Goal: Task Accomplishment & Management: Use online tool/utility

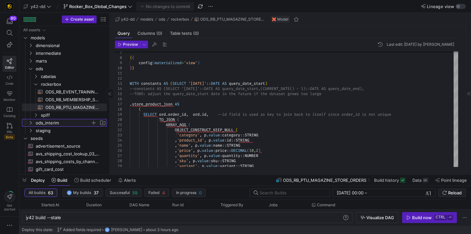
click at [31, 121] on icon "Press SPACE to select this row." at bounding box center [30, 123] width 5 height 4
click at [38, 131] on icon "Press SPACE to select this row." at bounding box center [36, 131] width 5 height 4
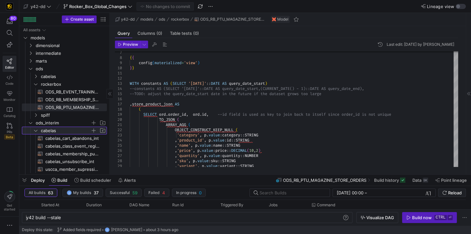
click at [34, 129] on icon at bounding box center [36, 131] width 5 height 4
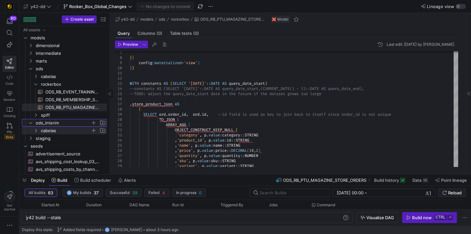
click at [102, 123] on span "Press SPACE to select this row." at bounding box center [103, 123] width 6 height 6
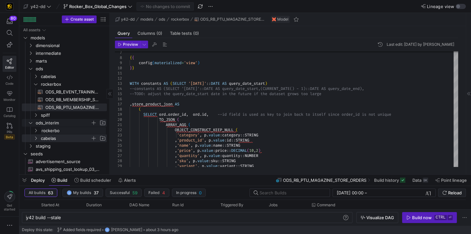
type input "rockerbox"
click at [56, 139] on span "rockerbox" at bounding box center [66, 138] width 50 height 7
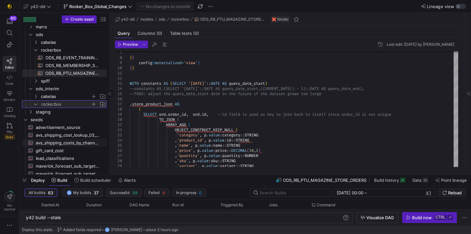
scroll to position [37, 0]
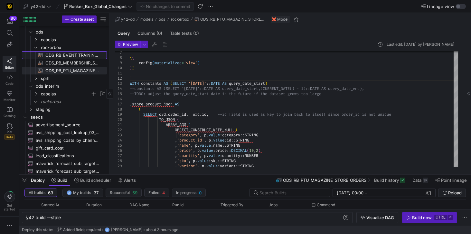
click at [70, 53] on span "ODS_RB_EVENT_TRAINING_REGISTRANT​​​​​​​​​​" at bounding box center [72, 55] width 54 height 7
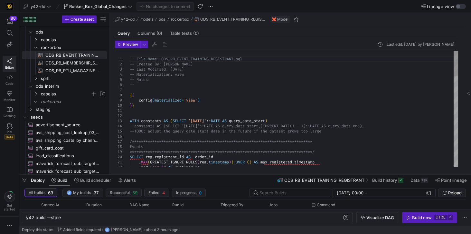
click at [70, 70] on span "ODS_RB_PTU_MAGAZINE_STORE_ORDERS​​​​​​​​​​" at bounding box center [72, 70] width 54 height 7
type textarea "-- File Name: ODS_RB_PTU_MAGAZINE_STORE_ORDERS.sql -- Created By: Jess Rabida -…"
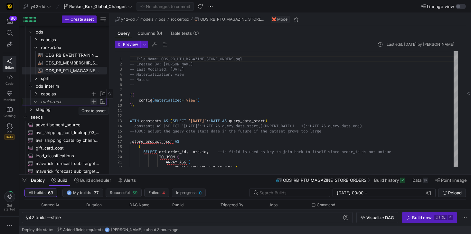
click at [95, 102] on span "Press SPACE to select this row." at bounding box center [94, 101] width 6 height 6
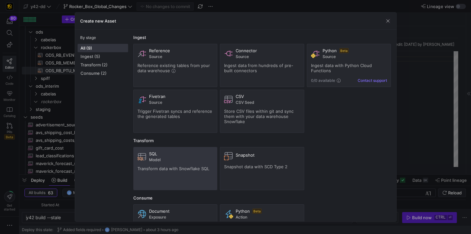
click at [175, 171] on div "SQL Model Transform data with Snowflake SQL" at bounding box center [176, 168] width 76 height 35
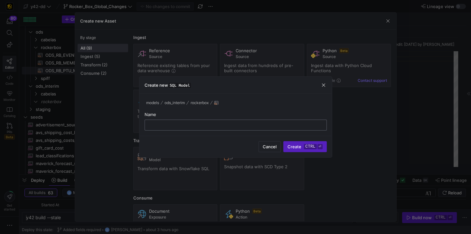
click at [153, 124] on input "text" at bounding box center [235, 124] width 171 height 5
paste input "ODS_RB_STORE_ORDERS"
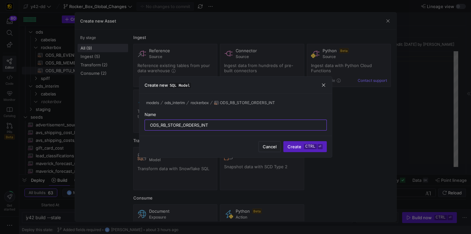
type input "ODS_RB_STORE_ORDERS_INT"
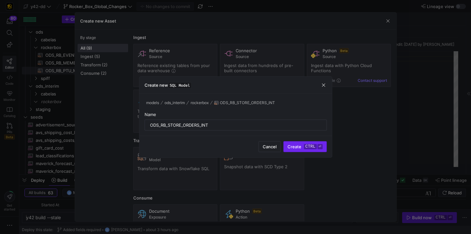
click at [307, 149] on kbd "ctrl" at bounding box center [310, 146] width 13 height 5
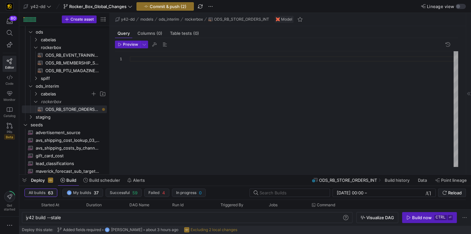
click at [158, 59] on div at bounding box center [294, 109] width 329 height 116
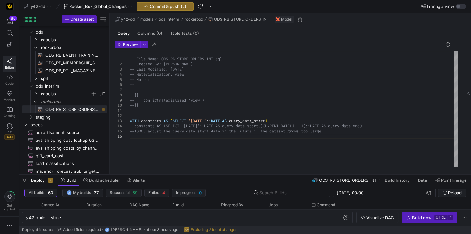
click at [133, 136] on div "-- File Name: ODS_RB_STORE_ORDERS_INT.sql -- Created By: Jess Rabida -- Last Mo…" at bounding box center [294, 109] width 329 height 116
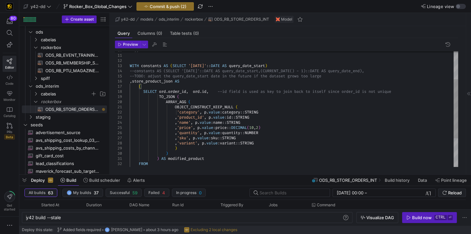
click at [334, 75] on div "OBJECT_CONSTRUCT_KEEP_NULL ( 'category' , p . value : category :: STRING , 'pro…" at bounding box center [294, 109] width 329 height 227
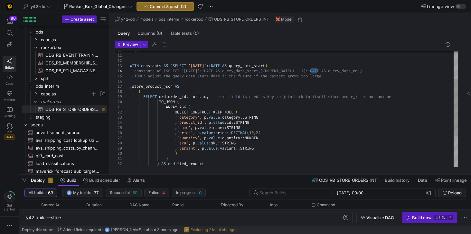
drag, startPoint x: 311, startPoint y: 70, endPoint x: 317, endPoint y: 70, distance: 6.1
click at [317, 70] on div "OBJECT_CONSTRUCT_KEEP_NULL ( 'category' , p . value : category :: STRING , 'pro…" at bounding box center [294, 112] width 329 height 232
click at [308, 80] on div "OBJECT_CONSTRUCT_KEEP_NULL ( 'category' , p . value : category :: STRING , 'pro…" at bounding box center [294, 112] width 329 height 232
click at [154, 74] on div "OBJECT_CONSTRUCT_KEEP_NULL ( 'category' , p . value : category :: STRING , 'pro…" at bounding box center [294, 112] width 329 height 232
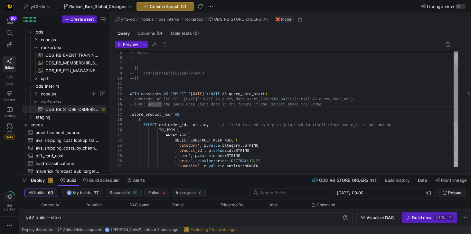
click at [131, 67] on div "OBJECT_CONSTRUCT_KEEP_NULL ( 'category' , p . value : category :: STRING , 'pro…" at bounding box center [294, 140] width 329 height 232
click at [133, 72] on div "OBJECT_CONSTRUCT_KEEP_NULL ( 'category' , p . value : category :: STRING , 'pro…" at bounding box center [294, 140] width 329 height 232
click at [131, 78] on div "OBJECT_CONSTRUCT_KEEP_NULL ( 'category' , p . value : category :: STRING , 'pro…" at bounding box center [294, 140] width 329 height 232
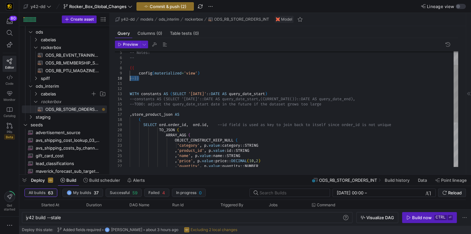
click at [131, 78] on div "OBJECT_CONSTRUCT_KEEP_NULL ( 'category' , p . value : category :: STRING , 'pro…" at bounding box center [294, 140] width 329 height 232
click at [150, 82] on div "OBJECT_CONSTRUCT_KEEP_NULL ( 'category' , p . value : category :: STRING , 'pro…" at bounding box center [294, 140] width 329 height 232
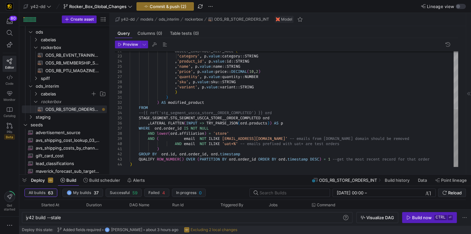
click at [152, 106] on div "OBJECT_CONSTRUCT_KEEP_NULL ( 'category' , p . value : category :: STRING , 'pro…" at bounding box center [294, 51] width 329 height 232
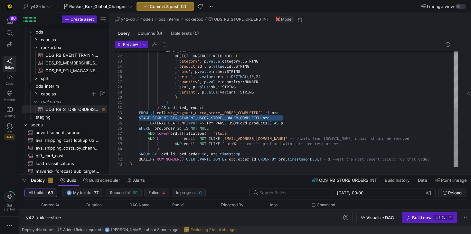
drag, startPoint x: 139, startPoint y: 117, endPoint x: 297, endPoint y: 117, distance: 157.9
click at [297, 117] on div "OBJECT_CONSTRUCT_KEEP_NULL ( 'category' , p . value : category :: STRING , 'pro…" at bounding box center [294, 53] width 329 height 227
click at [291, 113] on div "OBJECT_CONSTRUCT_KEEP_NULL ( 'category' , p . value : category :: STRING , 'pro…" at bounding box center [294, 53] width 329 height 227
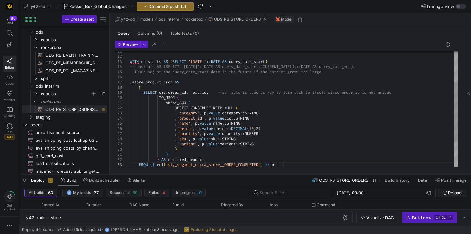
drag, startPoint x: 130, startPoint y: 67, endPoint x: 378, endPoint y: 68, distance: 248.4
click at [378, 68] on div "--constants AS (SELECT '2025-06-09'::DATE AS query _date_start,(CURRENT_DATE())…" at bounding box center [294, 66] width 329 height 5
click at [378, 68] on div "OBJECT_CONSTRUCT_KEEP_NULL ( 'category' , p . value : category :: STRING , 'pro…" at bounding box center [294, 103] width 329 height 222
click at [370, 66] on div "OBJECT_CONSTRUCT_KEEP_NULL ( 'category' , p . value : category :: STRING , 'pro…" at bounding box center [294, 103] width 329 height 222
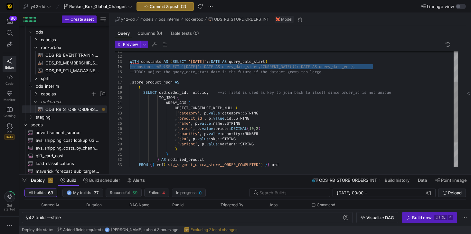
drag, startPoint x: 373, startPoint y: 66, endPoint x: 115, endPoint y: 64, distance: 257.5
click at [130, 64] on div "OBJECT_CONSTRUCT_KEEP_NULL ( 'category' , p . value : category :: STRING , 'pro…" at bounding box center [294, 103] width 329 height 222
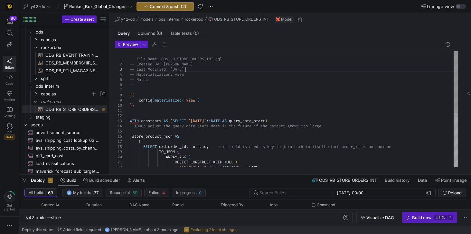
click at [186, 69] on div "OBJECT_CONSTRUCT_KEEP_NULL ( 'category' , p . value : category :: STRING ARRAY_…" at bounding box center [294, 159] width 329 height 217
click at [193, 69] on div "OBJECT_CONSTRUCT_KEEP_NULL ( 'category' , p . value : category :: STRING ARRAY_…" at bounding box center [294, 159] width 329 height 217
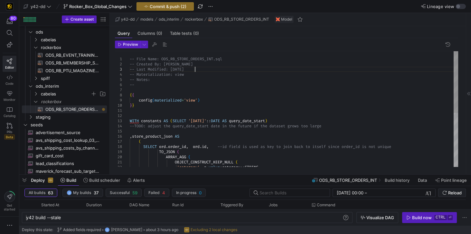
scroll to position [15, 64]
click at [180, 75] on div "OBJECT_CONSTRUCT_KEEP_NULL ( 'category' , p . value : category :: STRING ARRAY_…" at bounding box center [294, 159] width 329 height 217
click at [194, 100] on div "OBJECT_CONSTRUCT_KEEP_NULL ( 'category' , p . value : category :: STRING ARRAY_…" at bounding box center [294, 159] width 329 height 217
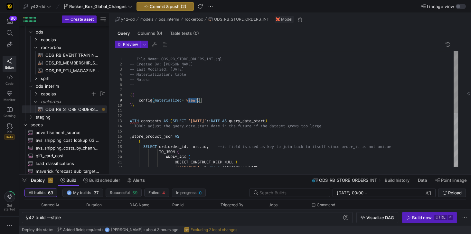
click at [194, 100] on div "OBJECT_CONSTRUCT_KEEP_NULL ( 'category' , p . value : category :: STRING ARRAY_…" at bounding box center [294, 159] width 329 height 217
click at [183, 112] on div "OBJECT_CONSTRUCT_KEEP_NULL ( 'category' , p . value : category :: STRING ARRAY_…" at bounding box center [294, 159] width 329 height 217
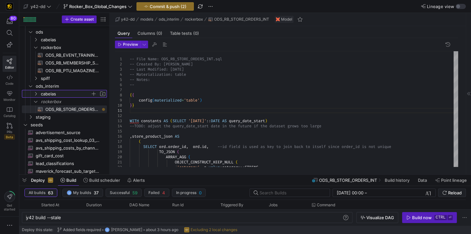
click at [43, 97] on span "cabelas" at bounding box center [66, 93] width 50 height 7
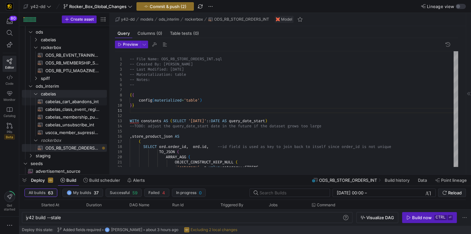
click at [73, 103] on span "cabelas_cart_abandons_int​​​​​​​​​​" at bounding box center [72, 101] width 54 height 7
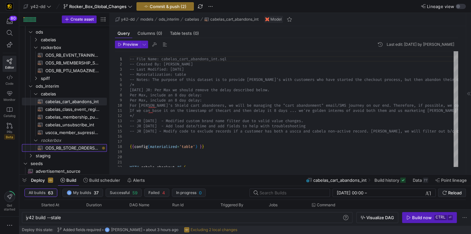
click at [77, 145] on span "ODS_RB_STORE_ORDERS_INT​​​​​​​​​​" at bounding box center [72, 147] width 54 height 7
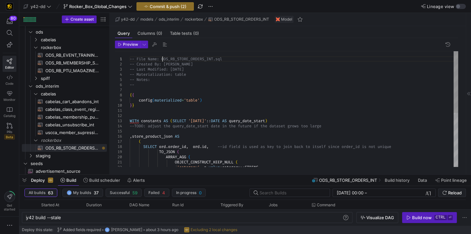
scroll to position [41, 0]
click at [162, 58] on div "-- File Name: ODS_RB_STORE_ORDERS_INT.sql -- Created By: Jess Rabida -- Last Mo…" at bounding box center [294, 159] width 329 height 217
click at [83, 103] on span "cabelas_cart_abandons_int​​​​​​​​​​" at bounding box center [72, 101] width 54 height 7
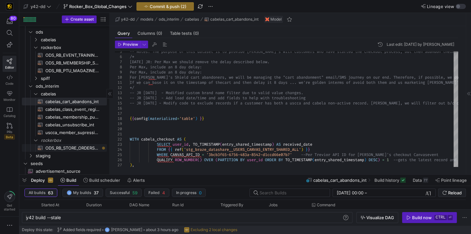
click at [81, 150] on span "ODS_RB_STORE_ORDERS_INT​​​​​​​​​​" at bounding box center [72, 147] width 54 height 7
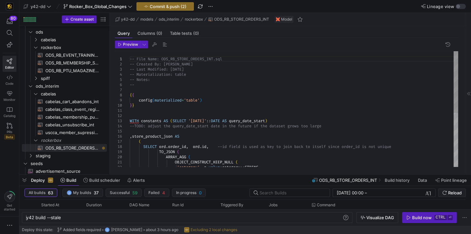
scroll to position [41, 0]
drag, startPoint x: 162, startPoint y: 59, endPoint x: 168, endPoint y: 58, distance: 5.5
click at [168, 58] on div "-- Notes: -- { { config ( materialized = 'table' ) } } WITH constants AS ( SELE…" at bounding box center [294, 159] width 329 height 217
click at [191, 66] on div "-- Notes: -- { { config ( materialized = 'table' ) } } WITH constants AS ( SELE…" at bounding box center [294, 159] width 329 height 217
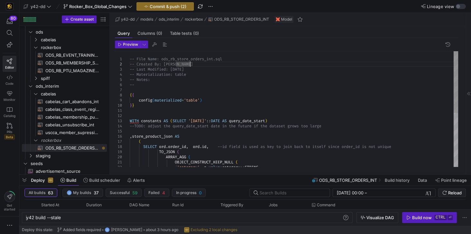
click at [207, 61] on div "-- Notes: -- { { config ( materialized = 'table' ) } } WITH constants AS ( SELE…" at bounding box center [294, 159] width 329 height 217
click at [179, 58] on div "-- Notes: -- { { config ( materialized = 'table' ) } } WITH constants AS ( SELE…" at bounding box center [294, 159] width 329 height 217
click at [164, 58] on div "-- Notes: -- { { config ( materialized = 'table' ) } } WITH constants AS ( SELE…" at bounding box center [294, 159] width 329 height 217
drag, startPoint x: 162, startPoint y: 58, endPoint x: 215, endPoint y: 57, distance: 52.2
click at [215, 57] on div "-- Notes: -- { { config ( materialized = 'table' ) } } WITH constants AS ( SELE…" at bounding box center [294, 159] width 329 height 217
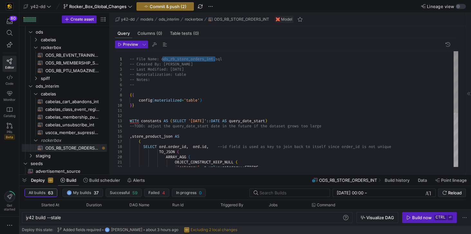
click at [216, 70] on div "-- Notes: -- { { config ( materialized = 'table' ) } } WITH constants AS ( SELE…" at bounding box center [294, 159] width 329 height 217
click at [162, 59] on div "-- Notes: -- { { config ( materialized = 'table' ) } } WITH constants AS ( SELE…" at bounding box center [294, 159] width 329 height 217
click at [169, 57] on div "-- Notes: -- { { config ( materialized = 'table' ) } } WITH constants AS ( SELE…" at bounding box center [294, 159] width 329 height 217
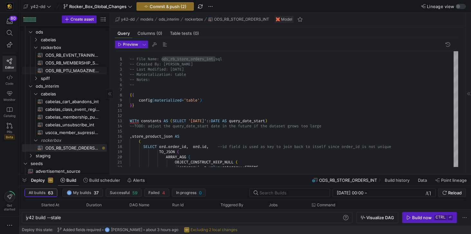
click at [77, 71] on span "ODS_RB_PTU_MAGAZINE_STORE_ORDERS​​​​​​​​​​" at bounding box center [72, 70] width 54 height 7
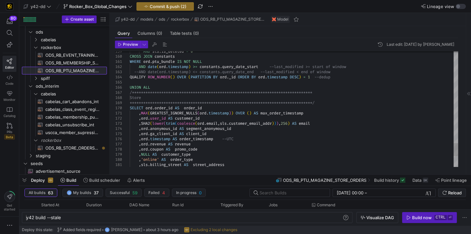
click at [130, 92] on span "**********" at bounding box center [186, 92] width 113 height 5
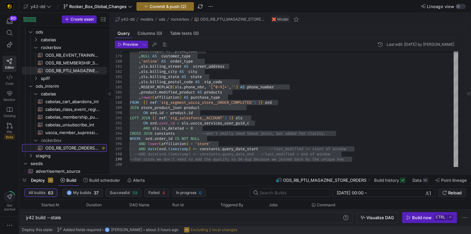
click at [69, 147] on span "ODS_RB_STORE_ORDERS_INT​​​​​​​​​​" at bounding box center [72, 147] width 54 height 7
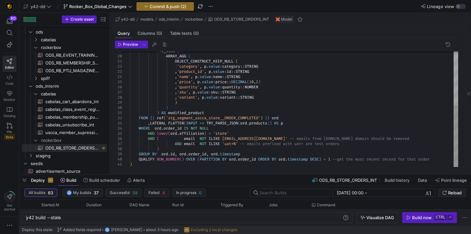
scroll to position [5, 0]
click at [143, 164] on div "TO_JSON ( ARRAY_AGG ( OBJECT_CONSTRUCT_KEEP_NULL ( 'category' , p . value : cat…" at bounding box center [294, 58] width 329 height 217
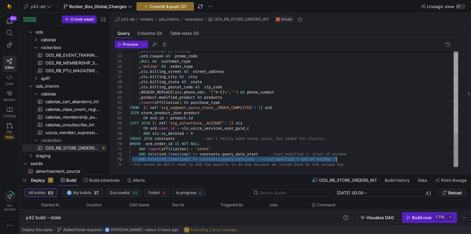
drag, startPoint x: 132, startPoint y: 158, endPoint x: 340, endPoint y: 160, distance: 208.2
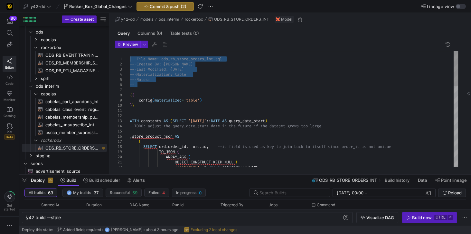
drag, startPoint x: 140, startPoint y: 83, endPoint x: 129, endPoint y: 58, distance: 27.2
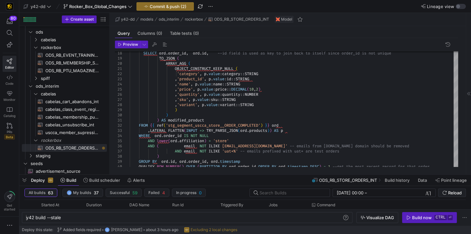
type textarea "WITH constants AS (SELECT '2025-09-01'::DATE AS query_date_start) --Note: adjus…"
click at [94, 140] on span "Press SPACE to select this row." at bounding box center [94, 140] width 6 height 6
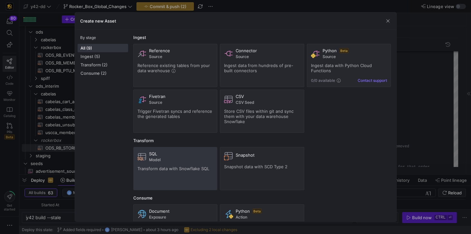
click at [175, 166] on span "Transform data with Snowflake SQL" at bounding box center [174, 168] width 72 height 5
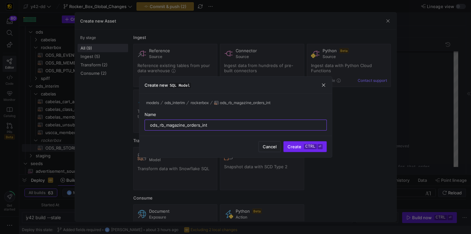
type input "ods_rb_magazine_orders_int"
click at [301, 145] on span "Create ctrl ⏎" at bounding box center [305, 146] width 35 height 5
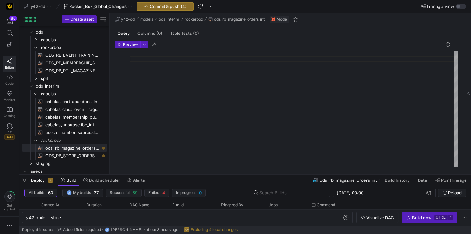
scroll to position [5, 0]
click at [139, 56] on div at bounding box center [294, 109] width 329 height 116
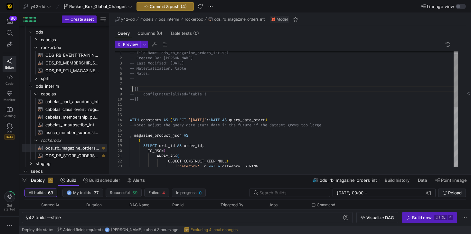
click at [132, 88] on div "OBJECT_CONSTRUCT_KEEP_NULL ( 'category' , p . value : category :: STRING ARRAY_…" at bounding box center [294, 171] width 329 height 253
click at [130, 93] on div "OBJECT_CONSTRUCT_KEEP_NULL ( 'category' , p . value : category :: STRING ARRAY_…" at bounding box center [294, 171] width 329 height 253
click at [132, 98] on div "OBJECT_CONSTRUCT_KEEP_NULL ( 'category' , p . value : category :: STRING ARRAY_…" at bounding box center [294, 171] width 329 height 253
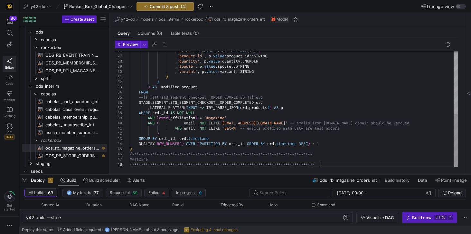
click at [332, 164] on div ", 'price' , p . value : price :: DECIMAL ( 10 , 2 ) , 'product_id' , p . value …" at bounding box center [294, 40] width 329 height 253
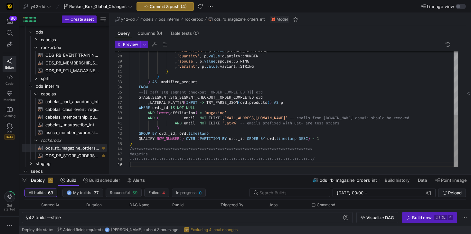
scroll to position [41, 0]
click at [75, 69] on span "ODS_RB_PTU_MAGAZINE_STORE_ORDERS​​​​​​​​​​" at bounding box center [72, 70] width 54 height 7
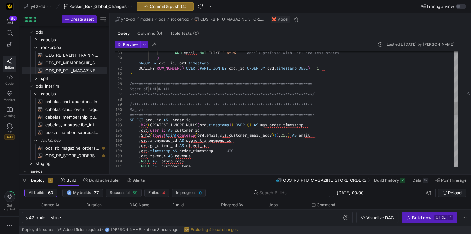
click at [131, 120] on div "**********" at bounding box center [294, 109] width 329 height 1036
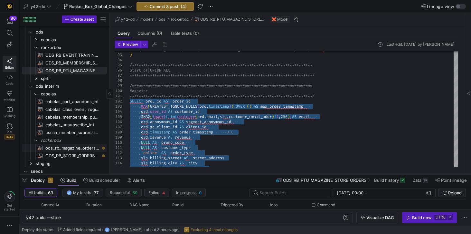
click at [70, 148] on span "ods_rb_magazine_orders_int​​​​​​​​​​" at bounding box center [72, 147] width 54 height 7
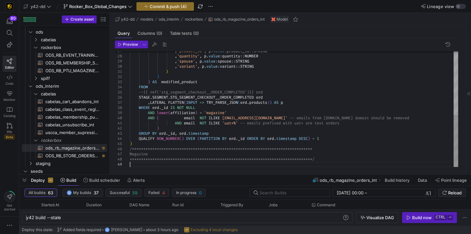
click at [184, 165] on div ", 'product_id' , p . value : product_id :: STRING , 'quantity' , p . value : qu…" at bounding box center [294, 38] width 329 height 258
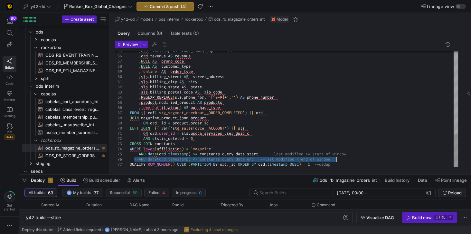
drag, startPoint x: 134, startPoint y: 159, endPoint x: 360, endPoint y: 161, distance: 226.2
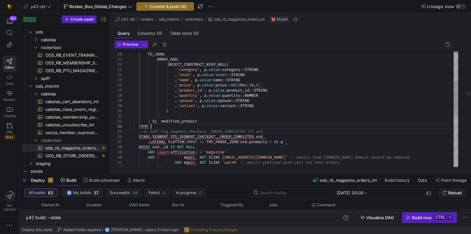
click at [155, 128] on div "ARRAY_AGG ( OBJECT_CONSTRUCT_KEEP_NULL ( TO_JSON ( SELECT ord . _id AS order_id…" at bounding box center [294, 146] width 329 height 397
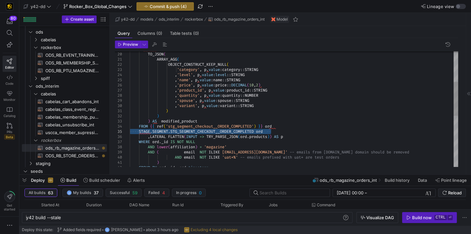
drag, startPoint x: 272, startPoint y: 132, endPoint x: 121, endPoint y: 131, distance: 150.8
click at [130, 131] on div "ARRAY_AGG ( OBJECT_CONSTRUCT_KEEP_NULL ( TO_JSON ( SELECT ord . _id AS order_id…" at bounding box center [294, 144] width 329 height 392
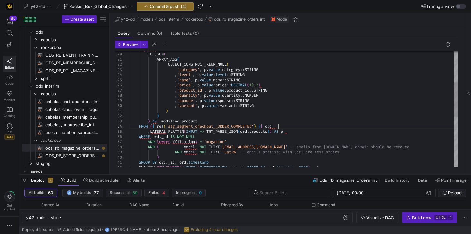
type textarea ") ) ) AS modified_product FROM {{ ref('stg_segment_checkout__ORDER_COMPLETED') …"
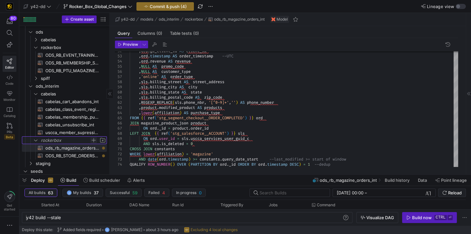
click at [95, 139] on span "Press SPACE to select this row." at bounding box center [94, 140] width 6 height 6
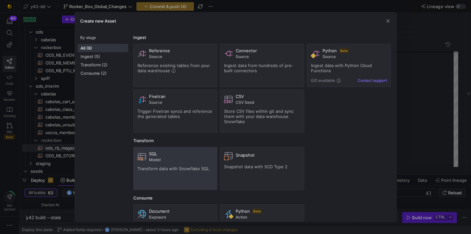
click at [180, 158] on span "Model" at bounding box center [181, 160] width 64 height 5
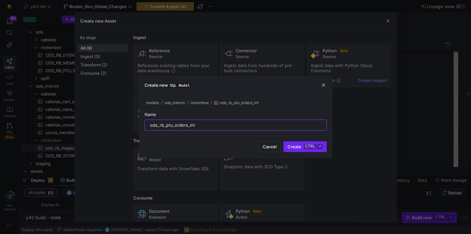
type input "ods_rb_ptu_orders_int"
click at [299, 147] on span "Create ctrl ⏎" at bounding box center [305, 146] width 35 height 5
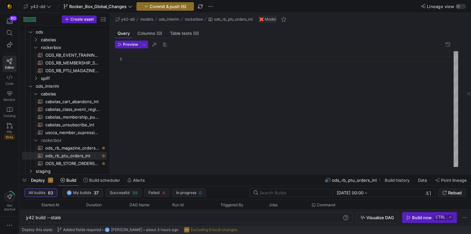
scroll to position [5, 0]
click at [139, 59] on div at bounding box center [294, 109] width 329 height 116
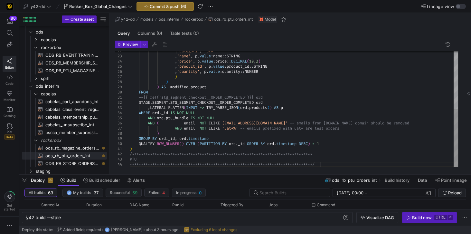
scroll to position [21, 0]
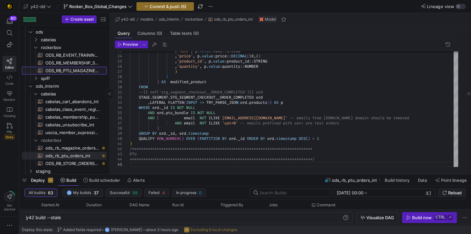
click at [69, 72] on span "ODS_RB_PTU_MAGAZINE_STORE_ORDERS​​​​​​​​​​" at bounding box center [72, 70] width 54 height 7
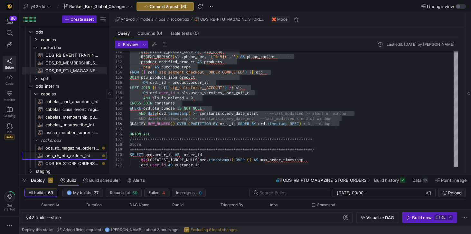
click at [70, 157] on span "ods_rb_ptu_orders_int​​​​​​​​​​" at bounding box center [72, 155] width 54 height 7
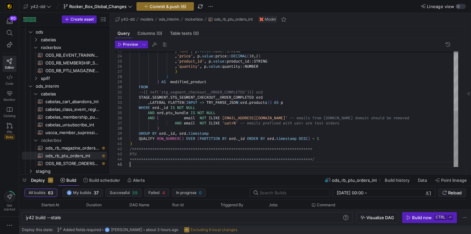
click at [143, 164] on div ", 'name' , p . value : name :: STRING , 'price' , p . value : price :: DECIMAL …" at bounding box center [294, 48] width 329 height 237
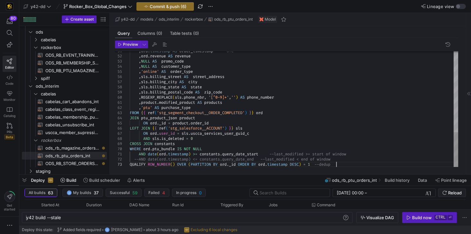
scroll to position [15, 0]
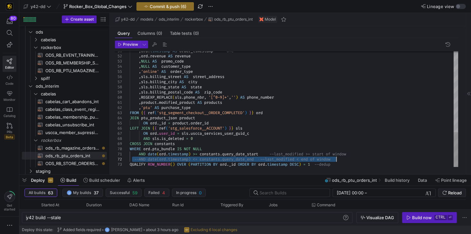
drag, startPoint x: 132, startPoint y: 159, endPoint x: 348, endPoint y: 159, distance: 216.2
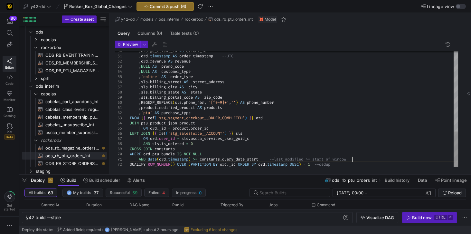
scroll to position [10, 0]
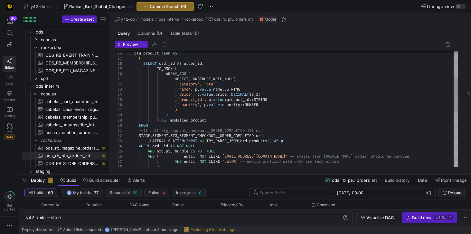
click at [150, 125] on div "AND email NOT ILIKE 'uat+%' -- emails prefixed with uat+ are test orders ) AND …" at bounding box center [294, 156] width 329 height 376
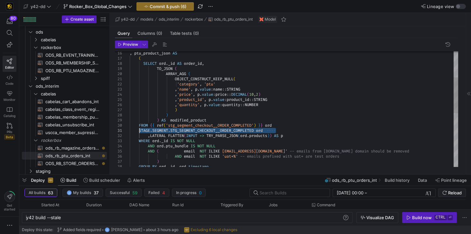
drag, startPoint x: 279, startPoint y: 131, endPoint x: 138, endPoint y: 131, distance: 141.5
click at [138, 131] on div "AND email NOT ILIKE 'uat+%' -- emails prefixed with uat+ are test orders ) AND …" at bounding box center [294, 153] width 329 height 371
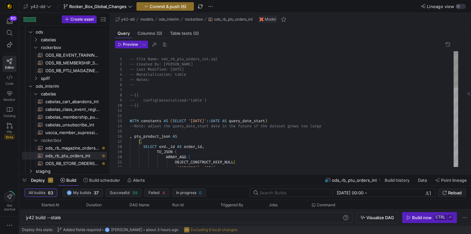
click at [131, 94] on div "OBJECT_CONSTRUCT_KEEP_NULL ( 'category' , 'ptu' TO_JSON ( ARRAY_AGG ( ( SELECT …" at bounding box center [294, 234] width 329 height 366
click at [131, 100] on div "OBJECT_CONSTRUCT_KEEP_NULL ( 'category' , 'ptu' TO_JSON ( ARRAY_AGG ( ( SELECT …" at bounding box center [294, 234] width 329 height 366
click at [130, 104] on span "--}}" at bounding box center [134, 105] width 9 height 5
click at [132, 105] on div "OBJECT_CONSTRUCT_KEEP_NULL ( 'category' , 'ptu' TO_JSON ( ARRAY_AGG ( ( SELECT …" at bounding box center [294, 234] width 329 height 366
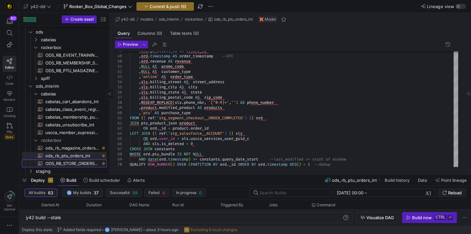
click at [80, 163] on span "ODS_RB_STORE_ORDERS_INT​​​​​​​​​​" at bounding box center [72, 163] width 54 height 7
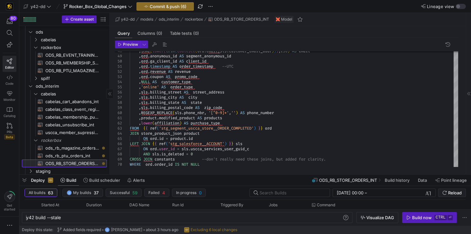
click at [96, 163] on span "ODS_RB_STORE_ORDERS_INT​​​​​​​​​​" at bounding box center [72, 163] width 54 height 7
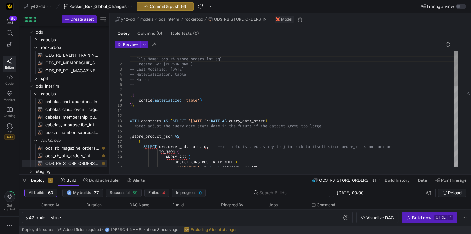
scroll to position [10, 0]
click at [468, 93] on icon at bounding box center [469, 94] width 4 height 4
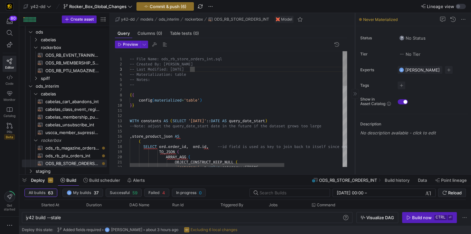
scroll to position [10, 64]
type textarea "WITH constants AS (SELECT '2025-09-01'::DATE AS query_date_start) --Note: adjus…"
click at [11, 83] on span "Code" at bounding box center [9, 84] width 8 height 4
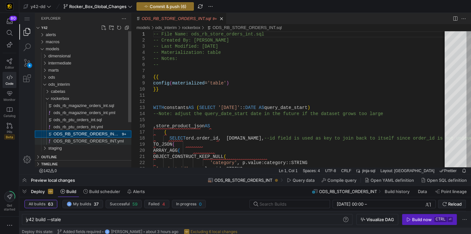
click at [102, 141] on span "ODS_RB_STORE_ORDERS_INT.yml" at bounding box center [88, 141] width 71 height 5
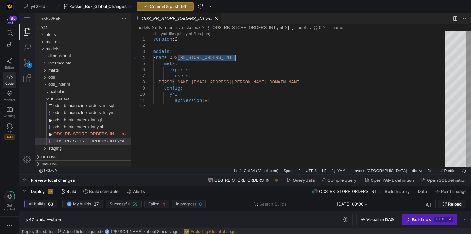
paste textarea "ods_rb_store_orders_int"
type textarea "version: 2 models: - name: ods_rb_store_orders_int meta: experts: users: - jess…"
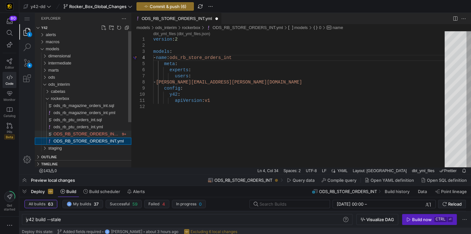
click at [77, 136] on span "ODS_RB_STORE_ORDERS_INT.sql" at bounding box center [87, 133] width 69 height 5
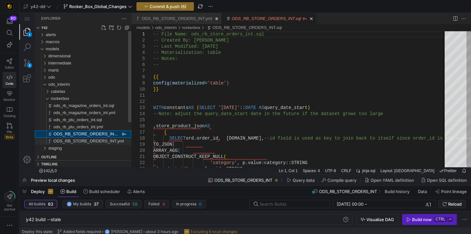
click at [77, 139] on span "ODS_RB_STORE_ORDERS_INT.yml" at bounding box center [88, 141] width 71 height 5
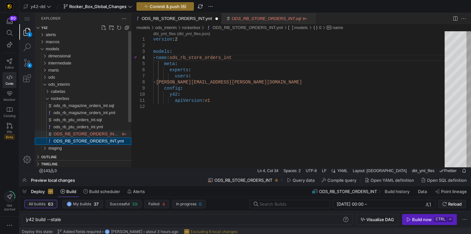
click at [77, 135] on span "ODS_RB_STORE_ORDERS_INT.sql" at bounding box center [87, 133] width 69 height 5
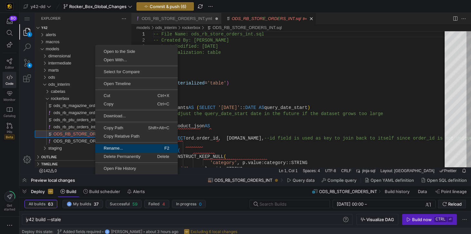
click at [109, 147] on span "Rename..." at bounding box center [117, 148] width 44 height 4
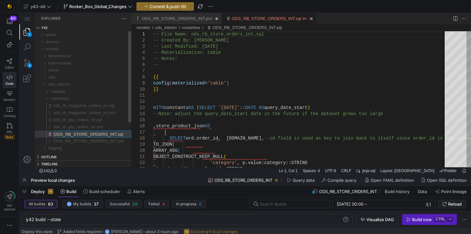
type input "ods_rb_store_orders_int.sql"
click at [102, 140] on span "ODS_RB_STORE_ORDERS_INT.yml" at bounding box center [88, 141] width 71 height 5
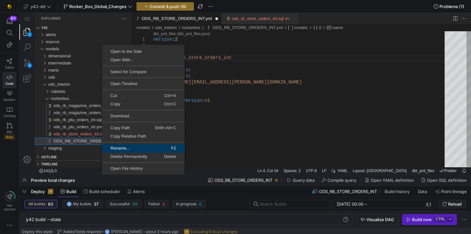
click at [115, 147] on span "Rename..." at bounding box center [124, 148] width 44 height 4
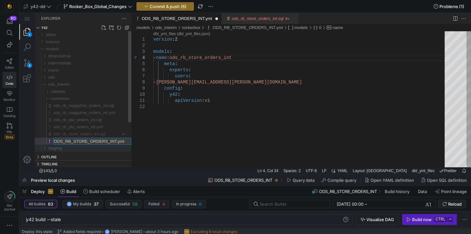
type input "ods_rb_store_orders_int.yml"
type textarea "apiVersion: v1"
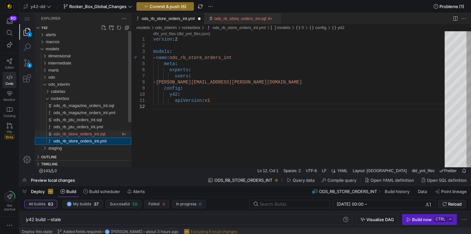
click at [105, 134] on div "ods_rb_store_orders_int.sql" at bounding box center [86, 134] width 67 height 7
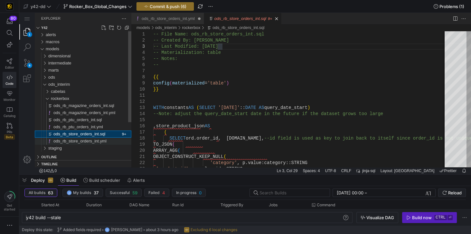
click at [89, 142] on span "ods_rb_store_orders_int.yml" at bounding box center [79, 141] width 53 height 5
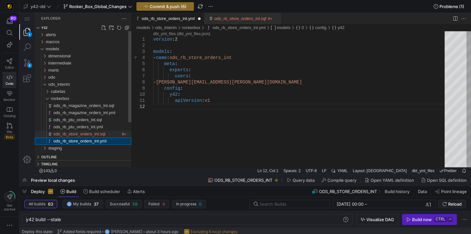
click at [88, 134] on span "ods_rb_store_orders_int.sql" at bounding box center [79, 133] width 52 height 5
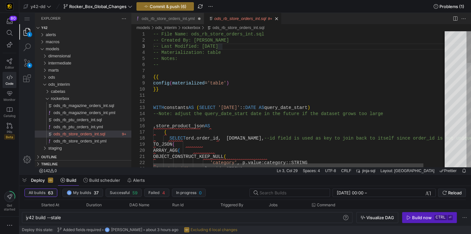
type textarea "WITH constants AS (SELECT '2025-09-01'::DATE AS query_date_start) --Note: adjus…"
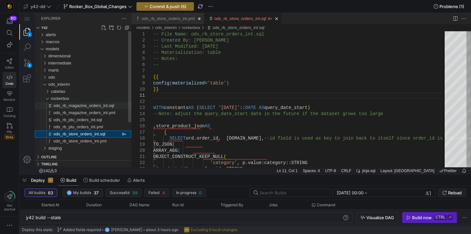
click at [79, 107] on span "ods_rb_magazine_orders_int.sql" at bounding box center [83, 105] width 61 height 5
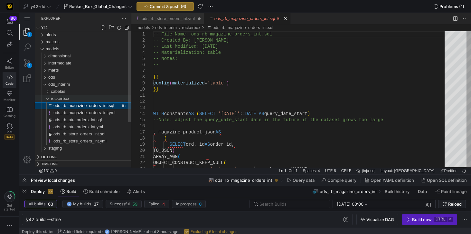
click at [68, 100] on span "rockerbox" at bounding box center [60, 98] width 18 height 5
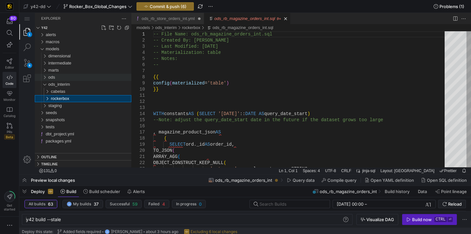
click at [54, 78] on span "ods" at bounding box center [51, 77] width 7 height 5
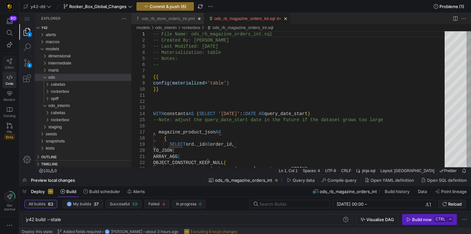
click at [11, 65] on span "Editor" at bounding box center [9, 67] width 9 height 4
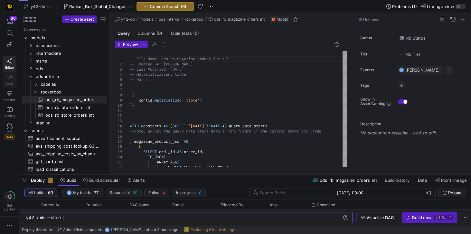
click at [10, 82] on span "Code" at bounding box center [9, 84] width 8 height 4
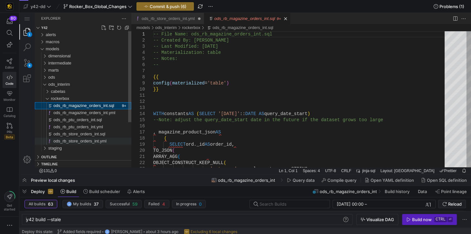
click at [83, 140] on span "ods_rb_store_orders_int.yml" at bounding box center [79, 141] width 53 height 5
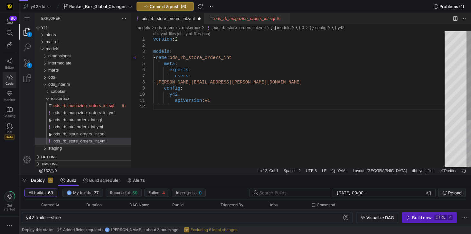
click at [217, 91] on div "version : 2 models : - name : ods_rb_store_orders_int meta : experts : users : …" at bounding box center [301, 135] width 296 height 208
type textarea "version: 2 models: - name: ods_rb_store_orders_int meta: experts: users: - [PER…"
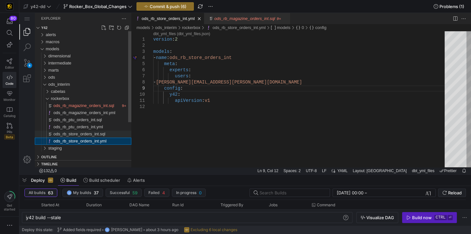
click at [85, 133] on span "ods_rb_store_orders_int.sql" at bounding box center [79, 133] width 52 height 5
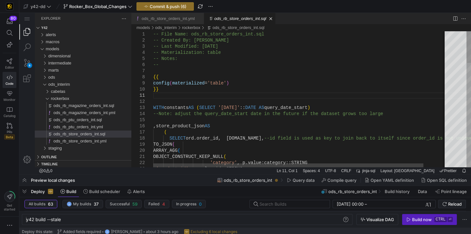
type textarea "-- File Name: ods_rb_store_orders_int.sql -- Created By: [PERSON_NAME] -- Last …"
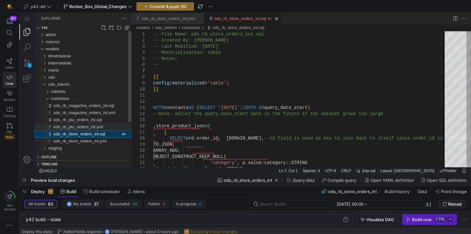
click at [82, 129] on span "ods_rb_ptu_orders_int.yml" at bounding box center [78, 126] width 50 height 5
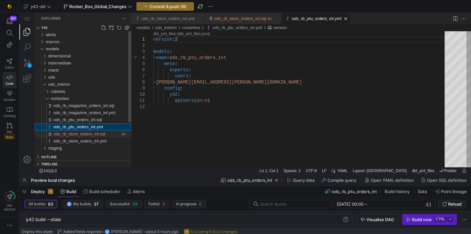
click at [79, 133] on span "ods_rb_store_orders_int.sql" at bounding box center [79, 133] width 52 height 5
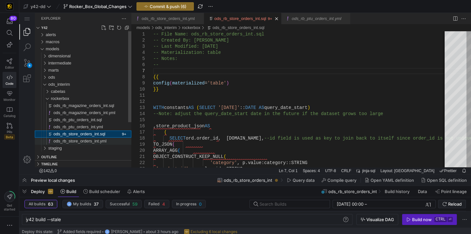
click at [78, 140] on span "ods_rb_store_orders_int.yml" at bounding box center [79, 141] width 53 height 5
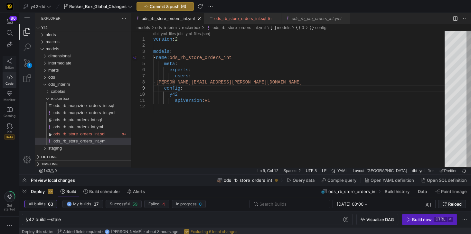
click at [12, 61] on icon at bounding box center [10, 61] width 6 height 6
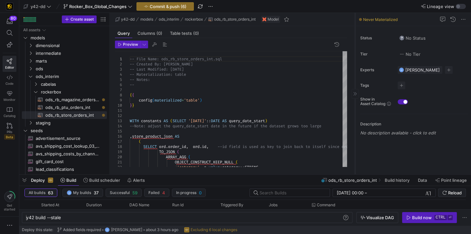
click at [356, 93] on icon at bounding box center [355, 94] width 4 height 4
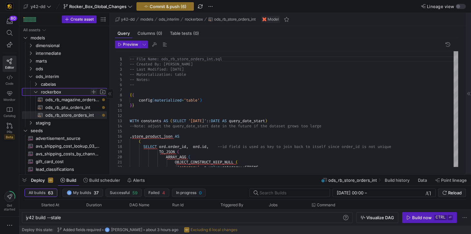
click at [94, 93] on span "Press SPACE to select this row." at bounding box center [94, 92] width 6 height 6
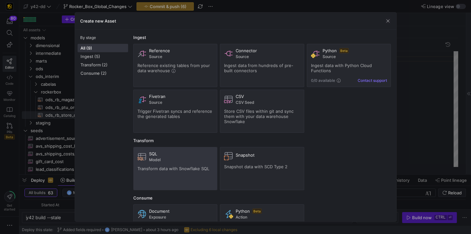
click at [168, 161] on span "Model" at bounding box center [181, 160] width 64 height 5
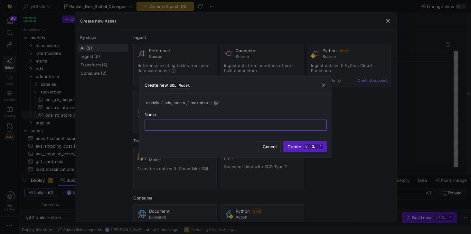
paste input "ods_rb_event_orders_int"
type input "ods_rb_event_orders_int"
click at [301, 148] on span "Create ctrl ⏎" at bounding box center [305, 146] width 35 height 5
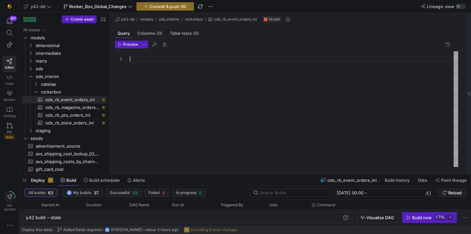
click at [146, 58] on div at bounding box center [294, 109] width 329 height 116
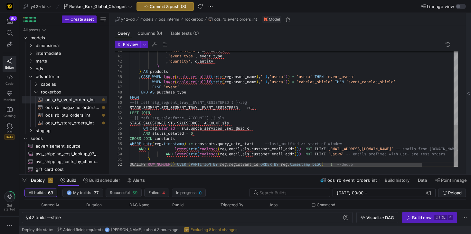
click at [155, 111] on div ", 'business_id' , business_id , 'event_type' , event_type , 'quantity' , quanti…" at bounding box center [312, 6] width 364 height 329
click at [144, 98] on div ", 'business_id' , business_id , 'event_type' , event_type , 'quantity' , quanti…" at bounding box center [312, 6] width 364 height 329
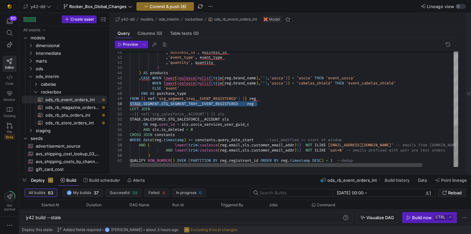
drag, startPoint x: 258, startPoint y: 103, endPoint x: 125, endPoint y: 102, distance: 132.8
click at [130, 102] on div ", 'business_id' , business_id , 'event_type' , event_type , 'quantity' , quanti…" at bounding box center [312, 5] width 364 height 324
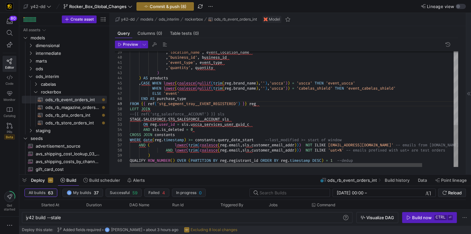
click at [134, 113] on div ", 'business_id' , business_id , 'event_type' , event_type , 'quantity' , quanti…" at bounding box center [312, 8] width 364 height 318
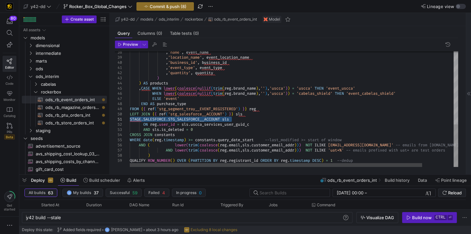
drag, startPoint x: 237, startPoint y: 119, endPoint x: 119, endPoint y: 120, distance: 118.9
click at [130, 120] on div ", 'business_id' , business_id , 'event_type' , event_type , 'quantity' , quanti…" at bounding box center [312, 10] width 364 height 313
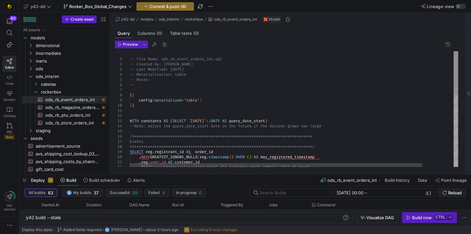
click at [206, 120] on div "**********" at bounding box center [312, 205] width 364 height 308
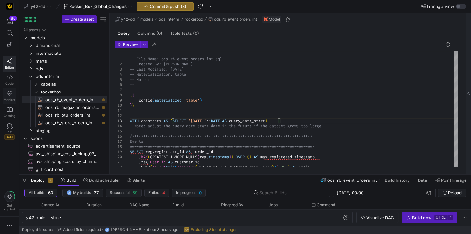
type textarea "**********"
click at [93, 92] on span "Press SPACE to select this row." at bounding box center [94, 92] width 6 height 6
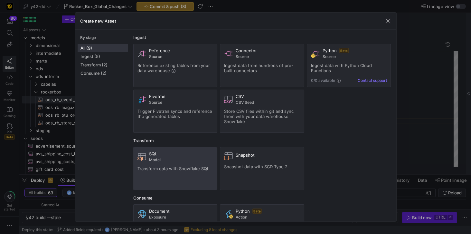
click at [165, 155] on div "SQL" at bounding box center [181, 153] width 64 height 5
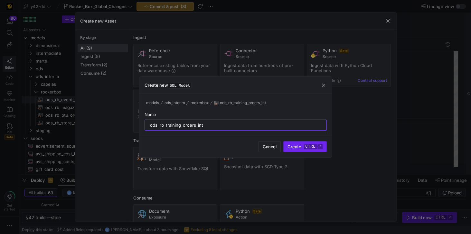
type input "ods_rb_training_orders_int"
click at [299, 145] on span "Create ctrl ⏎" at bounding box center [305, 146] width 35 height 5
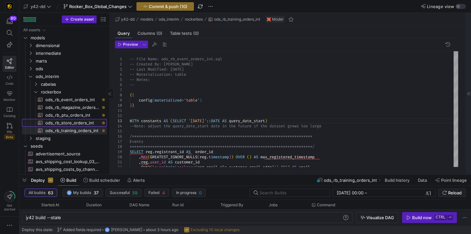
click at [63, 122] on span "ods_rb_store_orders_int​​​​​​​​​​" at bounding box center [72, 122] width 54 height 7
type textarea "-- File Name: ods_rb_store_orders_int.sql -- Created By: Jess Rabida -- Last Mo…"
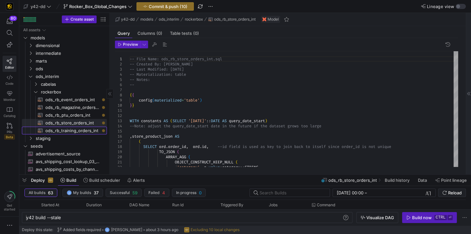
click at [66, 131] on span "ods_rb_training_orders_int​​​​​​​​​​" at bounding box center [72, 130] width 54 height 7
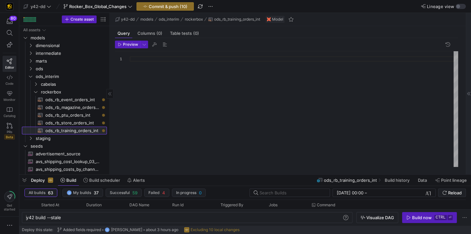
scroll to position [5, 0]
click at [132, 58] on div at bounding box center [294, 109] width 329 height 116
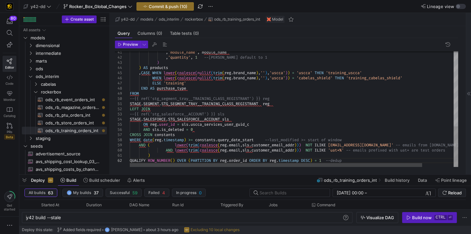
click at [134, 114] on div ", 'module_name' , module_name , 'quantity' , 1 --Per Trevor S. default to 1 ) )…" at bounding box center [312, 2] width 364 height 329
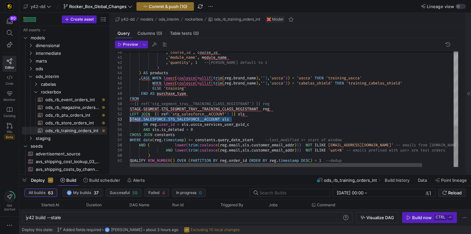
drag, startPoint x: 238, startPoint y: 121, endPoint x: 120, endPoint y: 119, distance: 118.3
click at [130, 119] on div ", 'module_name' , module_name , 'quantity' , 1 --Per Trevor S. default to 1 ) )…" at bounding box center [312, 5] width 364 height 324
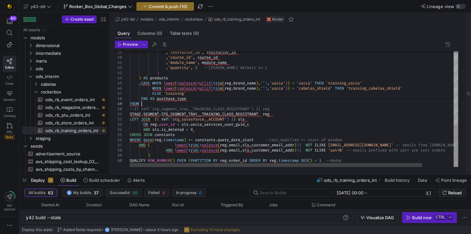
click at [140, 103] on div ", 'module_name' , module_name , 'quantity' , 1 --Per Trevor S. default to 1 ) )…" at bounding box center [312, 8] width 364 height 318
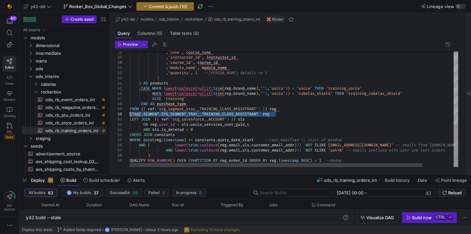
drag, startPoint x: 278, startPoint y: 116, endPoint x: 126, endPoint y: 115, distance: 152.4
click at [130, 115] on div ", 'module_name' , module_name , 'quantity' , 1 --Per Trevor S. default to 1 ) )…" at bounding box center [312, 10] width 364 height 313
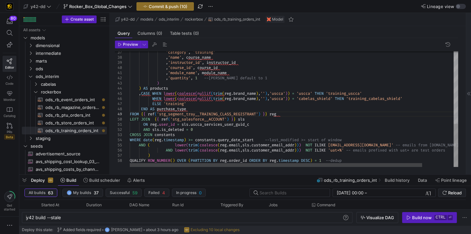
click at [198, 107] on div ", 'module_name' , module_name , 'quantity' , 1 --Per Trevor S. default to 1 ) )…" at bounding box center [312, 13] width 364 height 308
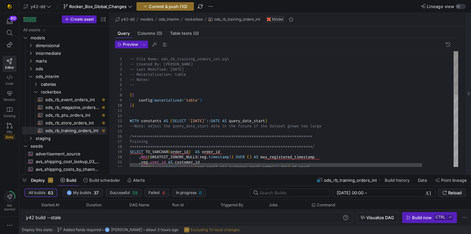
click at [208, 120] on div "**********" at bounding box center [312, 205] width 364 height 308
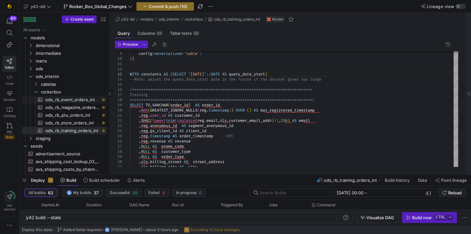
click at [61, 101] on span "ods_rb_event_orders_int​​​​​​​​​​" at bounding box center [72, 99] width 54 height 7
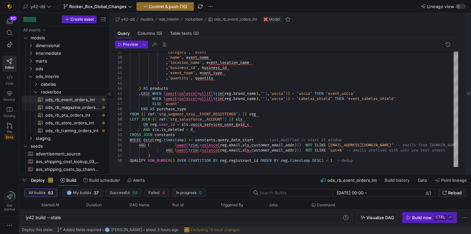
click at [72, 109] on span "ods_rb_magazine_orders_int​​​​​​​​​​" at bounding box center [72, 107] width 54 height 7
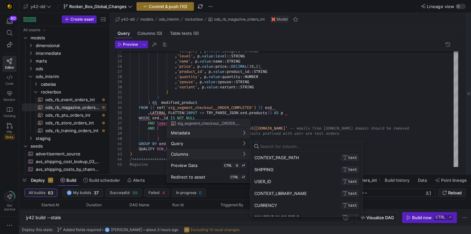
click at [71, 100] on div at bounding box center [235, 117] width 471 height 234
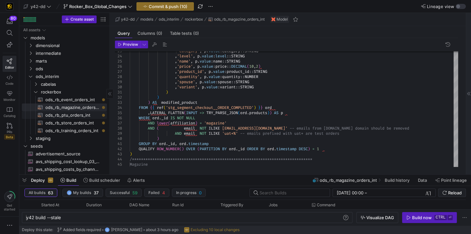
click at [66, 116] on span "ods_rb_ptu_orders_int​​​​​​​​​​" at bounding box center [72, 114] width 54 height 7
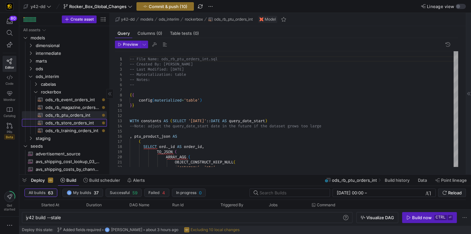
click at [54, 124] on span "ods_rb_store_orders_int​​​​​​​​​​" at bounding box center [72, 122] width 54 height 7
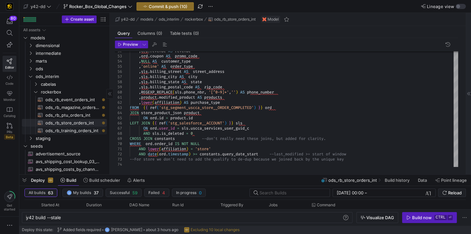
click at [57, 132] on span "ods_rb_training_orders_int​​​​​​​​​​" at bounding box center [72, 130] width 54 height 7
type textarea "-- File Name: ods_rb_training_orders_int.sql -- Created By: Jess Rabida -- Last…"
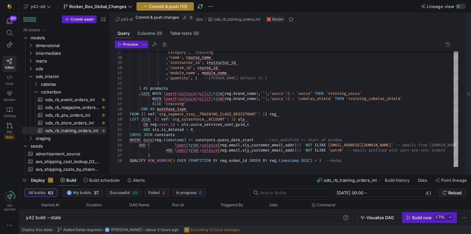
click at [159, 7] on span "Commit & push (10)" at bounding box center [168, 6] width 39 height 5
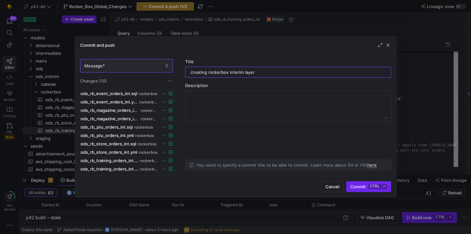
type input "creating rockerbox interim layer"
click at [359, 188] on span "Commit ctrl ⏎" at bounding box center [369, 186] width 36 height 5
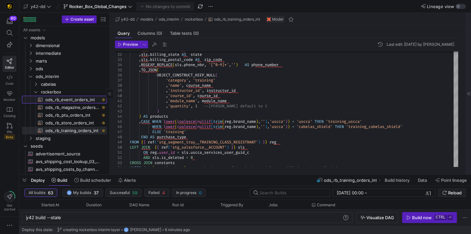
click at [70, 101] on span "ods_rb_event_orders_int​​​​​​​​​​" at bounding box center [72, 99] width 54 height 7
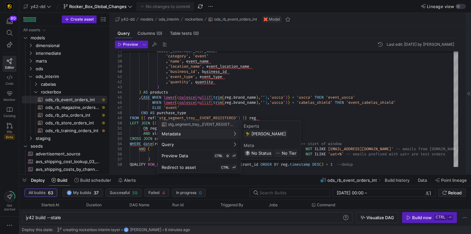
click at [198, 111] on div at bounding box center [235, 117] width 471 height 234
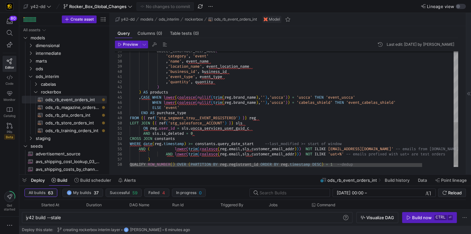
scroll to position [10, 0]
click at [195, 112] on div "OBJECT_CONSTRUCT_KEEP_NULL ( 'category' , 'event' , 'name' , event_name , 'loca…" at bounding box center [312, 15] width 364 height 304
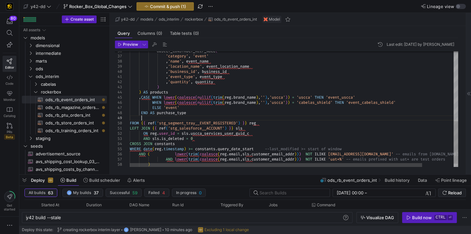
click at [130, 117] on div "OBJECT_CONSTRUCT_KEEP_NULL ( 'category' , 'event' , 'name' , event_name , 'loca…" at bounding box center [312, 19] width 364 height 313
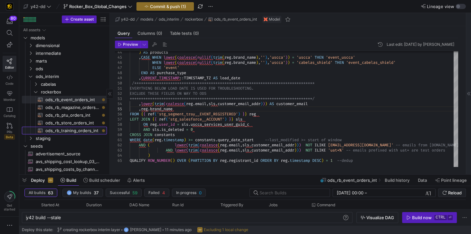
click at [60, 132] on span "ods_rb_training_orders_int​​​​​​​​​​" at bounding box center [72, 130] width 54 height 7
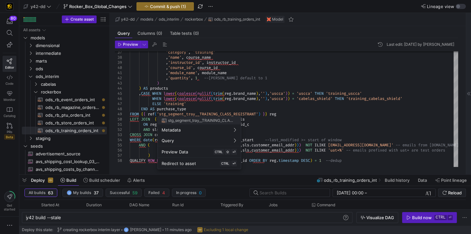
click at [195, 109] on div at bounding box center [235, 117] width 471 height 234
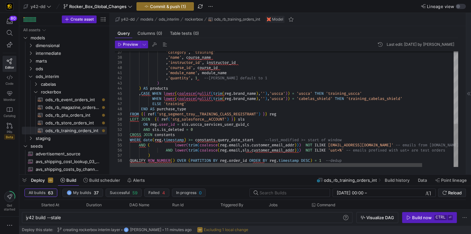
scroll to position [41, 0]
click at [190, 108] on div "'category' , 'training' , 'name' , course_name , 'instructor_id' , instructor_i…" at bounding box center [312, 13] width 364 height 308
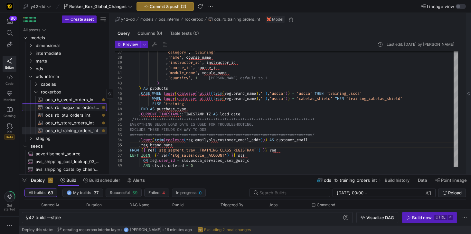
click at [74, 108] on span "ods_rb_magazine_orders_int​​​​​​​​​​" at bounding box center [72, 107] width 54 height 7
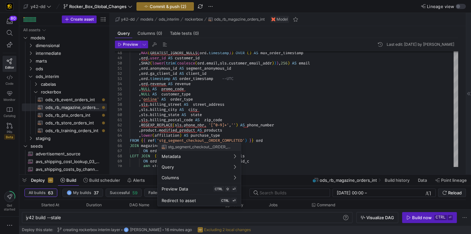
click at [222, 135] on div at bounding box center [235, 117] width 471 height 234
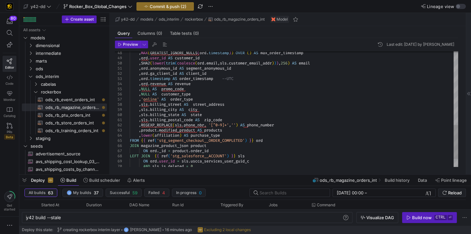
scroll to position [41, 0]
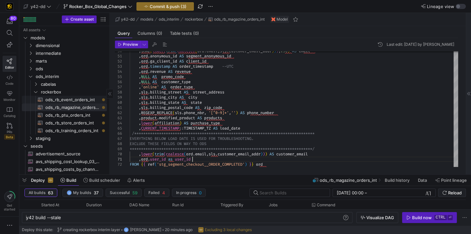
click at [64, 102] on span "ods_rb_event_orders_int​​​​​​​​​​" at bounding box center [72, 99] width 54 height 7
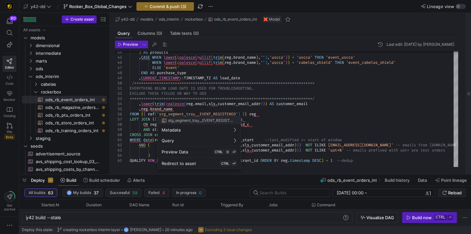
click at [82, 108] on div at bounding box center [235, 117] width 471 height 234
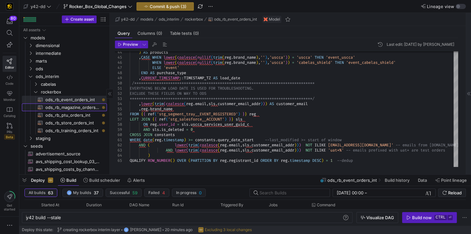
click at [73, 107] on span "ods_rb_magazine_orders_int​​​​​​​​​​" at bounding box center [72, 107] width 54 height 7
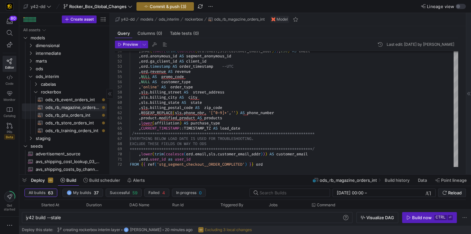
click at [67, 115] on span "ods_rb_ptu_orders_int​​​​​​​​​​" at bounding box center [72, 114] width 54 height 7
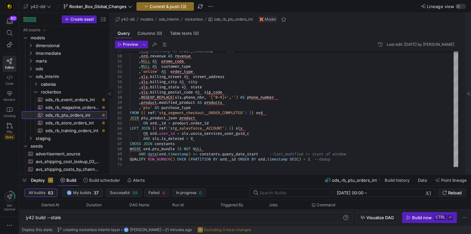
click at [78, 115] on span "ods_rb_ptu_orders_int​​​​​​​​​​" at bounding box center [72, 114] width 54 height 7
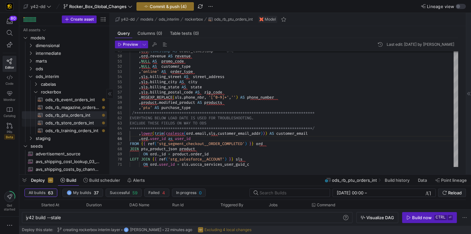
click at [78, 122] on span "ods_rb_store_orders_int​​​​​​​​​​" at bounding box center [72, 122] width 54 height 7
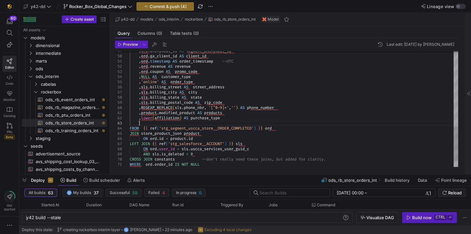
scroll to position [10, 9]
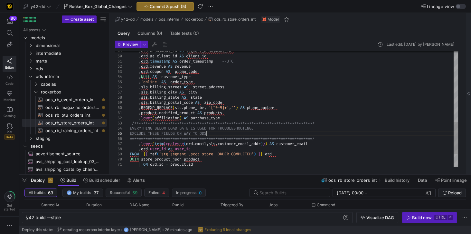
click at [207, 135] on div ", ord . anonymous_id AS segment_anonymous_id , ord . ga_client_id AS client_id …" at bounding box center [294, 5] width 329 height 418
click at [173, 149] on div ", ord . anonymous_id AS segment_anonymous_id , ord . ga_client_id AS client_id …" at bounding box center [294, 5] width 329 height 418
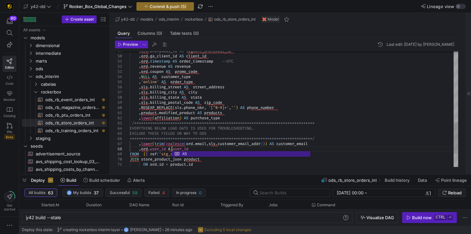
scroll to position [36, 44]
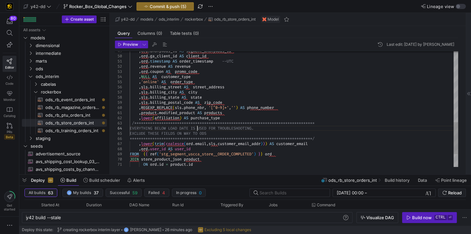
click at [198, 130] on div ", ord . anonymous_id AS segment_anonymous_id , ord . ga_client_id AS client_id …" at bounding box center [294, 5] width 329 height 418
click at [67, 129] on span "ods_rb_training_orders_int​​​​​​​​​​" at bounding box center [72, 130] width 54 height 7
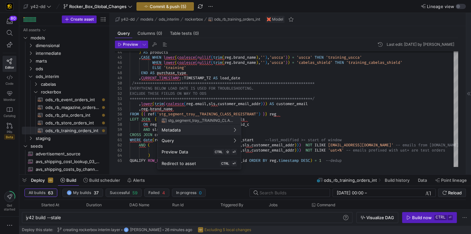
click at [69, 115] on div at bounding box center [235, 117] width 471 height 234
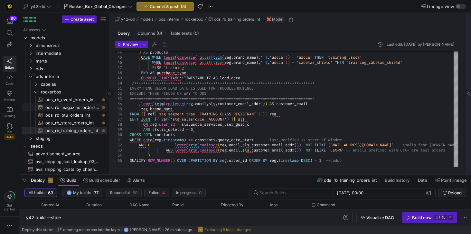
click at [70, 108] on span "ods_rb_magazine_orders_int​​​​​​​​​​" at bounding box center [72, 107] width 54 height 7
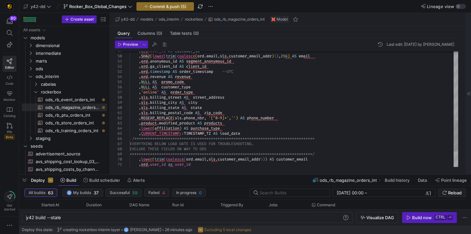
scroll to position [36, 0]
click at [173, 164] on div ", ord . user_id AS customer_id , SHA2 ( lower ( trim ( coalesce ( ord . email ,…" at bounding box center [294, 10] width 329 height 428
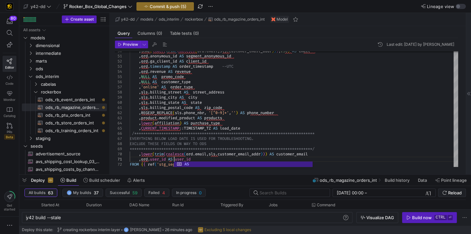
scroll to position [5, 44]
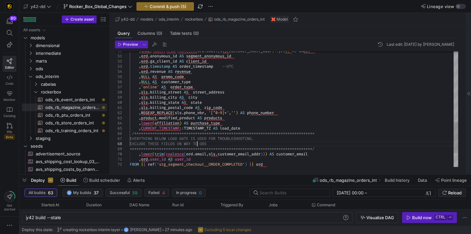
click at [197, 146] on div "**********" at bounding box center [294, 5] width 329 height 428
click at [74, 100] on span "ods_rb_event_orders_int​​​​​​​​​​" at bounding box center [72, 99] width 54 height 7
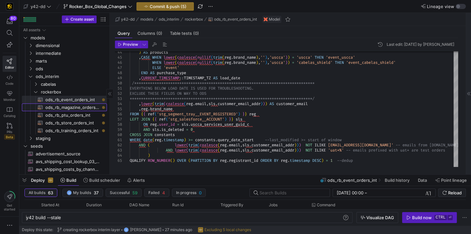
click at [73, 107] on span "ods_rb_magazine_orders_int​​​​​​​​​​" at bounding box center [72, 107] width 54 height 7
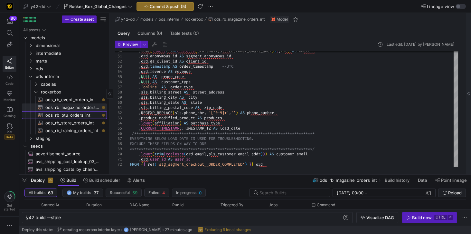
click at [71, 117] on span "ods_rb_ptu_orders_int​​​​​​​​​​" at bounding box center [72, 114] width 54 height 7
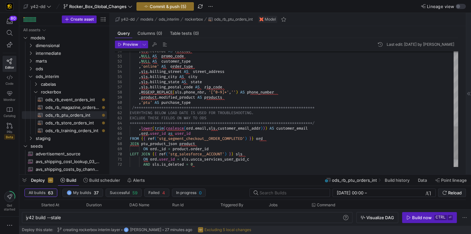
scroll to position [5, 0]
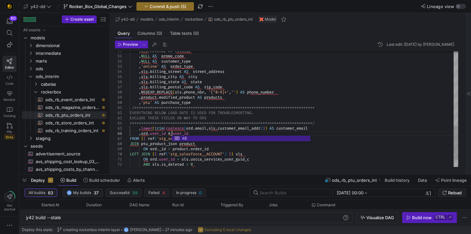
scroll to position [26, 44]
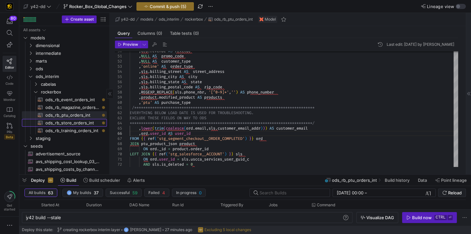
click at [84, 121] on span "ods_rb_store_orders_int​​​​​​​​​​" at bounding box center [72, 122] width 54 height 7
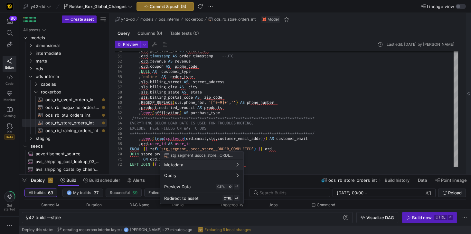
click at [57, 131] on div at bounding box center [235, 117] width 471 height 234
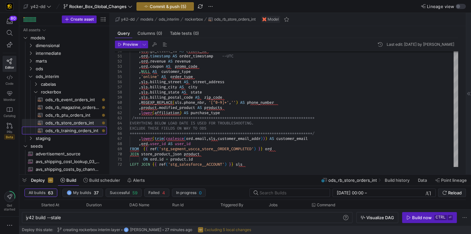
click at [57, 131] on span "ods_rb_training_orders_int​​​​​​​​​​" at bounding box center [72, 130] width 54 height 7
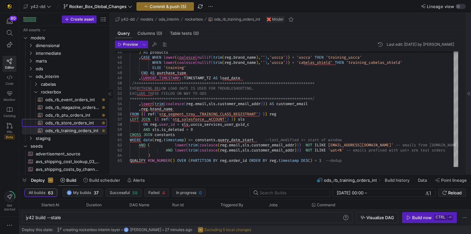
click at [83, 121] on span "ods_rb_store_orders_int​​​​​​​​​​" at bounding box center [72, 122] width 54 height 7
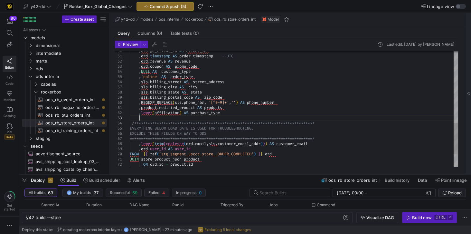
scroll to position [15, 9]
click at [80, 129] on span "ods_rb_training_orders_int​​​​​​​​​​" at bounding box center [72, 130] width 54 height 7
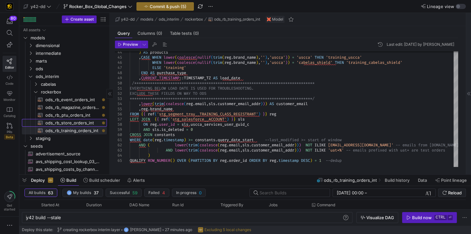
click at [67, 121] on span "ods_rb_store_orders_int​​​​​​​​​​" at bounding box center [72, 122] width 54 height 7
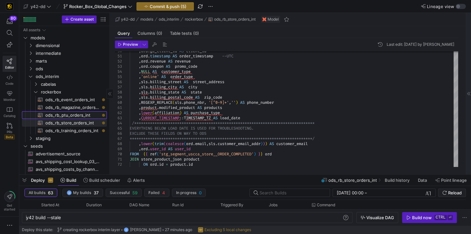
click at [68, 115] on span "ods_rb_ptu_orders_int​​​​​​​​​​" at bounding box center [72, 114] width 54 height 7
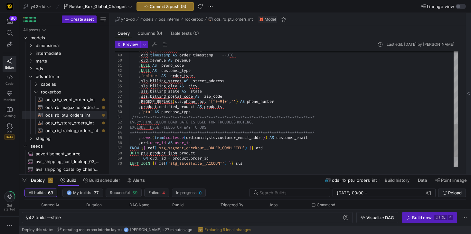
scroll to position [15, 0]
click at [195, 113] on div "**********" at bounding box center [294, 1] width 329 height 402
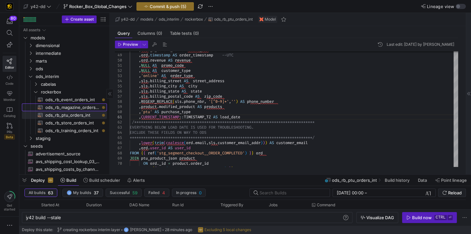
click at [80, 110] on span "ods_rb_magazine_orders_int​​​​​​​​​​" at bounding box center [72, 107] width 54 height 7
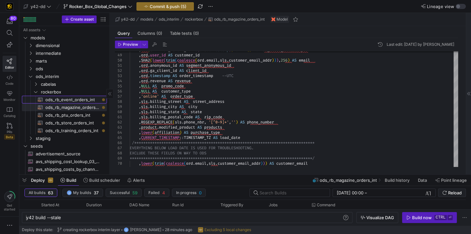
click at [72, 101] on span "ods_rb_event_orders_int​​​​​​​​​​" at bounding box center [72, 99] width 54 height 7
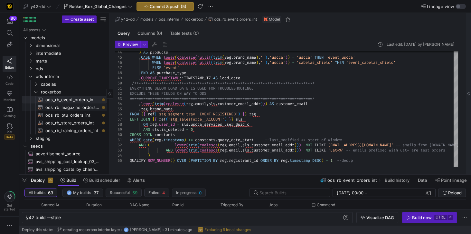
click at [79, 107] on span "ods_rb_magazine_orders_int​​​​​​​​​​" at bounding box center [72, 107] width 54 height 7
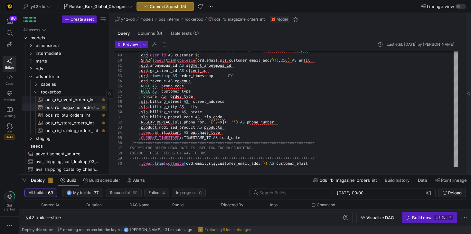
click at [82, 99] on span "ods_rb_event_orders_int​​​​​​​​​​" at bounding box center [72, 99] width 54 height 7
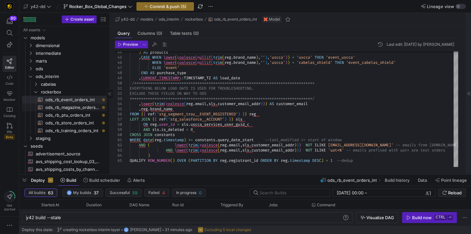
click at [79, 107] on span "ods_rb_magazine_orders_int​​​​​​​​​​" at bounding box center [72, 107] width 54 height 7
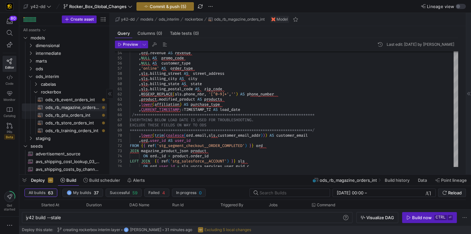
click at [74, 115] on span "ods_rb_ptu_orders_int​​​​​​​​​​" at bounding box center [72, 114] width 54 height 7
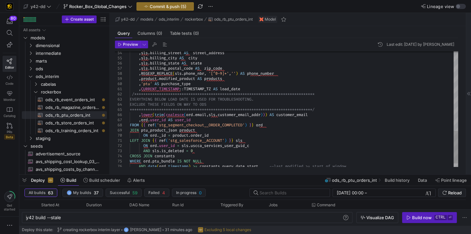
scroll to position [5, 0]
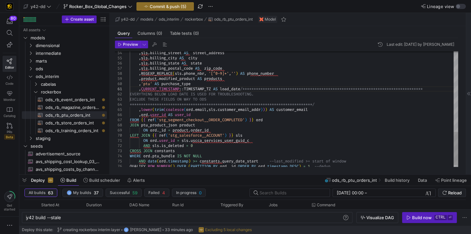
scroll to position [5, 9]
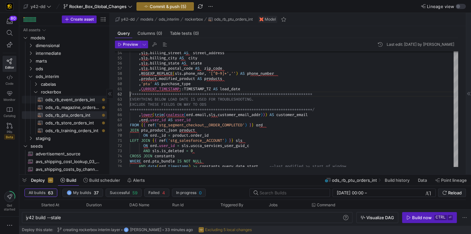
click at [82, 98] on span "ods_rb_event_orders_int​​​​​​​​​​" at bounding box center [72, 99] width 54 height 7
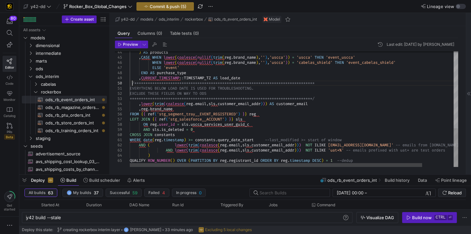
scroll to position [5, 0]
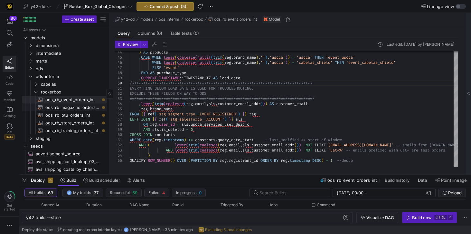
click at [57, 106] on span "ods_rb_magazine_orders_int​​​​​​​​​​" at bounding box center [72, 107] width 54 height 7
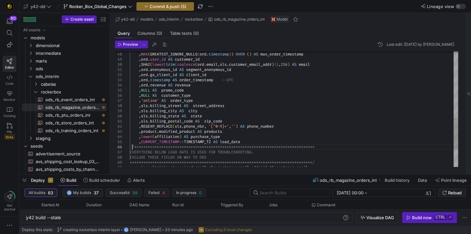
click at [132, 147] on div "SELECT ord . _id AS order_id , MAX ( GREATEST_IGNORE_NULLS ( ord . timestamp ) …" at bounding box center [294, 18] width 329 height 428
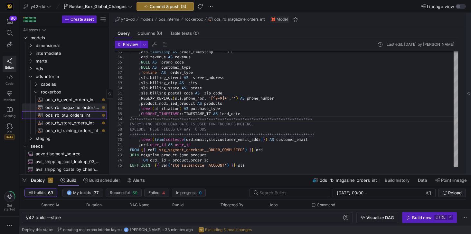
click at [69, 116] on span "ods_rb_ptu_orders_int​​​​​​​​​​" at bounding box center [72, 114] width 54 height 7
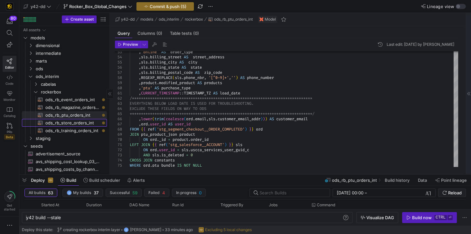
click at [56, 122] on span "ods_rb_store_orders_int​​​​​​​​​​" at bounding box center [72, 122] width 54 height 7
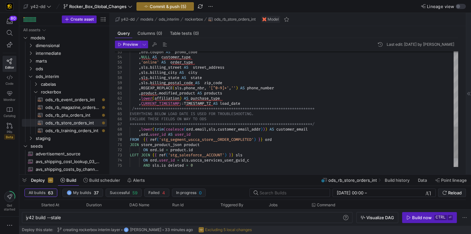
scroll to position [5, 0]
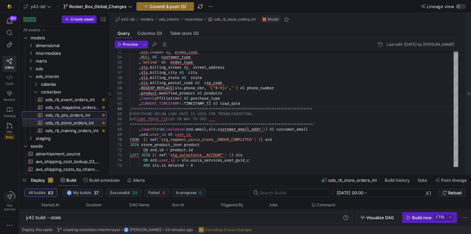
click at [55, 116] on span "ods_rb_ptu_orders_int​​​​​​​​​​" at bounding box center [72, 114] width 54 height 7
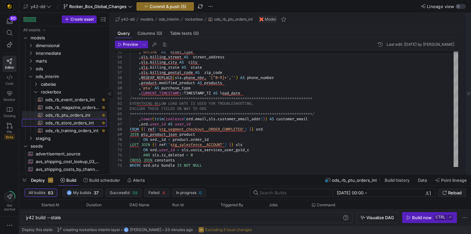
click at [60, 122] on span "ods_rb_store_orders_int​​​​​​​​​​" at bounding box center [72, 122] width 54 height 7
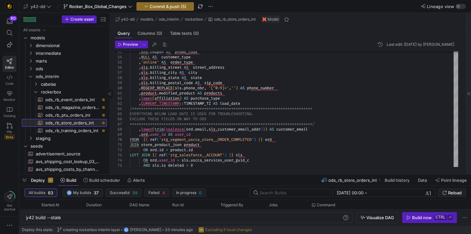
click at [60, 126] on span "ods_rb_store_orders_int​​​​​​​​​​" at bounding box center [72, 122] width 54 height 7
click at [63, 131] on span "ods_rb_training_orders_int​​​​​​​​​​" at bounding box center [72, 130] width 54 height 7
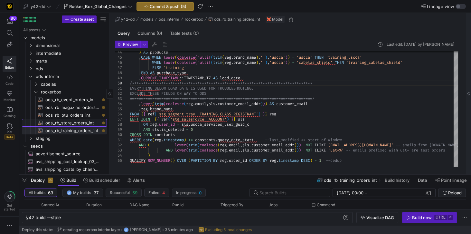
click at [68, 123] on span "ods_rb_store_orders_int​​​​​​​​​​" at bounding box center [72, 122] width 54 height 7
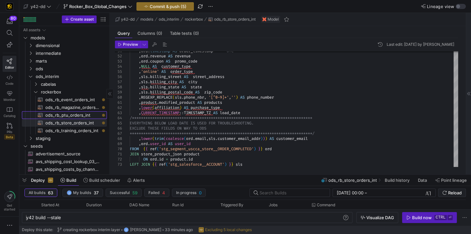
click at [81, 114] on span "ods_rb_ptu_orders_int​​​​​​​​​​" at bounding box center [72, 114] width 54 height 7
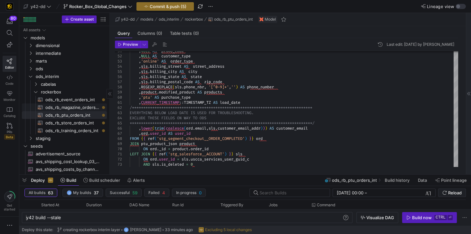
click at [82, 107] on span "ods_rb_magazine_orders_int​​​​​​​​​​" at bounding box center [72, 107] width 54 height 7
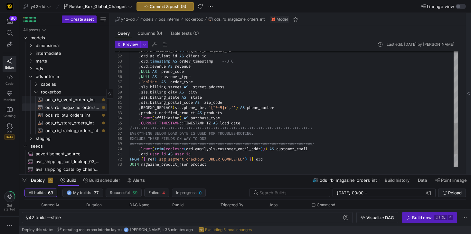
click at [81, 99] on span "ods_rb_event_orders_int​​​​​​​​​​" at bounding box center [72, 99] width 54 height 7
type textarea "-- File Name: ods_rb_event_orders_int.sql -- Created By: Jess Rabida -- Last Mo…"
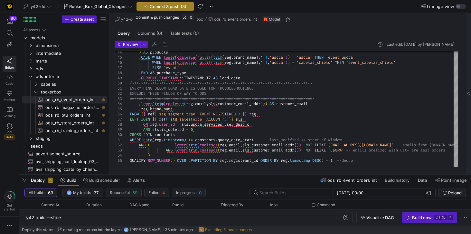
click at [158, 9] on span "button" at bounding box center [165, 7] width 57 height 8
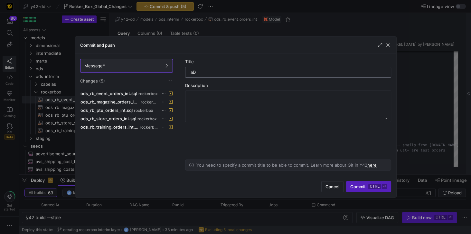
type input "a"
type input "Adding extra fields for troubleshooting"
click at [368, 186] on span "Commit ctrl ⏎" at bounding box center [369, 186] width 36 height 5
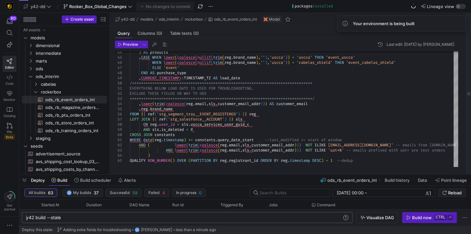
click at [82, 218] on div "y42 build --stale" at bounding box center [184, 217] width 317 height 5
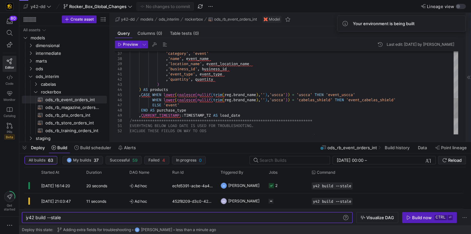
drag, startPoint x: 195, startPoint y: 173, endPoint x: 204, endPoint y: 141, distance: 34.0
click at [204, 141] on div at bounding box center [245, 142] width 452 height 3
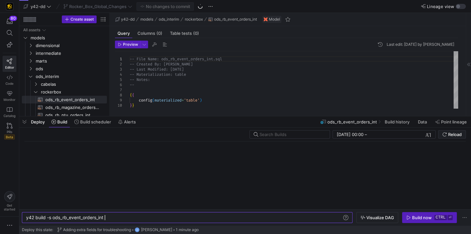
scroll to position [0, 78]
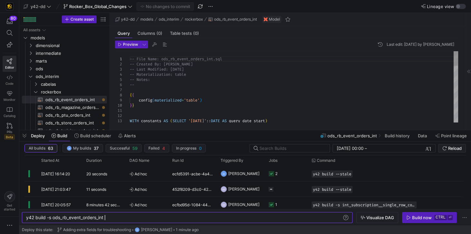
drag, startPoint x: 97, startPoint y: 117, endPoint x: 97, endPoint y: 131, distance: 13.9
click at [97, 131] on div at bounding box center [245, 130] width 452 height 3
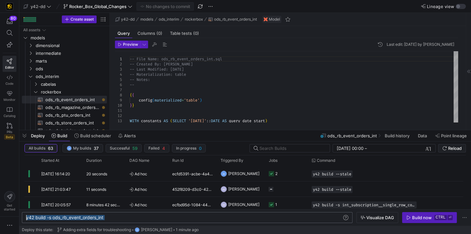
drag, startPoint x: 128, startPoint y: 218, endPoint x: 5, endPoint y: 220, distance: 122.8
click at [26, 220] on div "y42 build -s ods_rb_event_orders_int" at bounding box center [184, 217] width 317 height 5
type textarea "y42 build --stale"
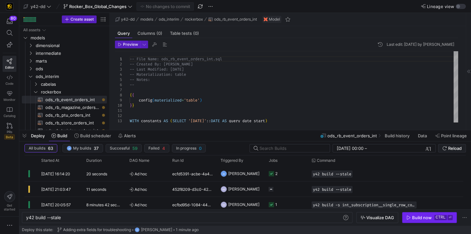
click at [427, 218] on div "Build now" at bounding box center [422, 217] width 20 height 5
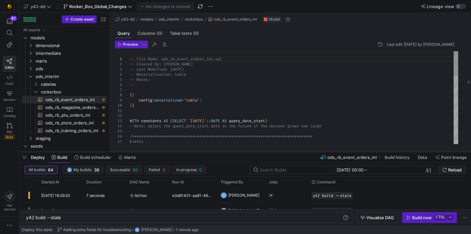
drag, startPoint x: 176, startPoint y: 130, endPoint x: 175, endPoint y: 151, distance: 21.6
click at [175, 151] on div at bounding box center [245, 151] width 452 height 3
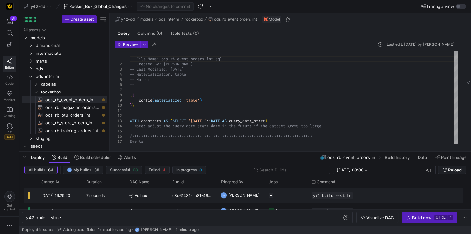
click at [196, 195] on div "e3d61431-aa81-46a1-9c25-f3ecf0b518bd" at bounding box center [193, 195] width 48 height 15
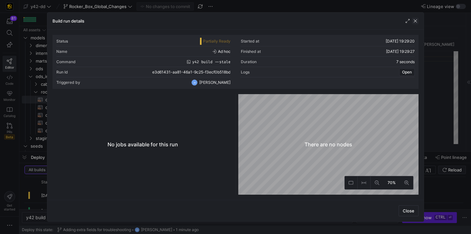
click at [418, 23] on span "button" at bounding box center [415, 21] width 6 height 6
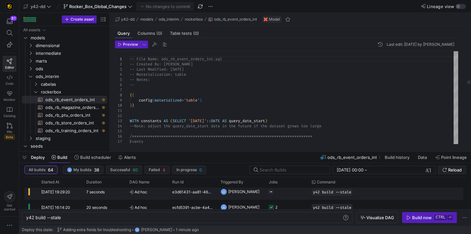
scroll to position [0, 0]
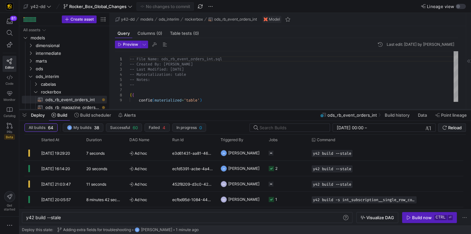
drag, startPoint x: 185, startPoint y: 152, endPoint x: 185, endPoint y: 108, distance: 44.5
click at [185, 108] on div at bounding box center [245, 109] width 452 height 3
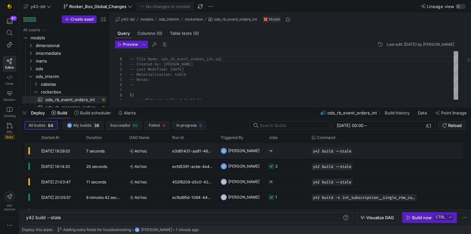
click at [101, 151] on y42-duration "7 seconds" at bounding box center [95, 151] width 18 height 5
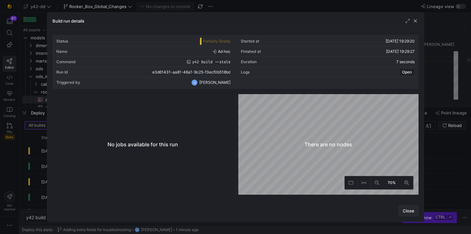
click at [410, 210] on span "Close" at bounding box center [409, 210] width 12 height 5
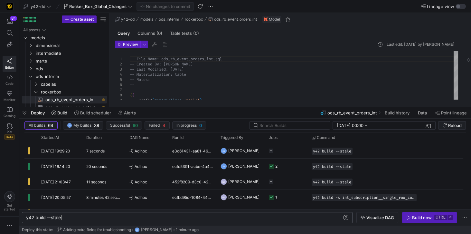
click at [204, 218] on div "y42 build --stale" at bounding box center [184, 217] width 317 height 5
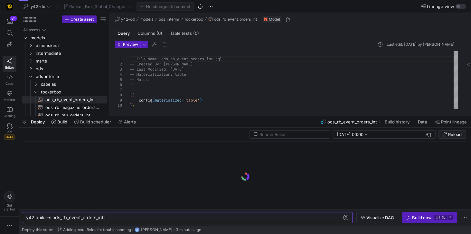
scroll to position [0, 78]
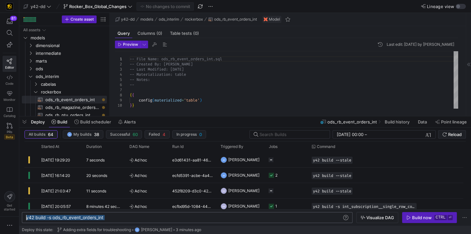
drag, startPoint x: 111, startPoint y: 217, endPoint x: 23, endPoint y: 218, distance: 88.3
click at [26, 218] on div "y42 build -s ods_rb_event_orders_int" at bounding box center [184, 217] width 317 height 5
type textarea "y42 build --stale"
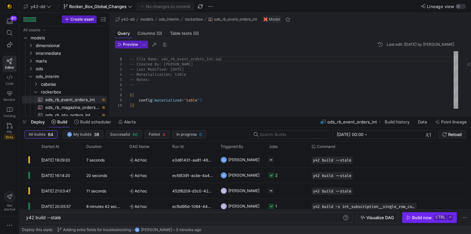
click at [408, 218] on icon "button" at bounding box center [409, 217] width 5 height 5
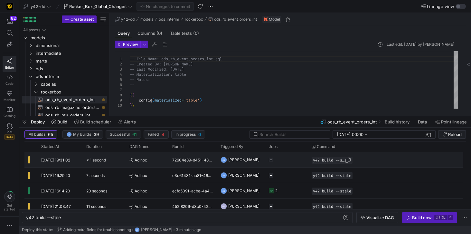
click at [322, 163] on div "y42 build --stale" at bounding box center [332, 160] width 41 height 7
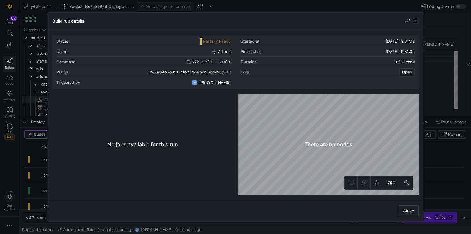
click at [414, 22] on span "button" at bounding box center [415, 21] width 6 height 6
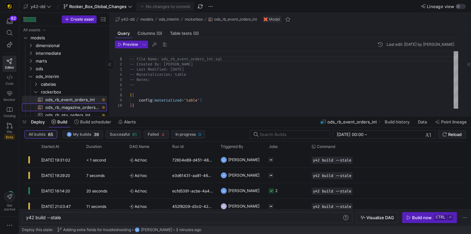
click at [64, 107] on span "ods_rb_magazine_orders_int​​​​​​​​​​" at bounding box center [72, 107] width 54 height 7
click at [66, 102] on span "ods_rb_event_orders_int​​​​​​​​​​" at bounding box center [72, 99] width 54 height 7
type textarea "-- File Name: ods_rb_event_orders_int.sql -- Created By: [PERSON_NAME] -- Last …"
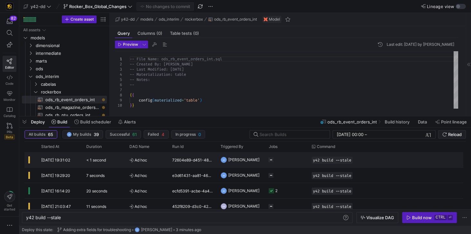
click at [131, 159] on icon "Press SPACE to select this row." at bounding box center [132, 160] width 4 height 4
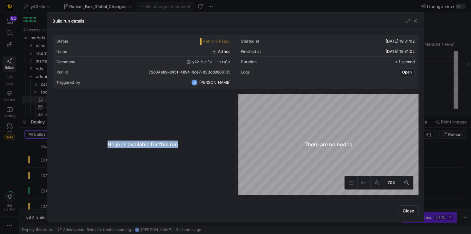
drag, startPoint x: 107, startPoint y: 145, endPoint x: 179, endPoint y: 149, distance: 72.3
click at [179, 149] on y42-empty-state "No jobs available for this run" at bounding box center [143, 144] width 180 height 101
click at [408, 212] on span "Close" at bounding box center [409, 210] width 12 height 5
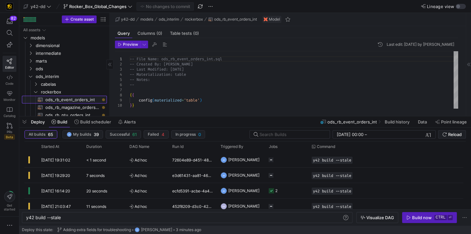
click at [54, 98] on span "ods_rb_event_orders_int​​​​​​​​​​" at bounding box center [72, 99] width 54 height 7
click at [174, 80] on div "-- File Name: ods_rb_event_orders_int.sql -- Created By: Jess Rabida -- Last Mo…" at bounding box center [294, 223] width 329 height 345
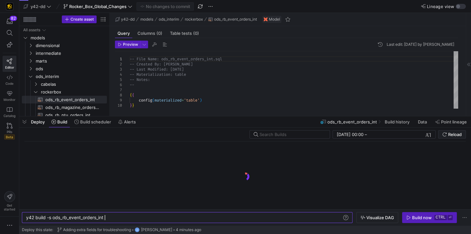
scroll to position [0, 78]
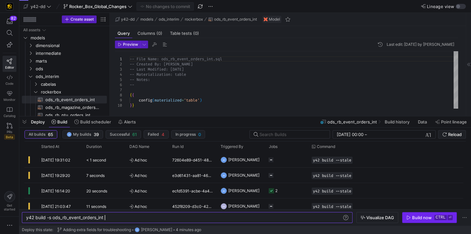
click at [420, 217] on div "Build now" at bounding box center [422, 217] width 20 height 5
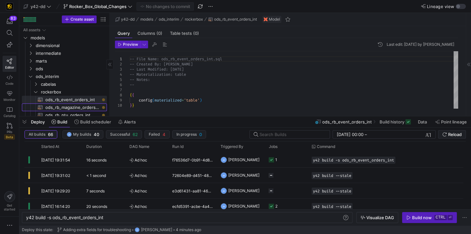
click at [78, 110] on span "ods_rb_magazine_orders_int​​​​​​​​​​" at bounding box center [72, 107] width 54 height 7
type textarea "y42 build -s ods_rb_magazine_orders_int"
type textarea "-- File Name: ods_rb_magazine_orders_int.sql -- Created By: [PERSON_NAME] -- La…"
click at [79, 100] on span "ods_rb_event_orders_int​​​​​​​​​​" at bounding box center [72, 99] width 54 height 7
type textarea "y42 build -s ods_rb_event_orders_int"
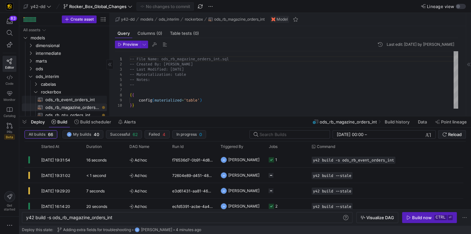
type textarea "-- File Name: ods_rb_event_orders_int.sql -- Created By: [PERSON_NAME] -- Last …"
click at [80, 107] on span "ods_rb_magazine_orders_int​​​​​​​​​​" at bounding box center [72, 107] width 54 height 7
type textarea "y42 build -s ods_rb_magazine_orders_int"
type textarea "-- File Name: ods_rb_magazine_orders_int.sql -- Created By: [PERSON_NAME] -- La…"
click at [421, 218] on div "Build now" at bounding box center [422, 217] width 20 height 5
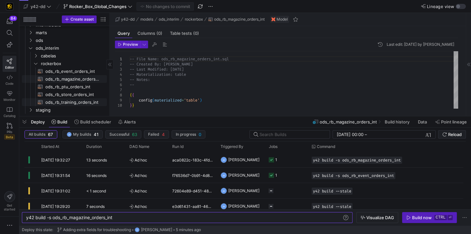
scroll to position [37, 0]
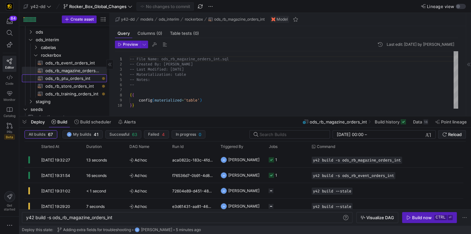
click at [57, 78] on span "ods_rb_ptu_orders_int​​​​​​​​​​" at bounding box center [72, 78] width 54 height 7
type textarea "y42 build -s ods_rb_ptu_orders_int"
type textarea "-- File Name: ods_rb_ptu_orders_int.sql -- Created By: Jess Rabida -- Last Modi…"
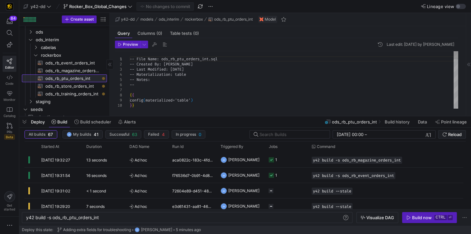
scroll to position [0, 73]
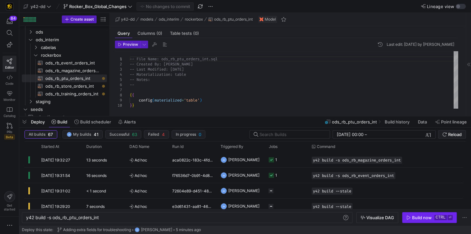
click at [414, 218] on div "Build now" at bounding box center [422, 217] width 20 height 5
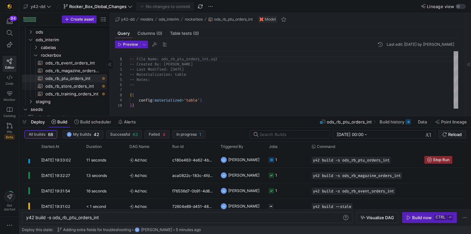
click at [70, 85] on span "ods_rb_store_orders_int​​​​​​​​​​" at bounding box center [72, 85] width 54 height 7
type textarea "y42 build -s ods_rb_store_orders_int"
type textarea "-- File Name: ods_rb_store_orders_int.sql -- Created By: Jess Rabida -- Last Mo…"
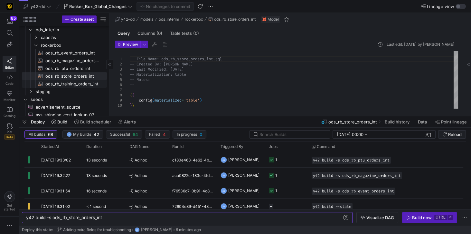
scroll to position [47, 0]
click at [413, 219] on div "Build now" at bounding box center [422, 217] width 20 height 5
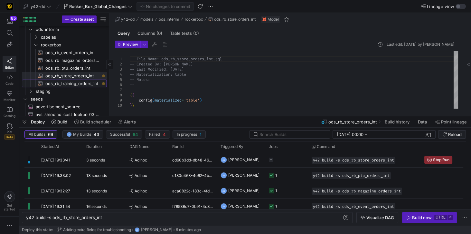
click at [72, 84] on span "ods_rb_training_orders_int​​​​​​​​​​" at bounding box center [72, 83] width 54 height 7
type textarea "y42 build -s ods_rb_training_orders_int"
type textarea "-- File Name: ods_rb_training_orders_int.sql -- Created By: [PERSON_NAME] -- La…"
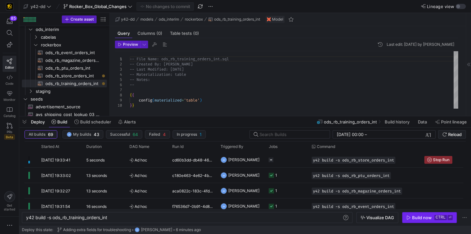
click at [417, 217] on div "Build now" at bounding box center [422, 217] width 20 height 5
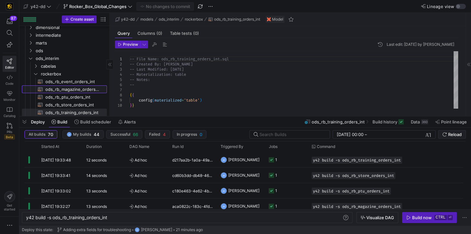
click at [75, 90] on span "ods_rb_magazine_orders_int​​​​​​​​​​" at bounding box center [72, 89] width 54 height 7
type textarea "y42 build -s ods_rb_magazine_orders_int"
type textarea "-- File Name: ods_rb_magazine_orders_int.sql -- Created By: [PERSON_NAME] -- La…"
click at [53, 218] on div "y42 build -s ods_rb_magazine_orders_int" at bounding box center [184, 217] width 317 height 5
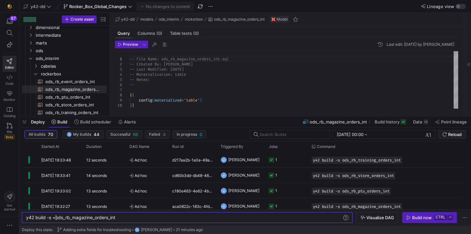
scroll to position [0, 30]
type textarea "y42 build -s +ods_rb_magazine_orders_int"
click at [415, 217] on div "Build now" at bounding box center [422, 217] width 20 height 5
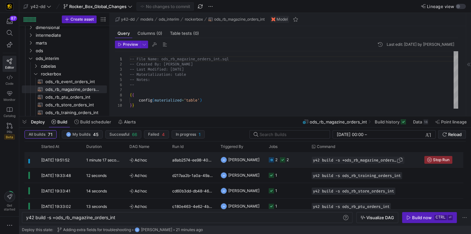
click at [327, 158] on span "y42 build -s +ods_rb_magazine_orders_int" at bounding box center [355, 160] width 84 height 5
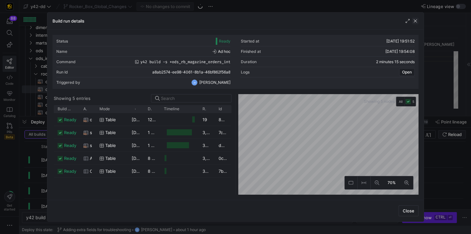
click at [417, 20] on span "button" at bounding box center [415, 21] width 6 height 6
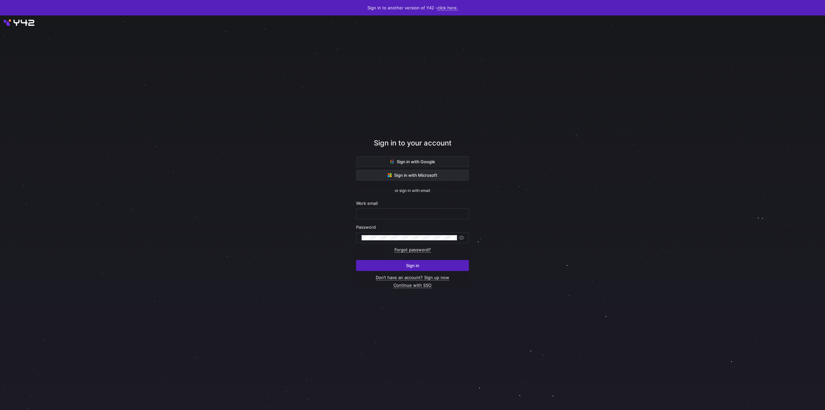
click at [456, 177] on span at bounding box center [412, 175] width 112 height 10
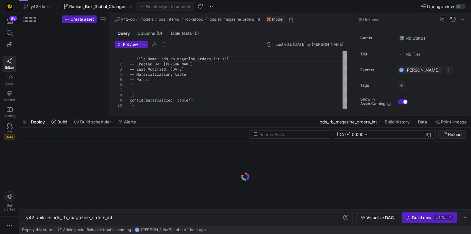
type textarea "y42 build -s ods_rb_magazine_orders_int"
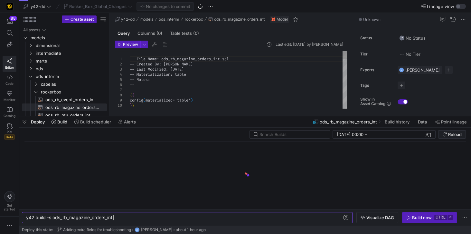
scroll to position [0, 87]
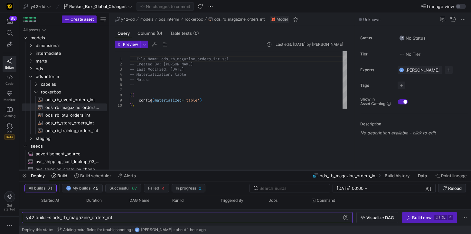
drag, startPoint x: 157, startPoint y: 117, endPoint x: 161, endPoint y: 171, distance: 54.3
click at [161, 171] on div at bounding box center [245, 170] width 452 height 3
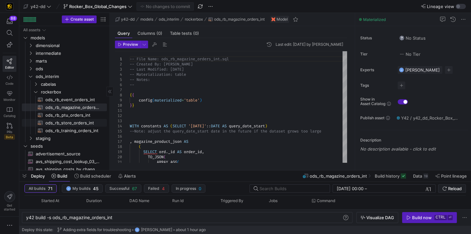
click at [74, 121] on span "ods_rb_store_orders_int​​​​​​​​​​" at bounding box center [72, 122] width 54 height 7
type textarea "-- File Name: ods_rb_store_orders_int.sql -- Created By: Jess Rabida -- Last Mo…"
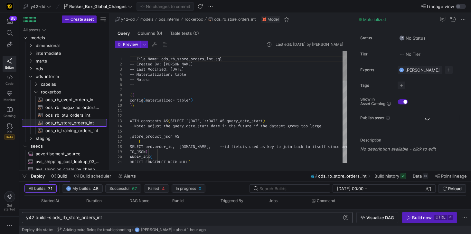
scroll to position [0, 77]
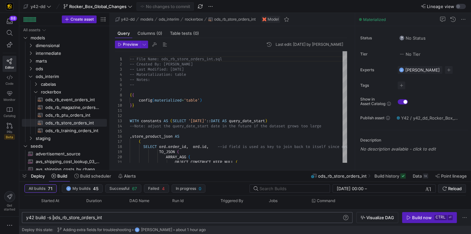
click at [53, 219] on div "y42 build -s ods_rb_store_orders_int" at bounding box center [184, 217] width 317 height 5
type textarea "y42 build -s +ods_rb_store_orders_int"
click at [416, 217] on div "Build now" at bounding box center [422, 217] width 20 height 5
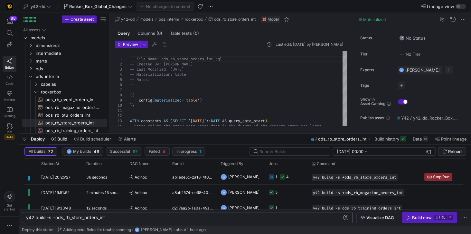
drag, startPoint x: 199, startPoint y: 171, endPoint x: 201, endPoint y: 134, distance: 36.8
click at [201, 134] on div at bounding box center [245, 133] width 452 height 3
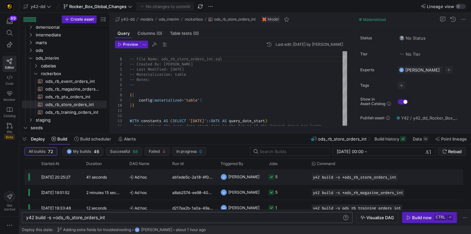
click at [91, 176] on y42-duration "41 seconds" at bounding box center [96, 177] width 21 height 5
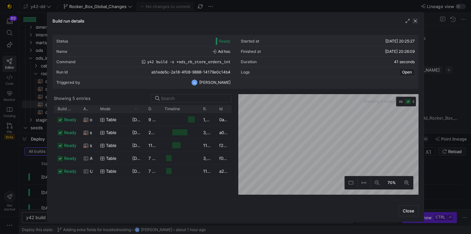
click at [416, 21] on span "button" at bounding box center [415, 21] width 6 height 6
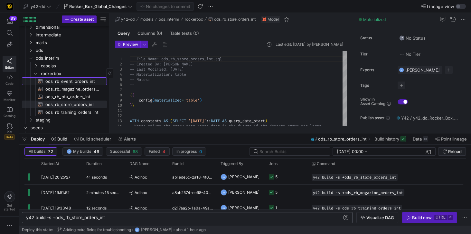
click at [73, 82] on span "ods_rb_event_orders_int​​​​​​​​​​" at bounding box center [72, 81] width 54 height 7
type textarea "-- File Name: ods_rb_event_orders_int.sql -- Created By: Jess Rabida -- Last Mo…"
click at [73, 82] on span "ods_rb_event_orders_int​​​​​​​​​​" at bounding box center [72, 81] width 54 height 7
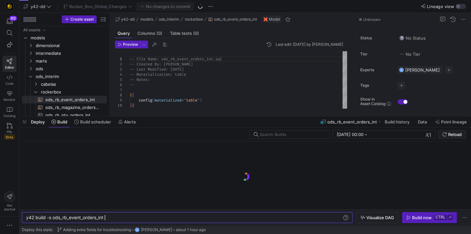
scroll to position [0, 78]
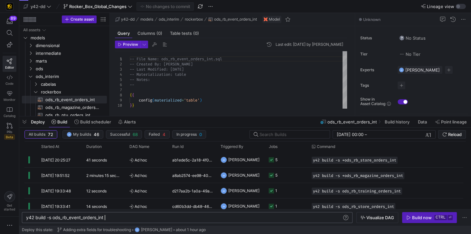
click at [54, 218] on div "y42 build -s ods_rb_event_orders_int" at bounding box center [184, 217] width 317 height 5
click at [53, 218] on div "y42 build -s ods_rb_event_orders_int" at bounding box center [184, 217] width 317 height 5
type textarea "y42 build -s +ods_rb_event_orders_int"
click at [410, 215] on span "Build now ctrl ⏎" at bounding box center [430, 217] width 46 height 5
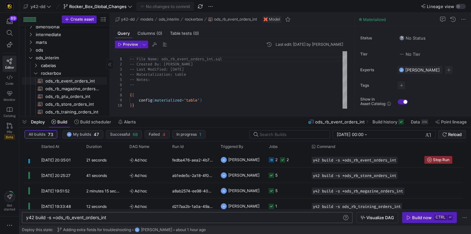
scroll to position [37, 0]
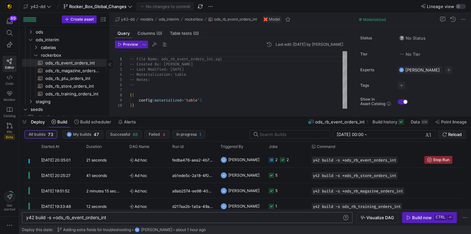
click at [66, 93] on span "ods_rb_training_orders_int​​​​​​​​​​" at bounding box center [72, 93] width 54 height 7
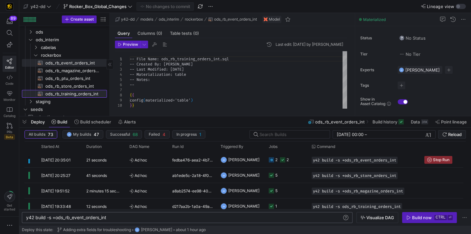
type textarea "-- File Name: ods_rb_training_orders_int.sql -- Created By: [PERSON_NAME] -- La…"
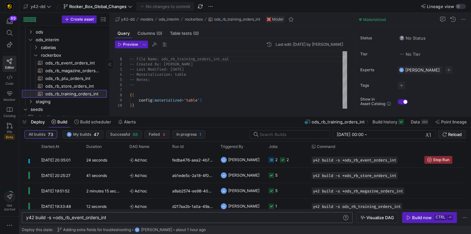
click at [66, 93] on span "ods_rb_training_orders_int​​​​​​​​​​" at bounding box center [72, 93] width 54 height 7
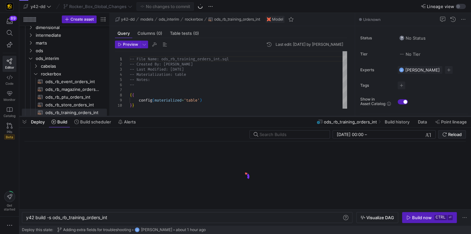
scroll to position [0, 82]
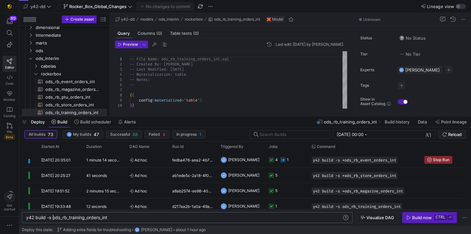
click at [53, 218] on div "y42 build -s ods_rb_training_orders_int" at bounding box center [184, 217] width 317 height 5
type textarea "y42 build -s +ods_rb_training_orders_int"
click at [427, 220] on div "Build now" at bounding box center [422, 217] width 20 height 5
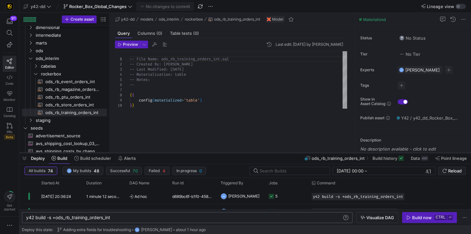
drag, startPoint x: 200, startPoint y: 116, endPoint x: 192, endPoint y: 153, distance: 37.3
click at [192, 153] on div at bounding box center [245, 152] width 452 height 3
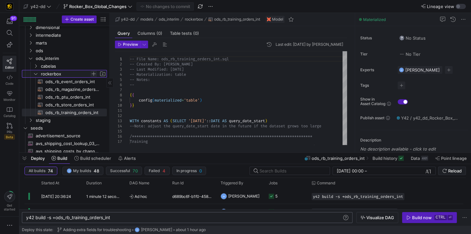
click at [92, 74] on span "Press SPACE to select this row." at bounding box center [94, 74] width 6 height 6
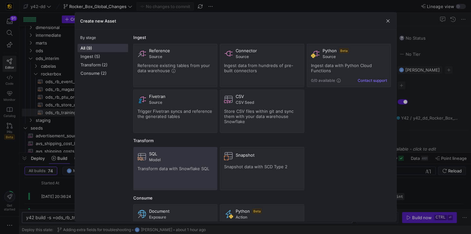
click at [179, 162] on div "SQL Model Transform data with Snowflake SQL" at bounding box center [176, 168] width 76 height 35
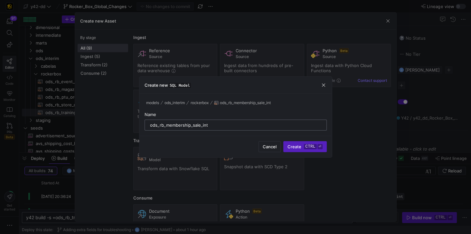
click at [150, 124] on input "ods_rb_membership_sale_int" at bounding box center [235, 124] width 171 height 5
type input "ods_rb_membership_sale_int"
click at [310, 144] on kbd "ctrl" at bounding box center [310, 146] width 13 height 5
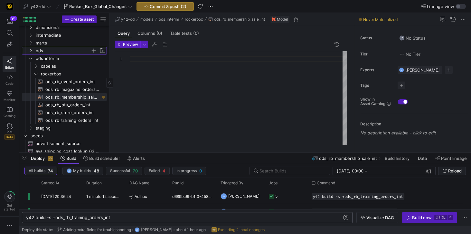
click at [36, 51] on span "ods" at bounding box center [63, 50] width 55 height 7
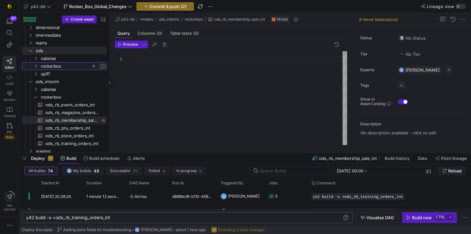
click at [55, 64] on span "rockerbox" at bounding box center [66, 66] width 50 height 7
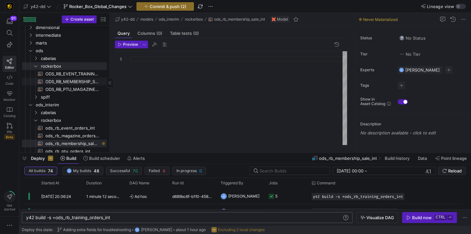
click at [71, 82] on span "ODS_RB_MEMBERSHIP_SALE​​​​​​​​​​" at bounding box center [72, 81] width 54 height 7
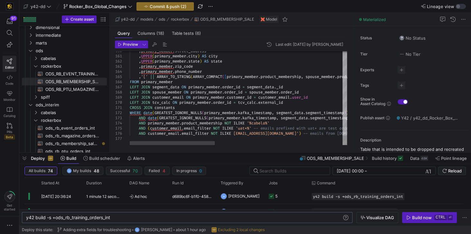
type textarea "-- File Name: ODS_RB_MEMBERSHIP_SALE.sql -- Created By: [PERSON_NAME] -- Last M…"
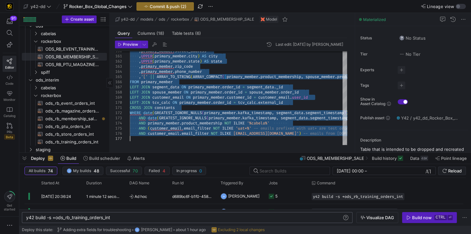
scroll to position [92, 0]
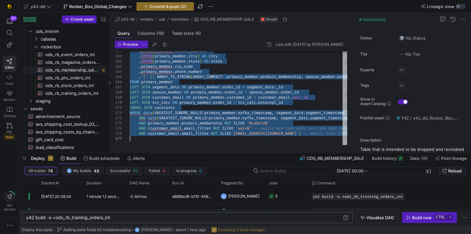
click at [73, 71] on span "ods_rb_membership_sale_int​​​​​​​​​​" at bounding box center [72, 69] width 54 height 7
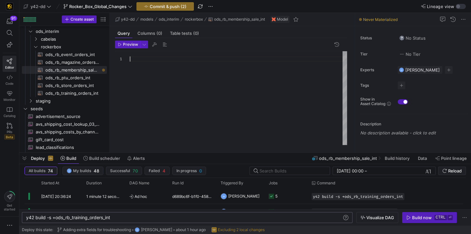
click at [133, 58] on div at bounding box center [239, 98] width 218 height 94
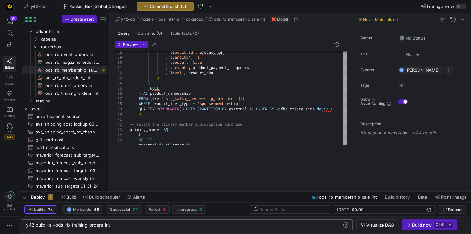
drag, startPoint x: 203, startPoint y: 152, endPoint x: 203, endPoint y: 191, distance: 38.7
click at [203, 191] on div at bounding box center [245, 191] width 452 height 3
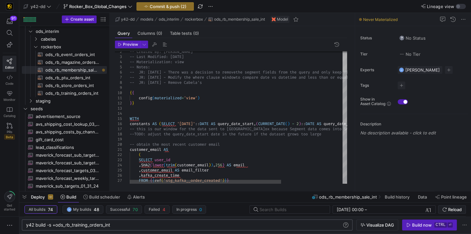
click at [343, 60] on div at bounding box center [345, 62] width 5 height 19
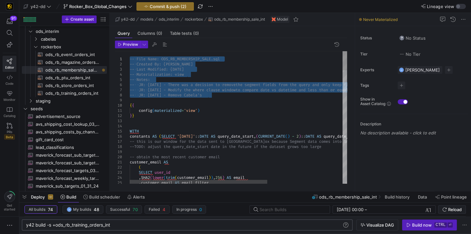
drag, startPoint x: 211, startPoint y: 84, endPoint x: 134, endPoint y: 46, distance: 85.6
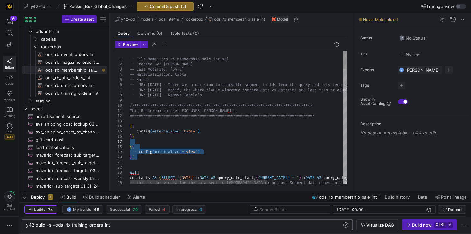
drag, startPoint x: 143, startPoint y: 159, endPoint x: 131, endPoint y: 143, distance: 20.0
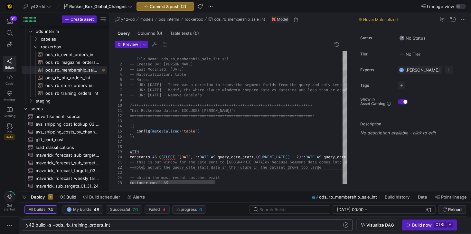
click at [345, 54] on div at bounding box center [345, 60] width 5 height 18
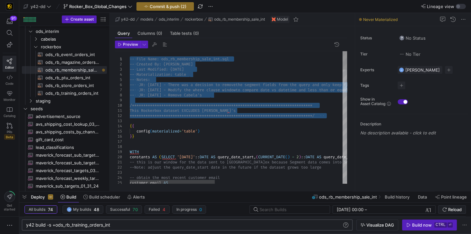
drag, startPoint x: 141, startPoint y: 119, endPoint x: 129, endPoint y: 56, distance: 63.8
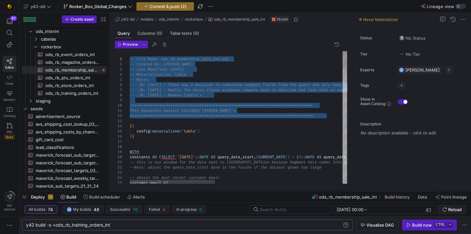
type textarea "**********"
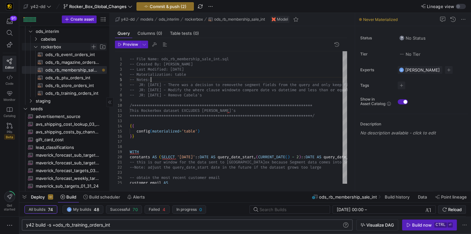
click at [94, 46] on span "Press SPACE to select this row." at bounding box center [94, 47] width 6 height 6
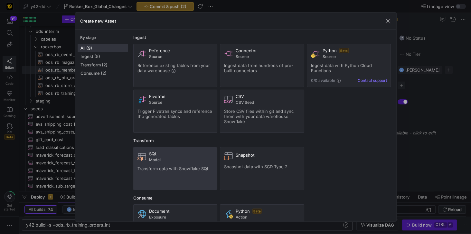
click at [161, 154] on div "SQL" at bounding box center [181, 153] width 64 height 5
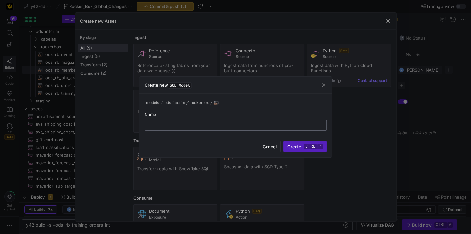
paste input "ods_rb_all_membership_sale_int"
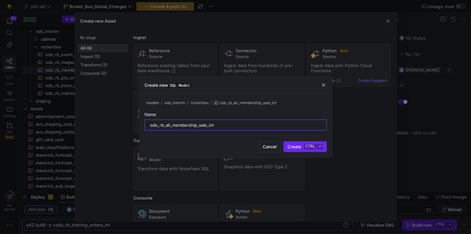
type input "ods_rb_all_membership_sale_int"
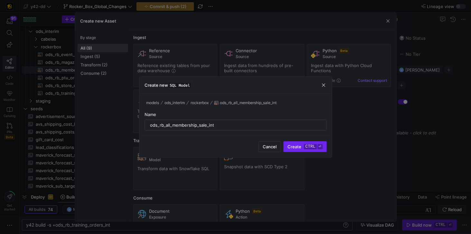
click at [296, 146] on span "Create ctrl ⏎" at bounding box center [305, 146] width 35 height 5
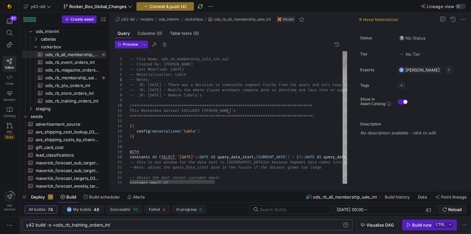
scroll to position [5, 21]
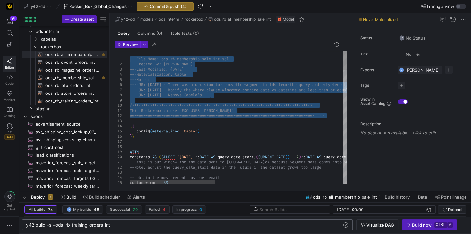
drag, startPoint x: 138, startPoint y: 119, endPoint x: 130, endPoint y: 56, distance: 63.4
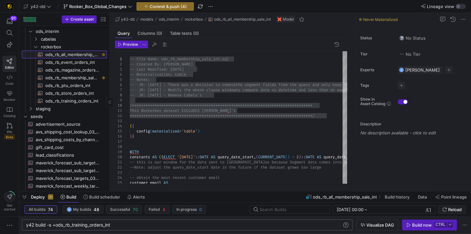
click at [77, 54] on span "ods_rb_all_membership_sale_int​​​​​​​​​​" at bounding box center [72, 54] width 54 height 7
click at [75, 66] on span "ods_rb_magazine_orders_int​​​​​​​​​​" at bounding box center [72, 69] width 54 height 7
type textarea "-- File Name: ods_rb_magazine_orders_int.sql -- Created By: Jess Rabida -- Last…"
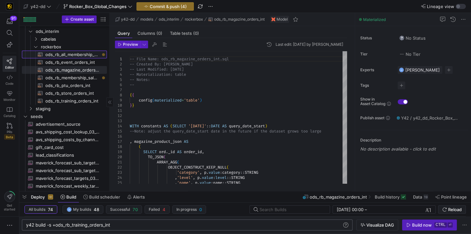
click at [77, 54] on span "ods_rb_all_membership_sale_int​​​​​​​​​​" at bounding box center [72, 54] width 54 height 7
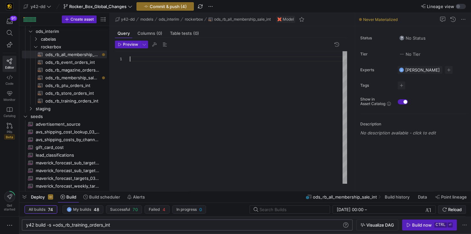
click at [144, 60] on div at bounding box center [239, 117] width 218 height 132
drag, startPoint x: 202, startPoint y: 60, endPoint x: 113, endPoint y: 57, distance: 88.6
click at [130, 57] on div "ods_rb_all_membership_sale_int" at bounding box center [239, 117] width 218 height 132
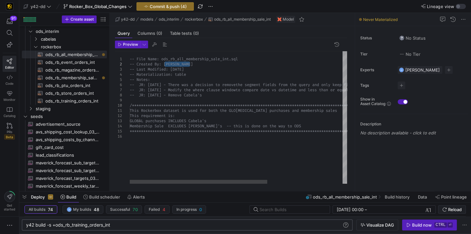
drag, startPoint x: 165, startPoint y: 63, endPoint x: 194, endPoint y: 64, distance: 28.4
click at [194, 64] on div "**********" at bounding box center [298, 117] width 336 height 132
click at [152, 142] on div "**********" at bounding box center [298, 117] width 336 height 132
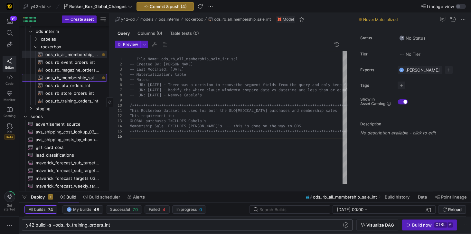
click at [70, 77] on span "ods_rb_membership_sale_int​​​​​​​​​​" at bounding box center [72, 77] width 54 height 7
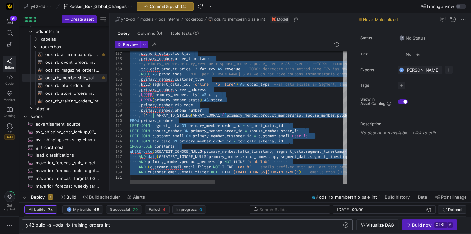
drag, startPoint x: 76, startPoint y: 53, endPoint x: 79, endPoint y: 54, distance: 3.3
click at [76, 53] on span "ods_rb_all_membership_sale_int​​​​​​​​​​" at bounding box center [72, 54] width 54 height 7
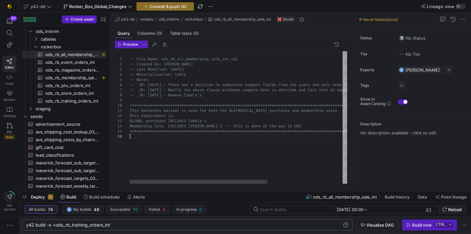
click at [140, 141] on div "**********" at bounding box center [298, 117] width 336 height 132
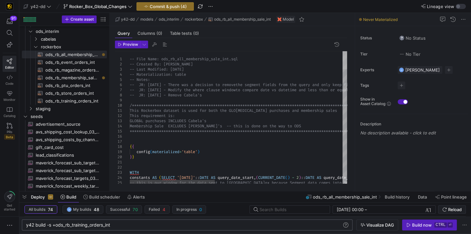
click at [344, 52] on div at bounding box center [345, 60] width 5 height 18
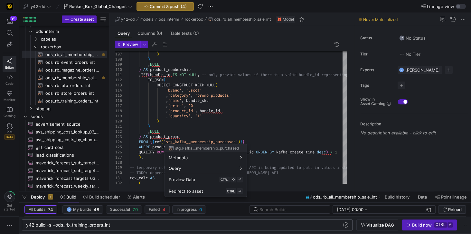
click at [191, 137] on div at bounding box center [235, 117] width 471 height 234
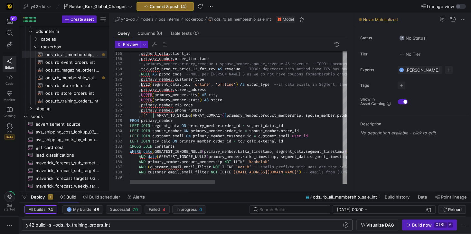
click at [130, 120] on span "FROM" at bounding box center [134, 120] width 9 height 5
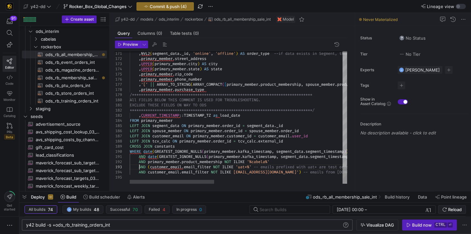
scroll to position [25, 9]
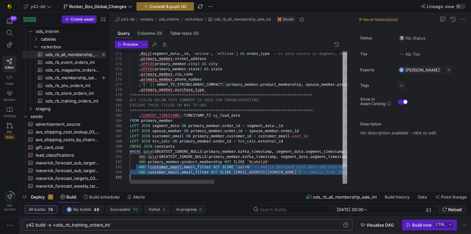
drag, startPoint x: 139, startPoint y: 167, endPoint x: 353, endPoint y: 176, distance: 215.1
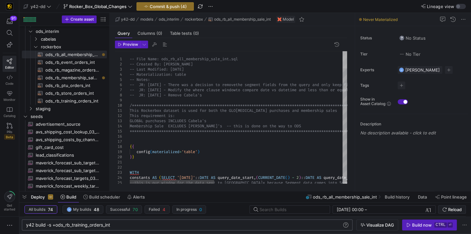
click at [347, 57] on div at bounding box center [345, 59] width 5 height 17
drag, startPoint x: 214, startPoint y: 94, endPoint x: 128, endPoint y: 93, distance: 86.0
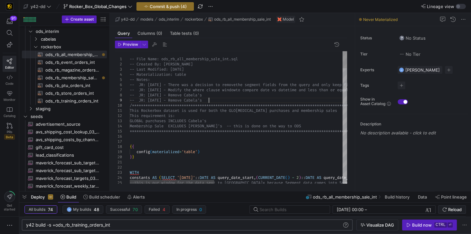
scroll to position [46, 0]
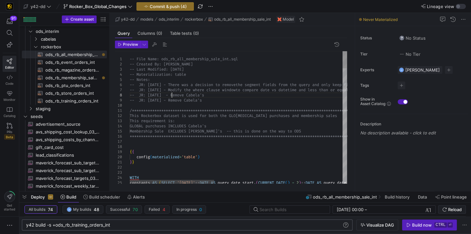
scroll to position [41, 41]
drag, startPoint x: 176, startPoint y: 100, endPoint x: 217, endPoint y: 101, distance: 41.3
drag, startPoint x: 215, startPoint y: 94, endPoint x: 129, endPoint y: 94, distance: 86.7
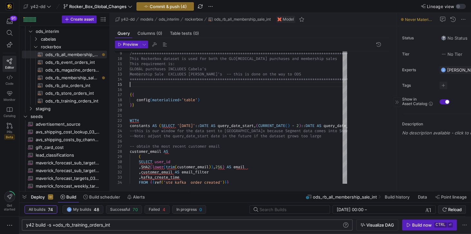
drag, startPoint x: 355, startPoint y: 116, endPoint x: 415, endPoint y: 121, distance: 60.8
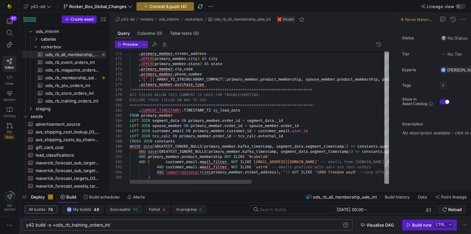
scroll to position [25, 206]
drag, startPoint x: 139, startPoint y: 156, endPoint x: 278, endPoint y: 156, distance: 138.9
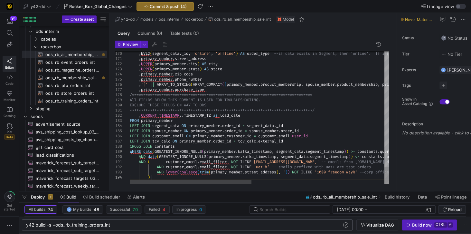
click at [80, 78] on span "ods_rb_membership_sale_int​​​​​​​​​​" at bounding box center [72, 77] width 54 height 7
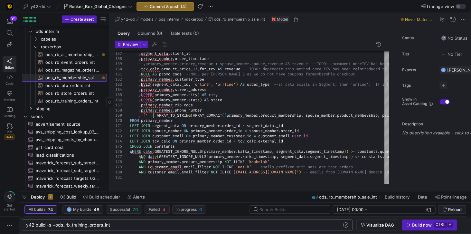
click at [97, 78] on span "ods_rb_membership_sale_int​​​​​​​​​​" at bounding box center [72, 77] width 54 height 7
click at [85, 78] on span "ods_rb_membership_sale_int​​​​​​​​​​" at bounding box center [72, 77] width 54 height 7
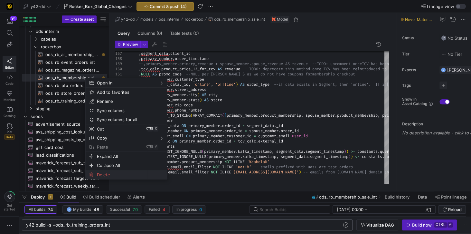
click at [101, 173] on span "Delete" at bounding box center [120, 174] width 53 height 9
type textarea "-- File Name: ods_rb_all_membership_sale_int.sql -- Created By: [PERSON_NAME] -…"
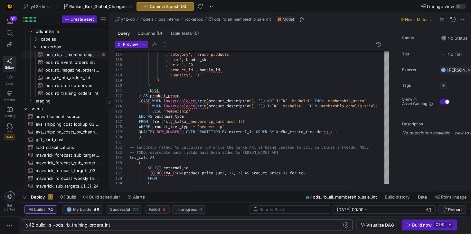
click at [77, 54] on span "ods_rb_all_membership_sale_int​​​​​​​​​​" at bounding box center [72, 54] width 54 height 7
click at [166, 6] on span "Commit & push (3)" at bounding box center [168, 6] width 37 height 5
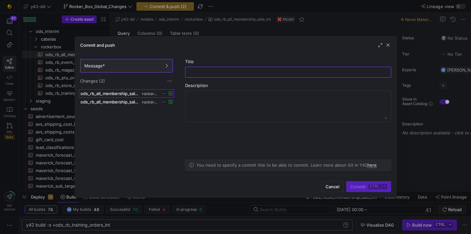
click at [125, 94] on span "ods_rb_all_membership_sale_int.sql" at bounding box center [111, 93] width 60 height 5
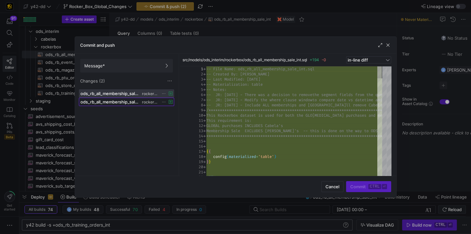
click at [124, 101] on span "ods_rb_all_membership_sale_int.yml" at bounding box center [111, 101] width 61 height 5
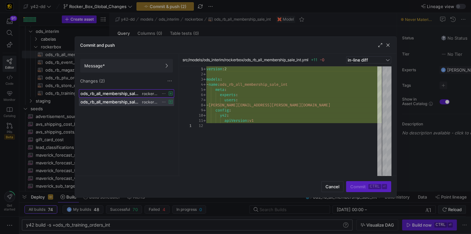
click at [123, 93] on span "ods_rb_all_membership_sale_int.sql" at bounding box center [111, 93] width 60 height 5
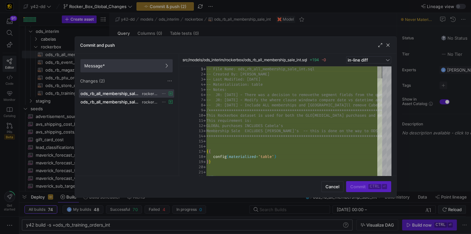
click at [114, 71] on span at bounding box center [127, 65] width 92 height 13
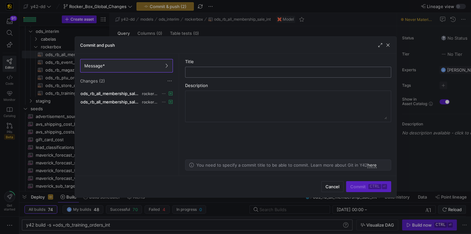
click at [190, 73] on div at bounding box center [288, 72] width 198 height 10
type input "creating interim table"
click at [363, 187] on span "Commit ctrl ⏎" at bounding box center [369, 186] width 36 height 5
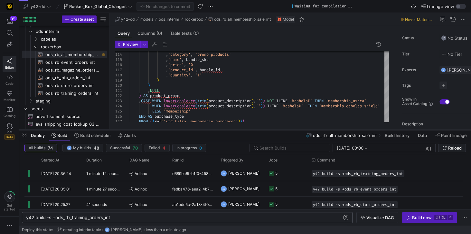
drag, startPoint x: 177, startPoint y: 191, endPoint x: 173, endPoint y: 129, distance: 62.3
click at [173, 129] on div at bounding box center [245, 130] width 452 height 3
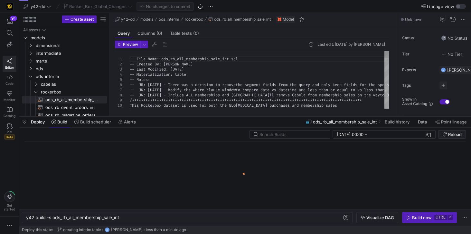
scroll to position [0, 94]
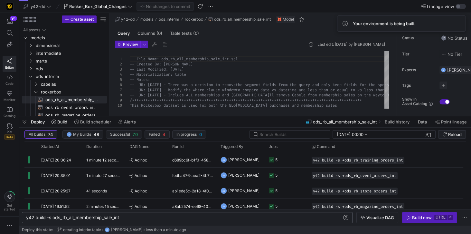
click at [54, 219] on div "y42 build -s ods_rb_all_membership_sale_int" at bounding box center [184, 217] width 317 height 5
type textarea "y42 build -s +ods_rb_all_membership_sale_int"
click at [421, 216] on div "Build now" at bounding box center [422, 217] width 20 height 5
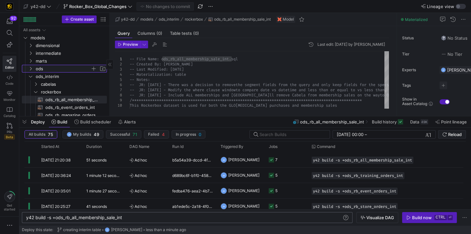
click at [31, 69] on icon "Press SPACE to select this row." at bounding box center [30, 69] width 5 height 4
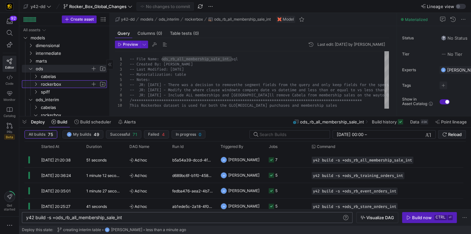
click at [55, 86] on span "rockerbox" at bounding box center [66, 84] width 50 height 7
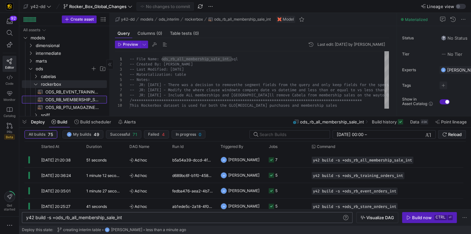
click at [78, 102] on span "ODS_RB_MEMBERSHIP_SALE​​​​​​​​​​" at bounding box center [72, 99] width 54 height 7
type textarea "-- File Name: ODS_RB_MEMBERSHIP_SALE.sql -- Created By: [PERSON_NAME] -- Last M…"
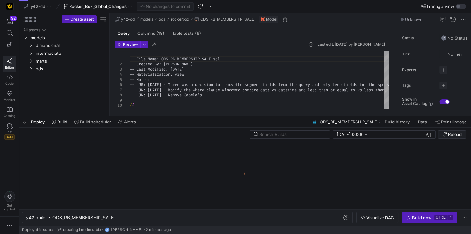
scroll to position [0, 88]
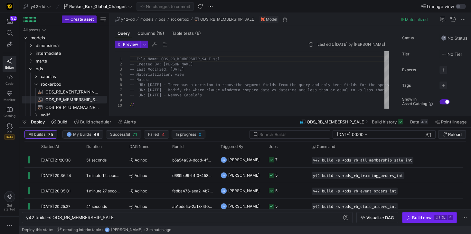
click at [422, 217] on div "Build now" at bounding box center [422, 217] width 20 height 5
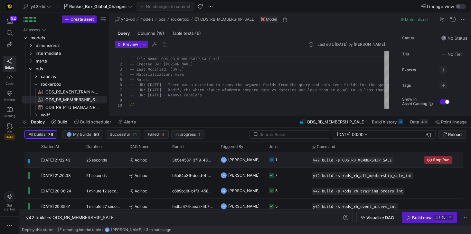
click at [188, 160] on div "3b5e4587-3f19-480a-bb75-8e1dc15307a7" at bounding box center [193, 159] width 48 height 15
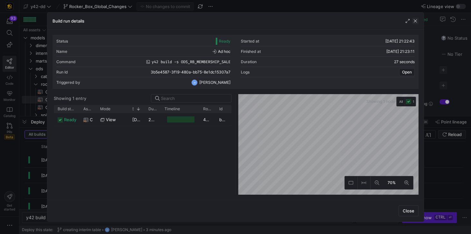
click at [416, 24] on span "button" at bounding box center [415, 21] width 6 height 6
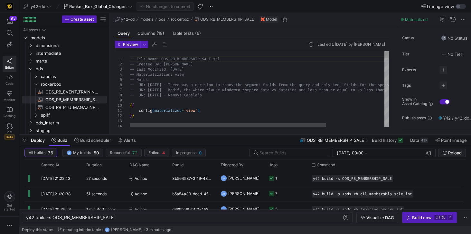
drag, startPoint x: 134, startPoint y: 116, endPoint x: 136, endPoint y: 134, distance: 18.4
click at [136, 134] on div at bounding box center [245, 134] width 452 height 3
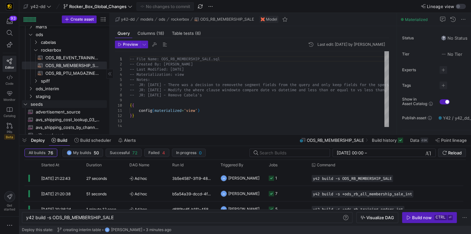
scroll to position [18, 0]
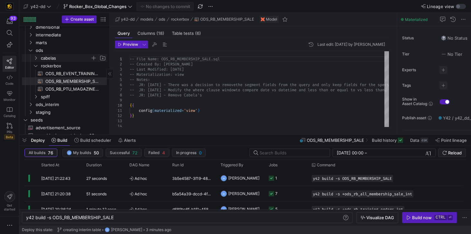
click at [46, 57] on span "cabelas" at bounding box center [66, 57] width 50 height 7
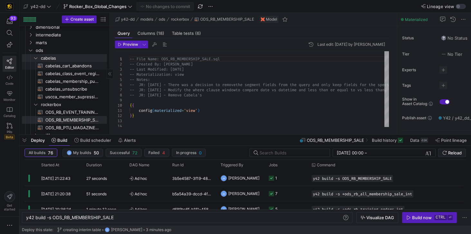
click at [63, 66] on span "cabelas_cart_abandons​​​​​​​​​​" at bounding box center [72, 65] width 54 height 7
type textarea "y42 build -s cabelas_cart_abandons"
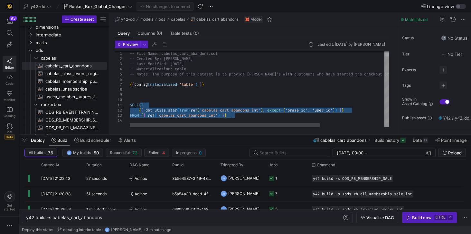
type textarea "-- File Name: cabelas_cart_abandons.sql -- Created By: [PERSON_NAME] -- Last Mo…"
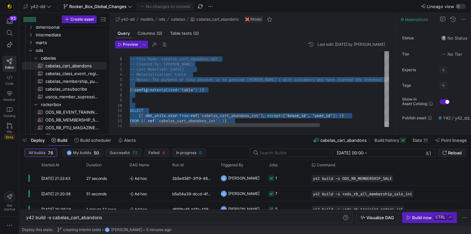
drag, startPoint x: 238, startPoint y: 118, endPoint x: 131, endPoint y: 48, distance: 128.4
click at [131, 51] on div "-- File Name: cabelas_cart_abandons.sql -- Created By: [PERSON_NAME] -- Last Mo…" at bounding box center [304, 91] width 348 height 81
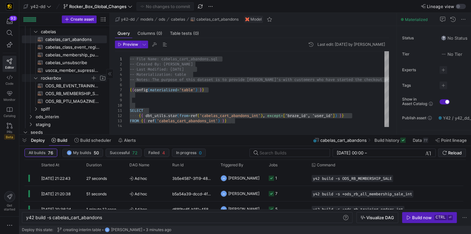
scroll to position [55, 0]
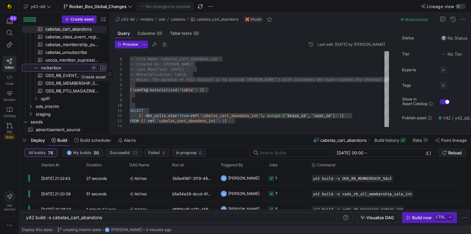
click at [94, 67] on span "Press SPACE to select this row." at bounding box center [94, 67] width 6 height 6
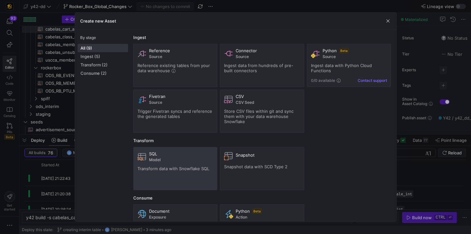
click at [153, 159] on span "Model" at bounding box center [181, 160] width 64 height 5
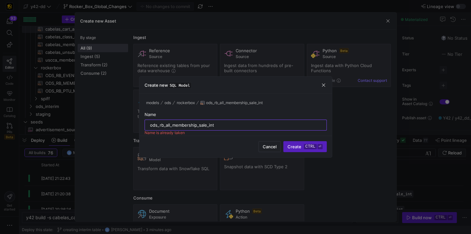
click at [159, 125] on input "ods_rb_all_membership_sale_int" at bounding box center [235, 124] width 171 height 5
drag, startPoint x: 207, startPoint y: 124, endPoint x: 218, endPoint y: 125, distance: 12.0
click at [218, 125] on input "ods_rb_all_membership_sale_int" at bounding box center [235, 124] width 171 height 5
drag, startPoint x: 165, startPoint y: 124, endPoint x: 169, endPoint y: 124, distance: 4.2
click at [169, 124] on input "ods_rb_all_membership_sale" at bounding box center [235, 124] width 171 height 5
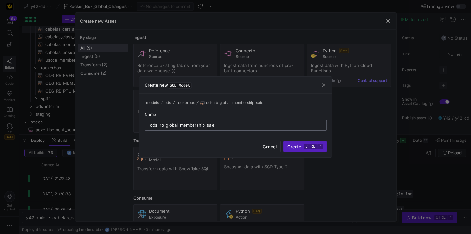
click at [180, 124] on input "ods_rb_global_membership_sale" at bounding box center [235, 124] width 171 height 5
drag, startPoint x: 180, startPoint y: 124, endPoint x: 203, endPoint y: 125, distance: 22.9
click at [203, 125] on input "ods_rb_global_membership_sale" at bounding box center [235, 124] width 171 height 5
click at [210, 124] on input "ods_rb_global_sale" at bounding box center [235, 124] width 171 height 5
click at [166, 127] on input "ods_rb_global_sale" at bounding box center [235, 124] width 171 height 5
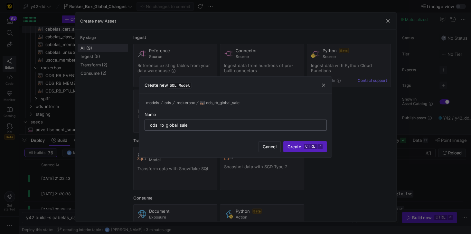
drag, startPoint x: 179, startPoint y: 125, endPoint x: 191, endPoint y: 126, distance: 11.9
click at [191, 126] on input "ods_rb_global_sale" at bounding box center [235, 124] width 171 height 5
click at [184, 125] on input "ods_rb_global_purchase" at bounding box center [235, 124] width 171 height 5
drag, startPoint x: 180, startPoint y: 125, endPoint x: 202, endPoint y: 127, distance: 21.6
click at [202, 127] on input "ods_rb_global_purchase" at bounding box center [235, 124] width 171 height 5
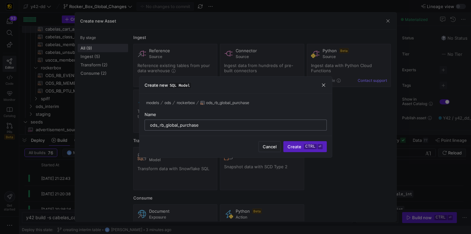
click at [200, 124] on input "ods_rb_global_purchase" at bounding box center [235, 124] width 171 height 5
drag, startPoint x: 179, startPoint y: 125, endPoint x: 200, endPoint y: 125, distance: 20.6
click at [200, 125] on input "ods_rb_global_purchase" at bounding box center [235, 124] width 171 height 5
drag, startPoint x: 166, startPoint y: 125, endPoint x: 177, endPoint y: 126, distance: 11.6
click at [177, 126] on input "ods_rb_global_sale" at bounding box center [235, 124] width 171 height 5
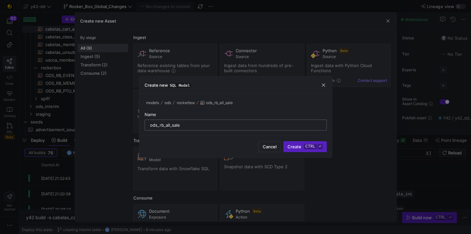
click at [202, 125] on input "ods_rb_all_sale" at bounding box center [235, 124] width 171 height 5
drag, startPoint x: 165, startPoint y: 125, endPoint x: 172, endPoint y: 125, distance: 6.8
click at [172, 125] on input "ods_rb_all_sale" at bounding box center [235, 124] width 171 height 5
click at [181, 125] on input "ods_rb_all_sale" at bounding box center [235, 124] width 171 height 5
click at [188, 124] on input "ods_rb_all_sales" at bounding box center [235, 124] width 171 height 5
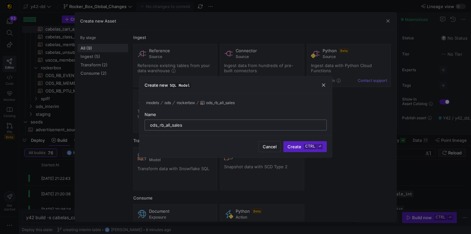
click at [165, 125] on input "ods_rb_all_sales" at bounding box center [235, 124] width 171 height 5
drag, startPoint x: 172, startPoint y: 125, endPoint x: 187, endPoint y: 125, distance: 14.5
click at [187, 125] on input "ods_rb_all_sales" at bounding box center [235, 124] width 171 height 5
drag, startPoint x: 172, startPoint y: 124, endPoint x: 203, endPoint y: 125, distance: 31.3
click at [203, 125] on input "ods_rb_all_purchases" at bounding box center [235, 124] width 171 height 5
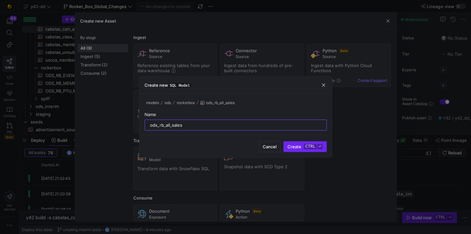
type input "ods_rb_all_sales"
click at [294, 144] on span "Create ctrl ⏎" at bounding box center [305, 146] width 35 height 5
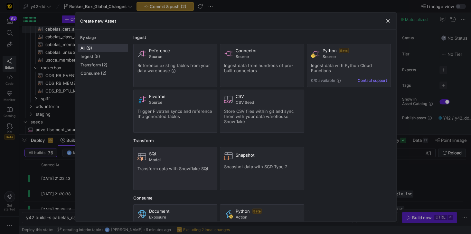
type textarea "y42 build -s ods_rb_all_sales"
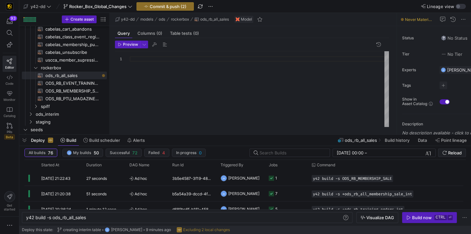
scroll to position [0, 61]
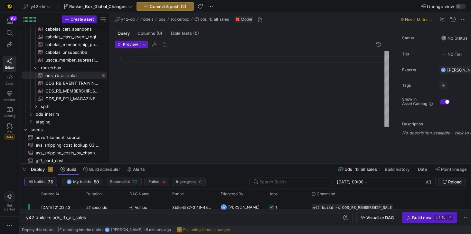
drag, startPoint x: 173, startPoint y: 134, endPoint x: 169, endPoint y: 166, distance: 31.5
click at [169, 165] on div at bounding box center [245, 163] width 452 height 3
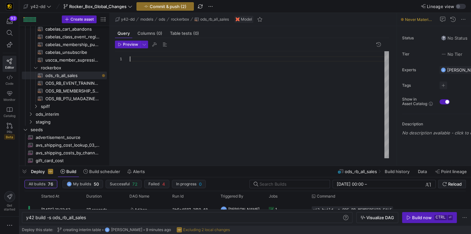
click at [132, 59] on div at bounding box center [259, 104] width 259 height 107
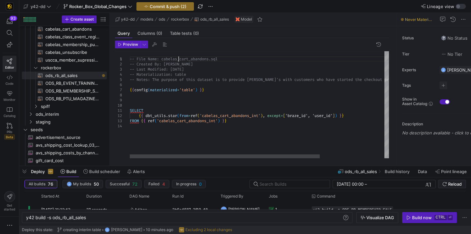
click at [179, 58] on div "-- File Name: cabelas_cart_abandons.sql -- Created By: Jess Rabida -- Last Modi…" at bounding box center [304, 104] width 348 height 107
click at [163, 58] on div "-- File Name: cabelas_cart_abandons.sql -- Created By: Jess Rabida -- Last Modi…" at bounding box center [304, 104] width 348 height 107
click at [216, 102] on div "-- File Name: ods_rb_all_sales.sql -- Created By: Jess Rabida -- Last Modified:…" at bounding box center [304, 104] width 348 height 107
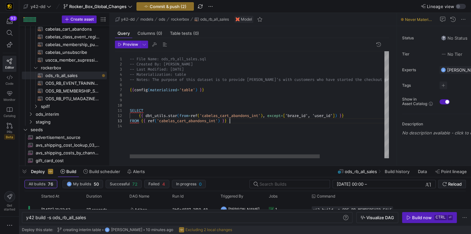
click at [234, 121] on div "-- File Name: ods_rb_all_sales.sql -- Created By: Jess Rabida -- Last Modified:…" at bounding box center [304, 104] width 348 height 107
click at [193, 69] on div "-- File Name: ods_rb_all_sales.sql -- Created By: Jess Rabida -- Last Modified:…" at bounding box center [304, 104] width 348 height 107
click at [188, 79] on div "-- File Name: ods_rb_all_sales.sql -- Created By: Jess Rabida -- Last Modified:…" at bounding box center [304, 104] width 348 height 107
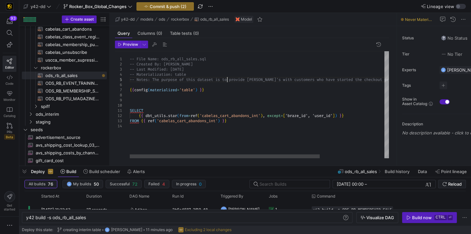
click at [228, 79] on div "-- File Name: ods_rb_all_sales.sql -- Created By: Jess Rabida -- Last Modified:…" at bounding box center [304, 104] width 348 height 107
click at [254, 80] on div "-- File Name: ods_rb_all_sales.sql -- Created By: Jess Rabida -- Last Modified:…" at bounding box center [304, 104] width 348 height 107
click at [286, 80] on div "-- File Name: ods_rb_all_sales.sql -- Created By: Jess Rabida -- Last Modified:…" at bounding box center [305, 104] width 350 height 107
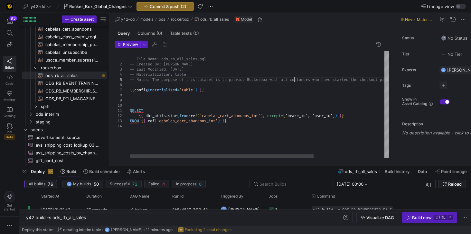
scroll to position [20, 164]
drag, startPoint x: 318, startPoint y: 79, endPoint x: 357, endPoint y: 80, distance: 39.6
click at [357, 80] on div "-- File Name: ods_rb_all_sales.sql -- Created By: Jess Rabida -- Last Modified:…" at bounding box center [309, 104] width 359 height 107
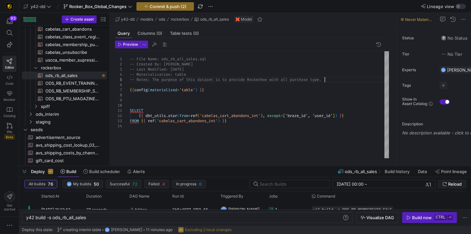
scroll to position [20, 197]
click at [224, 97] on div "-- File Name: ods_rb_all_sales.sql -- Created By: Jess Rabida -- Last Modified:…" at bounding box center [259, 104] width 259 height 107
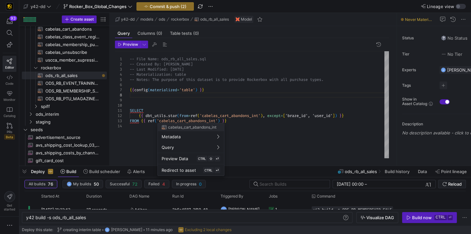
click at [229, 119] on div at bounding box center [235, 117] width 471 height 234
click at [208, 120] on div at bounding box center [235, 117] width 471 height 234
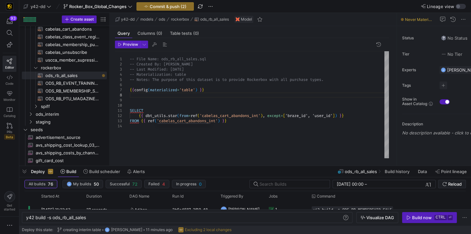
scroll to position [20, 0]
click at [208, 120] on div "-- File Name: ods_rb_all_sales.sql -- Created By: Jess Rabida -- Last Modified:…" at bounding box center [259, 104] width 259 height 107
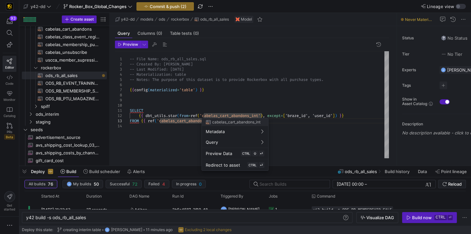
click at [231, 114] on div at bounding box center [235, 117] width 471 height 234
click at [231, 114] on div "-- File Name: ods_rb_all_sales.sql -- Created By: Jess Rabida -- Last Modified:…" at bounding box center [259, 104] width 259 height 107
click at [229, 102] on div at bounding box center [235, 117] width 471 height 234
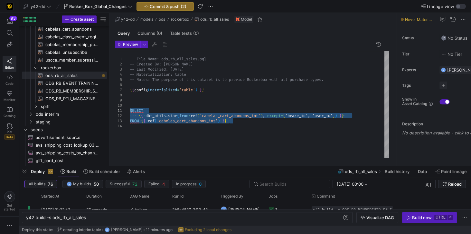
drag, startPoint x: 240, startPoint y: 122, endPoint x: 127, endPoint y: 111, distance: 113.6
click at [130, 111] on div "-- File Name: ods_rb_all_sales.sql -- Created By: Jess Rabida -- Last Modified:…" at bounding box center [259, 104] width 259 height 107
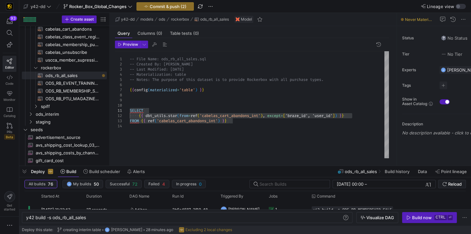
click at [213, 134] on div "-- File Name: ods_rb_all_sales.sql -- Created By: Jess Rabida -- Last Modified:…" at bounding box center [259, 104] width 259 height 107
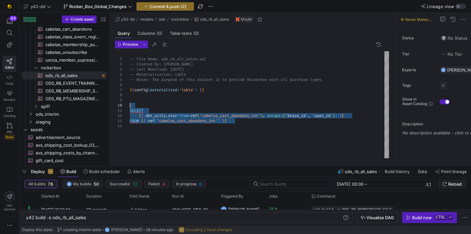
drag, startPoint x: 243, startPoint y: 124, endPoint x: 131, endPoint y: 106, distance: 113.9
click at [131, 106] on div "-- File Name: ods_rb_all_sales.sql -- Created By: Jess Rabida -- Last Modified:…" at bounding box center [259, 104] width 259 height 107
click at [208, 130] on div "-- File Name: ods_rb_all_sales.sql -- Created By: Jess Rabida -- Last Modified:…" at bounding box center [259, 104] width 259 height 107
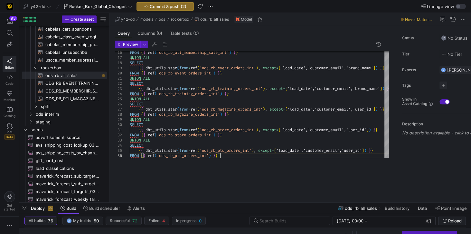
drag, startPoint x: 221, startPoint y: 165, endPoint x: 221, endPoint y: 191, distance: 26.1
click at [223, 202] on div at bounding box center [245, 202] width 452 height 3
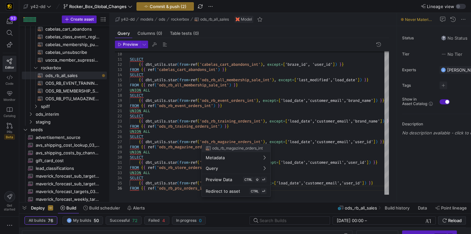
click at [237, 69] on div at bounding box center [235, 117] width 471 height 234
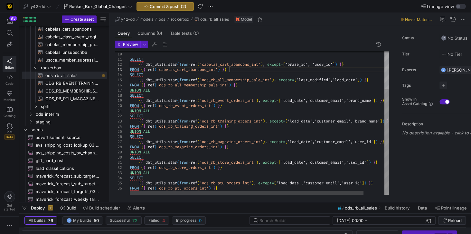
scroll to position [20, 90]
click at [237, 69] on div "FROM { { ref ( 'ods_rb_all_membership_sale_int' ) } } UNION ALL SELECT { { dbt_…" at bounding box center [271, 97] width 283 height 195
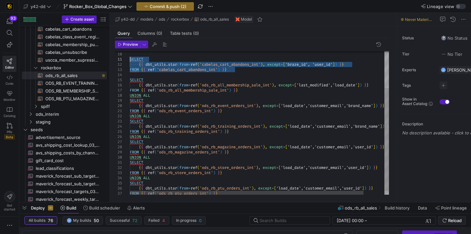
drag, startPoint x: 144, startPoint y: 74, endPoint x: 127, endPoint y: 59, distance: 22.4
click at [130, 59] on div "FROM { { ref ( 'ods_rb_all_membership_sale_int' ) } } UNION ALL SELECT { { dbt_…" at bounding box center [271, 100] width 283 height 200
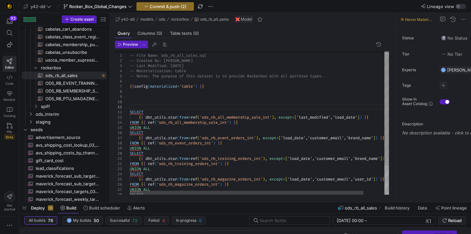
click at [144, 99] on div "FROM { { ref ( 'ods_rb_all_membership_sale_int' ) } } UNION ALL SELECT { { dbt_…" at bounding box center [271, 140] width 283 height 184
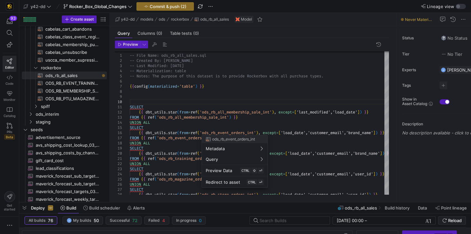
click at [247, 117] on div at bounding box center [235, 117] width 471 height 234
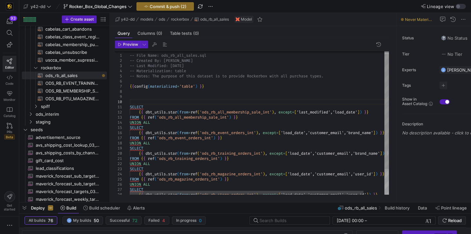
click at [247, 117] on div "FROM { { ref ( 'ods_rb_all_membership_sale_int' ) } } UNION ALL SELECT { { dbt_…" at bounding box center [271, 137] width 283 height 179
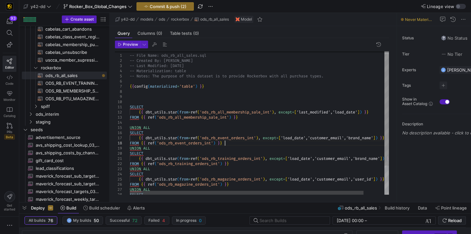
click at [230, 143] on div "FROM { { ref ( 'ods_rb_all_membership_sale_int' ) } } UNION ALL SELECT { { dbt_…" at bounding box center [271, 140] width 283 height 184
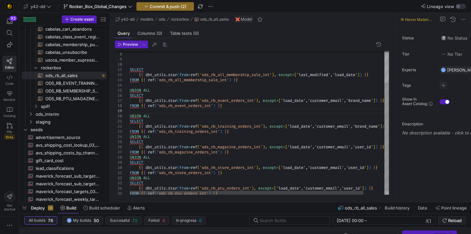
click at [237, 132] on div "FROM { { ref ( 'ods_rb_all_membership_sale_int' ) } } UNION ALL SELECT { { dbt_…" at bounding box center [271, 104] width 283 height 189
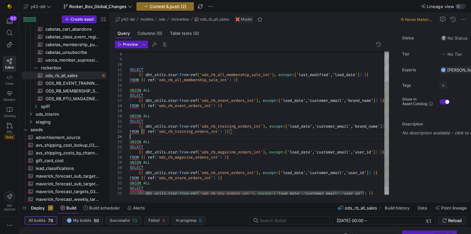
scroll to position [20, 0]
click at [239, 158] on div "FROM { { ref ( 'ods_rb_all_membership_sale_int' ) } } UNION ALL SELECT { { dbt_…" at bounding box center [271, 107] width 283 height 195
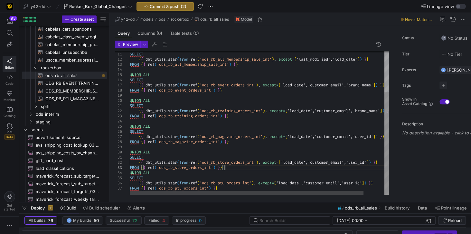
click at [236, 168] on div "FROM { { ref ( 'ods_rb_all_membership_sale_int' ) } } UNION ALL SELECT { { dbt_…" at bounding box center [271, 95] width 283 height 200
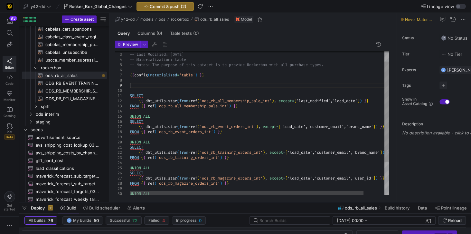
click at [148, 87] on div "FROM { { ref ( 'ods_rb_all_membership_sale_int' ) } } UNION ALL SELECT { { dbt_…" at bounding box center [271, 138] width 283 height 205
click at [334, 66] on div "FROM { { ref ( 'ods_rb_all_membership_sale_int' ) } } UNION ALL SELECT { { dbt_…" at bounding box center [271, 138] width 283 height 205
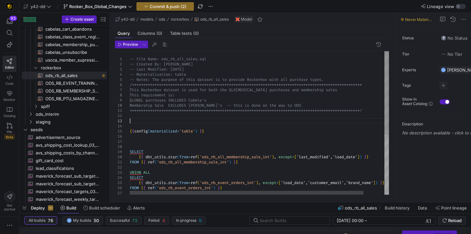
scroll to position [15, 0]
click at [216, 89] on div "**********" at bounding box center [271, 174] width 283 height 246
click at [204, 89] on div "**********" at bounding box center [271, 174] width 283 height 246
click at [209, 89] on div "**********" at bounding box center [271, 174] width 283 height 246
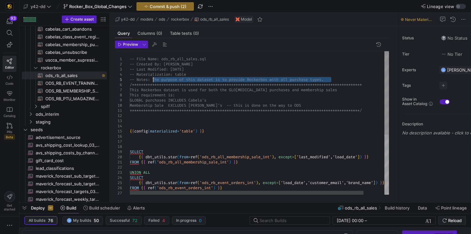
drag, startPoint x: 331, startPoint y: 79, endPoint x: 153, endPoint y: 79, distance: 177.9
click at [153, 79] on div "**********" at bounding box center [271, 174] width 283 height 246
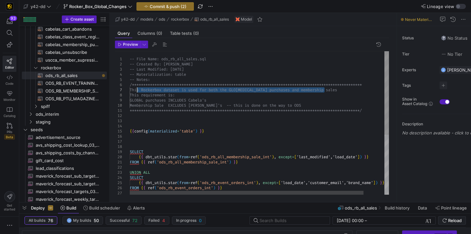
drag, startPoint x: 332, startPoint y: 90, endPoint x: 137, endPoint y: 88, distance: 194.3
click at [137, 88] on div "**********" at bounding box center [271, 174] width 283 height 246
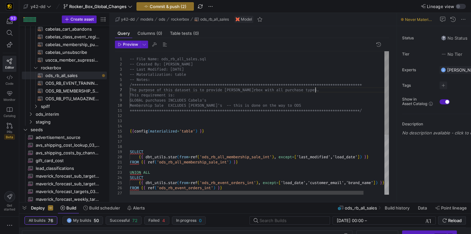
click at [204, 98] on div "**********" at bounding box center [271, 174] width 283 height 246
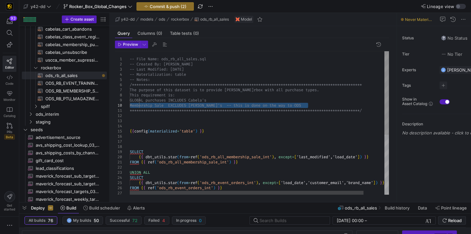
drag, startPoint x: 321, startPoint y: 105, endPoint x: 125, endPoint y: 106, distance: 196.2
click at [130, 106] on div "**********" at bounding box center [271, 174] width 283 height 246
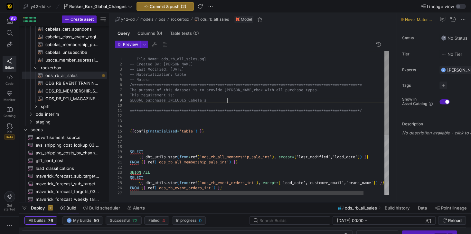
click at [239, 100] on div "**********" at bounding box center [271, 174] width 283 height 246
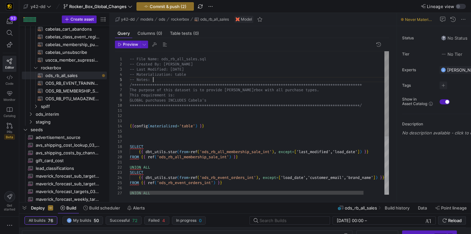
click at [231, 78] on div "**********" at bounding box center [271, 171] width 283 height 241
click at [256, 122] on div "**********" at bounding box center [271, 171] width 283 height 241
click at [210, 110] on div "**********" at bounding box center [271, 171] width 283 height 241
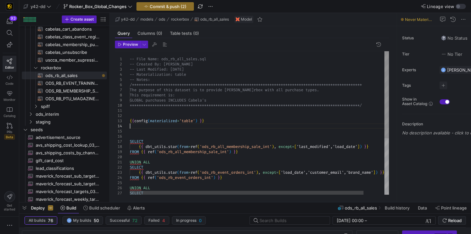
click at [206, 125] on div "**********" at bounding box center [271, 169] width 283 height 236
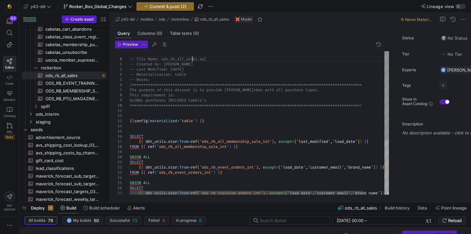
click at [192, 59] on div "**********" at bounding box center [271, 166] width 283 height 231
click at [220, 68] on div "**********" at bounding box center [271, 166] width 283 height 231
click at [272, 92] on div "**********" at bounding box center [271, 166] width 283 height 231
click at [277, 90] on div "**********" at bounding box center [271, 166] width 283 height 231
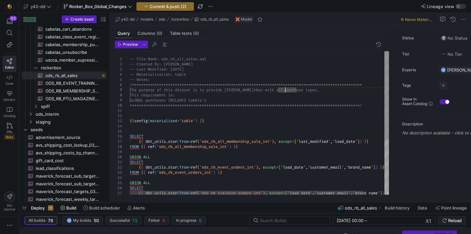
click at [285, 91] on div "**********" at bounding box center [271, 166] width 283 height 231
click at [278, 90] on div "**********" at bounding box center [271, 166] width 283 height 231
drag, startPoint x: 278, startPoint y: 90, endPoint x: 316, endPoint y: 88, distance: 37.4
click at [316, 88] on div "**********" at bounding box center [271, 166] width 283 height 231
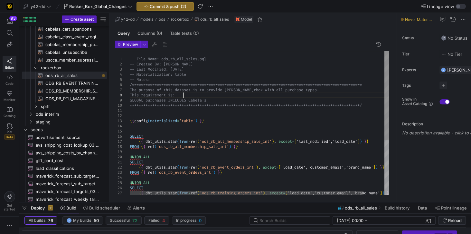
click at [317, 95] on div "**********" at bounding box center [271, 166] width 283 height 231
click at [254, 71] on div "**********" at bounding box center [271, 166] width 283 height 231
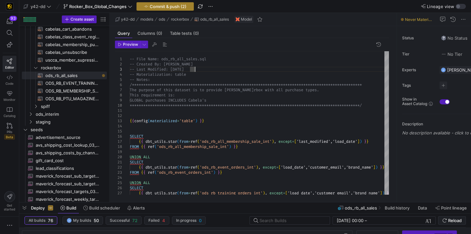
type textarea "**********"
click at [173, 8] on span "Commit & push (2)" at bounding box center [168, 6] width 37 height 5
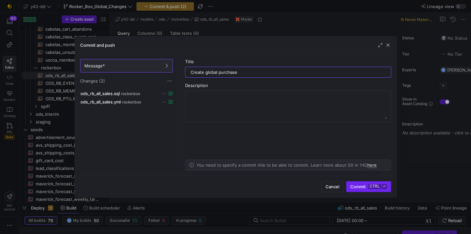
type input "Create global purchase"
click at [367, 189] on span "submit" at bounding box center [369, 186] width 44 height 10
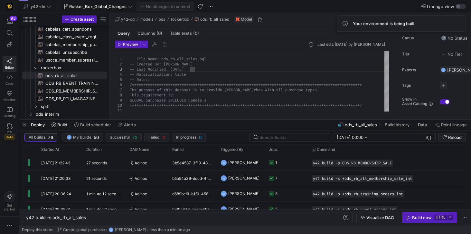
drag, startPoint x: 178, startPoint y: 203, endPoint x: 173, endPoint y: 119, distance: 84.0
click at [173, 119] on div at bounding box center [245, 119] width 452 height 3
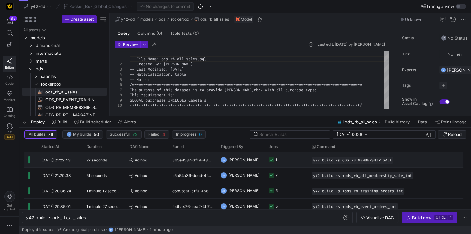
scroll to position [0, 61]
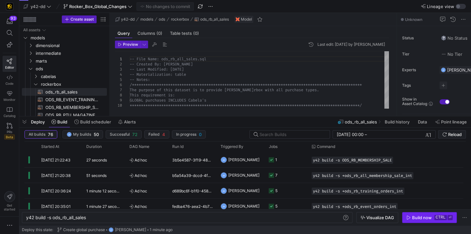
click at [418, 219] on div "Build now" at bounding box center [422, 217] width 20 height 5
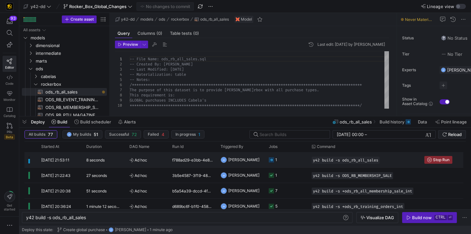
click at [190, 158] on div "f788ad29-e3bb-4e81-9e82-17926e99521a" at bounding box center [193, 159] width 48 height 15
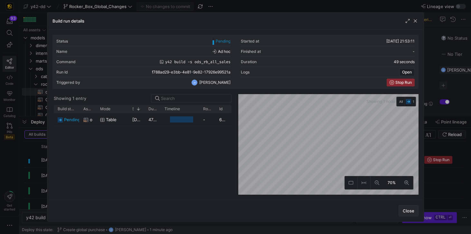
click at [409, 211] on span "Close" at bounding box center [409, 210] width 12 height 5
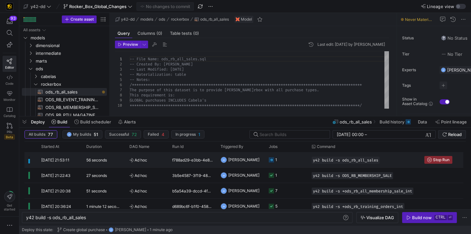
click at [189, 163] on div "f788ad29-e3bb-4e81-9e82-17926e99521a" at bounding box center [193, 159] width 48 height 15
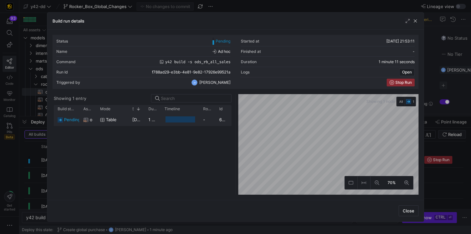
click at [116, 118] on span "table" at bounding box center [111, 119] width 11 height 13
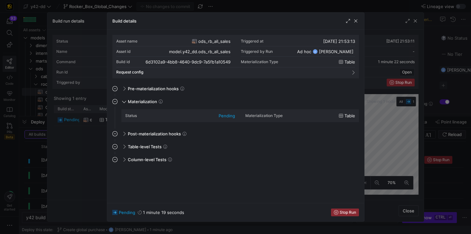
click at [356, 20] on span "button" at bounding box center [356, 21] width 6 height 6
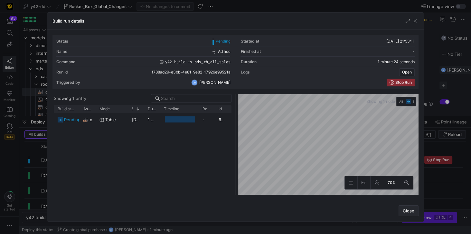
click at [410, 209] on span "Close" at bounding box center [409, 210] width 12 height 5
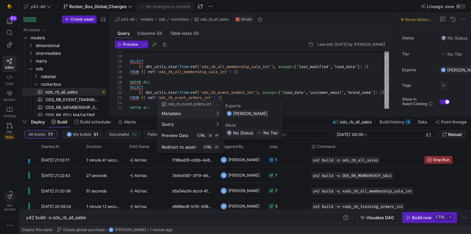
click at [184, 78] on div at bounding box center [235, 117] width 471 height 234
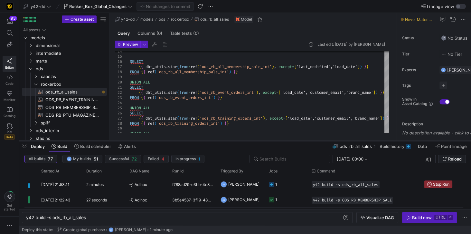
drag, startPoint x: 188, startPoint y: 117, endPoint x: 180, endPoint y: 141, distance: 25.7
click at [180, 141] on div at bounding box center [245, 141] width 452 height 3
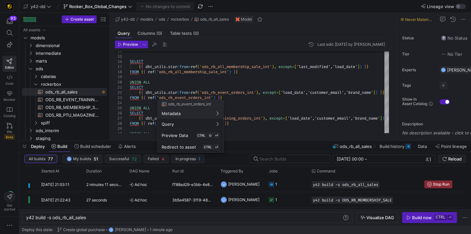
click at [152, 102] on div at bounding box center [235, 117] width 471 height 234
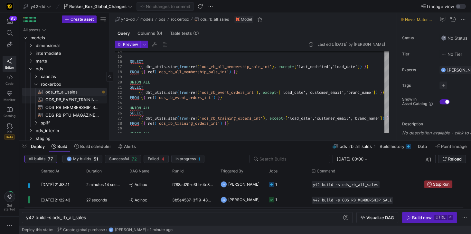
click at [78, 98] on span "ODS_RB_EVENT_TRAINING_REGISTRANT​​​​​​​​​​" at bounding box center [72, 99] width 54 height 7
type textarea "y42 build -s ODS_RB_EVENT_TRAINING_REGISTRANT"
type textarea "-- File Name: ODS_RB_EVENT_TRAINING_REGISTRANT.sql -- Created By: [PERSON_NAME]…"
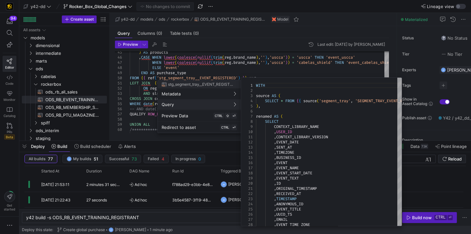
click at [215, 68] on div at bounding box center [235, 117] width 471 height 234
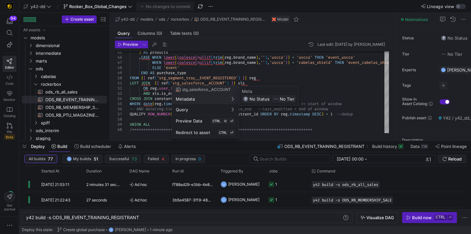
click at [153, 76] on div at bounding box center [235, 117] width 471 height 234
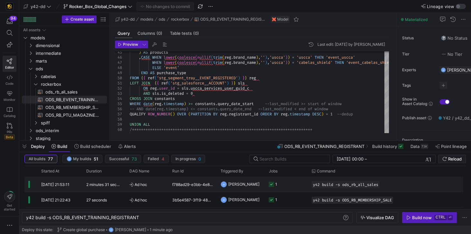
click at [198, 185] on div "f788ad29-e3bb-4e81-9e82-17926e99521a" at bounding box center [193, 184] width 48 height 15
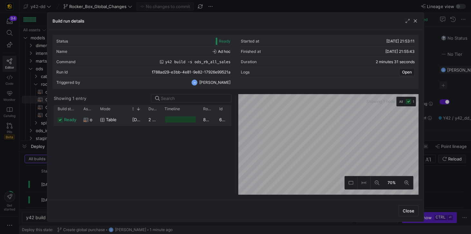
click at [180, 118] on div at bounding box center [180, 119] width 31 height 6
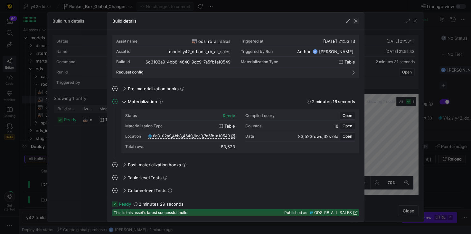
click at [356, 20] on span "button" at bounding box center [356, 21] width 6 height 6
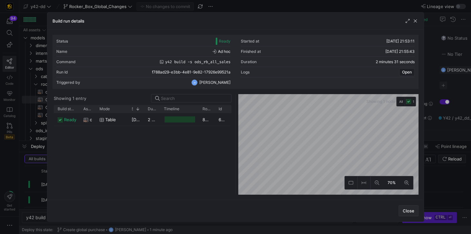
click at [409, 212] on span "Close" at bounding box center [409, 210] width 12 height 5
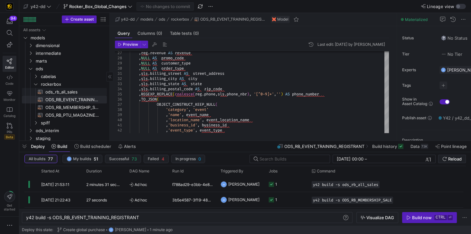
click at [59, 92] on span "ods_rb_all_sales​​​​​​​​​​" at bounding box center [72, 91] width 54 height 7
type textarea "y42 build -s ods_rb_all_sales"
type textarea "**********"
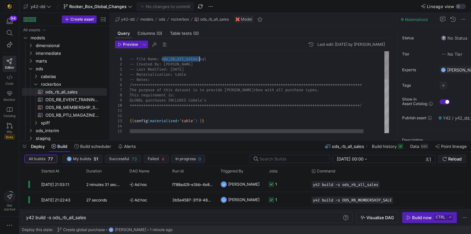
drag, startPoint x: 162, startPoint y: 58, endPoint x: 200, endPoint y: 61, distance: 38.1
click at [200, 61] on div "**********" at bounding box center [271, 169] width 283 height 236
click at [176, 68] on div "**********" at bounding box center [271, 169] width 283 height 236
drag, startPoint x: 162, startPoint y: 58, endPoint x: 198, endPoint y: 58, distance: 36.1
click at [198, 58] on div "**********" at bounding box center [271, 169] width 283 height 236
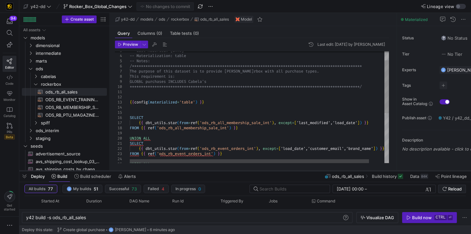
drag, startPoint x: 206, startPoint y: 142, endPoint x: 199, endPoint y: 172, distance: 30.9
click at [199, 172] on div at bounding box center [245, 170] width 452 height 3
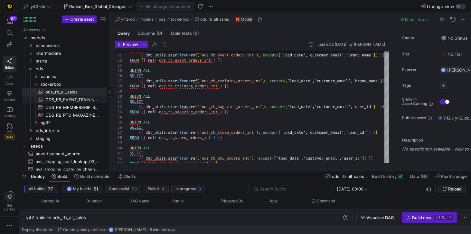
click at [78, 99] on span "ODS_RB_EVENT_TRAINING_REGISTRANT​​​​​​​​​​" at bounding box center [72, 99] width 54 height 7
type textarea "y42 build -s ODS_RB_EVENT_TRAINING_REGISTRANT"
type textarea "-- File Name: ODS_RB_EVENT_TRAINING_REGISTRANT.sql -- Created By: Jess Rabida -…"
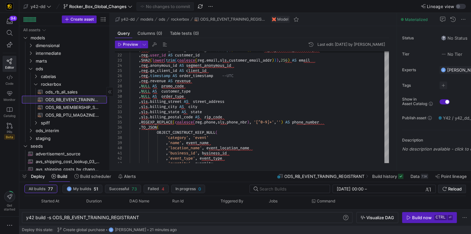
click at [87, 99] on span "ODS_RB_EVENT_TRAINING_REGISTRANT​​​​​​​​​​" at bounding box center [72, 99] width 54 height 7
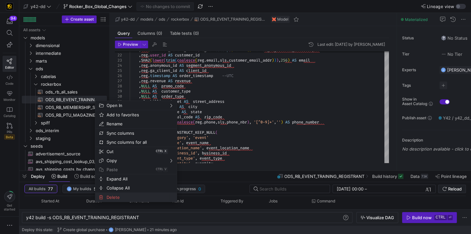
click at [113, 196] on span "Delete" at bounding box center [130, 197] width 53 height 9
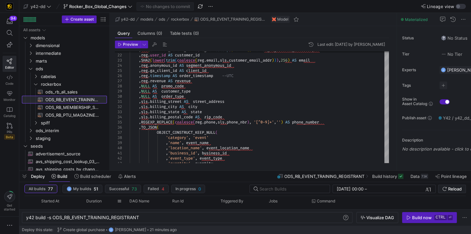
type textarea "y42 build -s ods_rb_all_sales"
type textarea "**********"
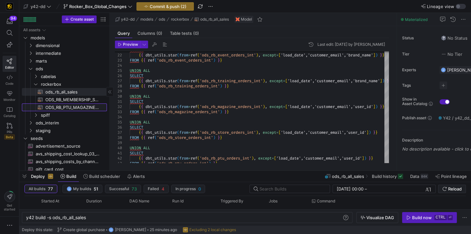
click at [87, 107] on span "ODS_RB_PTU_MAGAZINE_STORE_ORDERS​​​​​​​​​​" at bounding box center [72, 107] width 54 height 7
type textarea "y42 build -s ODS_RB_PTU_MAGAZINE_STORE_ORDERS"
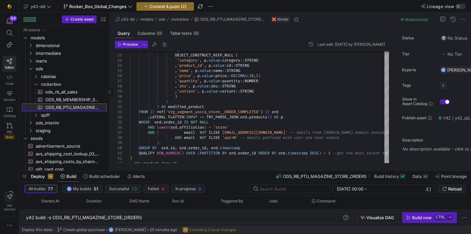
click at [99, 107] on span "ODS_RB_PTU_MAGAZINE_STORE_ORDERS​​​​​​​​​​" at bounding box center [72, 107] width 54 height 7
click at [102, 108] on y42-entity-health-indicator at bounding box center [103, 107] width 5 height 5
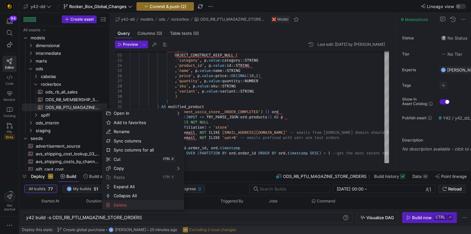
click at [120, 207] on span "Delete" at bounding box center [137, 204] width 53 height 9
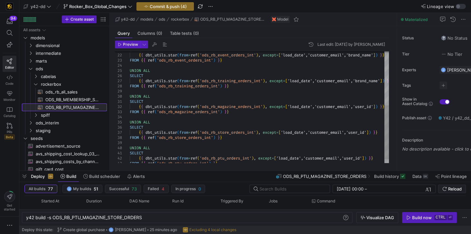
type textarea "**********"
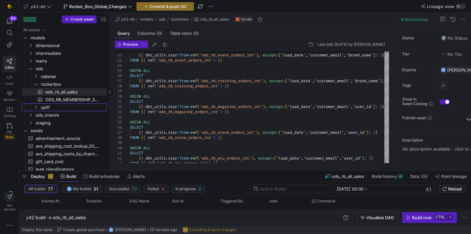
type textarea "y42 build -s ods_rb_all_sales"
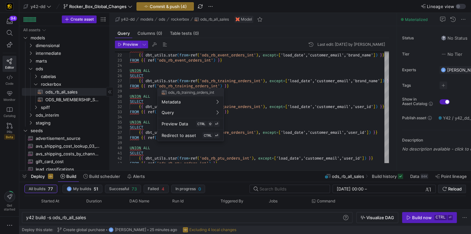
click at [167, 8] on div at bounding box center [235, 117] width 471 height 234
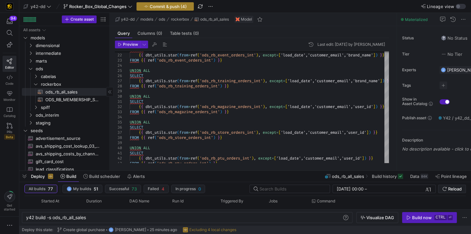
click at [167, 5] on span "Commit & push (4)" at bounding box center [168, 6] width 37 height 5
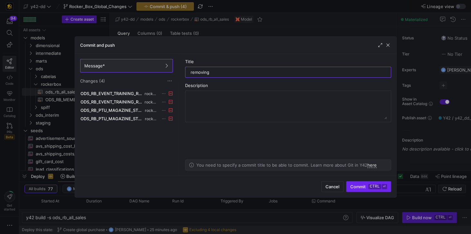
type input "removing"
click at [367, 186] on span "Commit ctrl ⏎" at bounding box center [369, 186] width 36 height 5
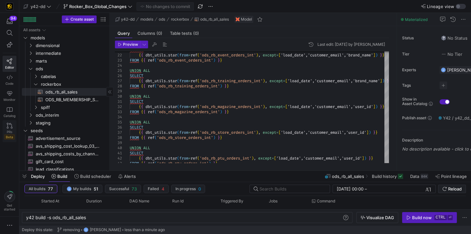
click at [10, 128] on link "PRs Beta" at bounding box center [10, 131] width 14 height 22
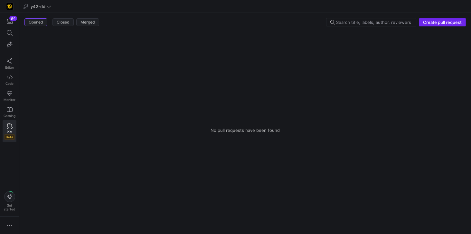
click at [436, 24] on span "button" at bounding box center [443, 22] width 46 height 8
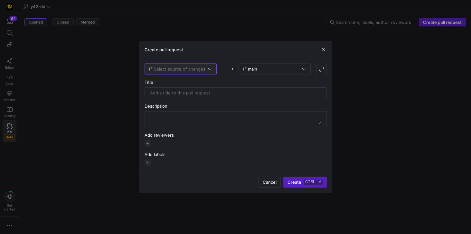
click at [177, 69] on span "Select source of changes" at bounding box center [180, 68] width 52 height 5
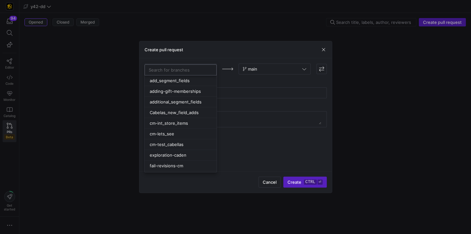
click at [160, 68] on input at bounding box center [181, 69] width 64 height 5
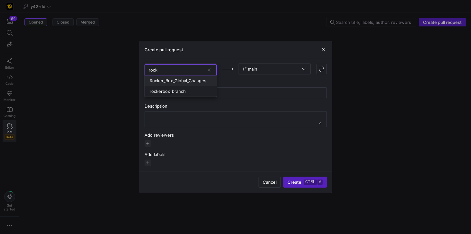
type input "rock"
click at [173, 77] on button "Rocker_Box_Global_Changes" at bounding box center [181, 80] width 72 height 11
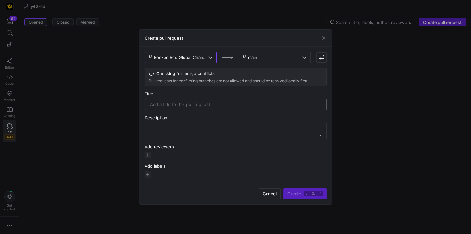
click at [209, 104] on input "text" at bounding box center [235, 104] width 171 height 5
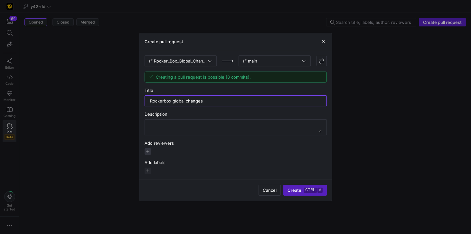
type input "Rockerbox global changes"
click at [147, 151] on span "button" at bounding box center [148, 151] width 6 height 6
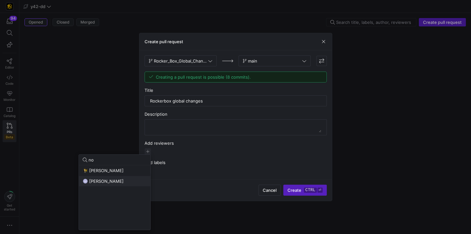
type input "no"
click at [115, 183] on button "NS Noah Streveler" at bounding box center [115, 181] width 72 height 10
click at [188, 151] on div at bounding box center [235, 117] width 471 height 234
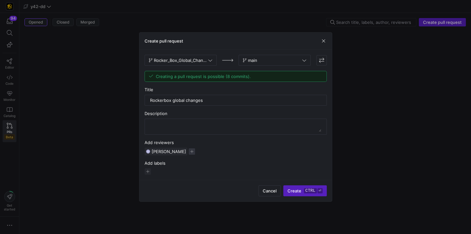
click at [189, 151] on span "button" at bounding box center [192, 151] width 6 height 6
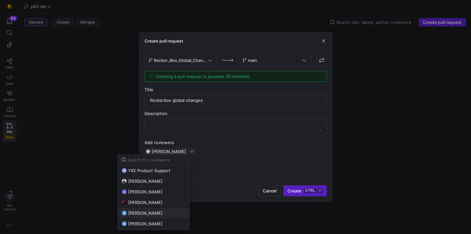
click at [169, 210] on div "TH Tommy Huelhorst" at bounding box center [154, 212] width 64 height 5
click at [146, 159] on input at bounding box center [157, 159] width 58 height 5
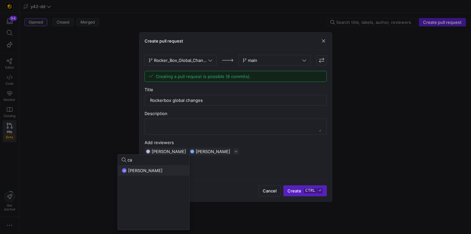
type input "ca"
click at [152, 168] on span "[PERSON_NAME]" at bounding box center [145, 170] width 34 height 5
click at [297, 189] on div at bounding box center [235, 117] width 471 height 234
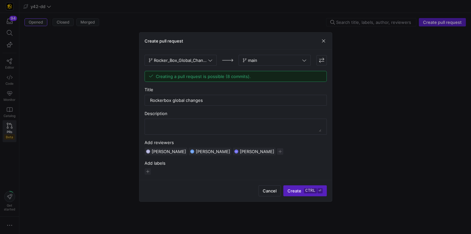
click at [297, 189] on span "Create ctrl ⏎" at bounding box center [305, 190] width 35 height 5
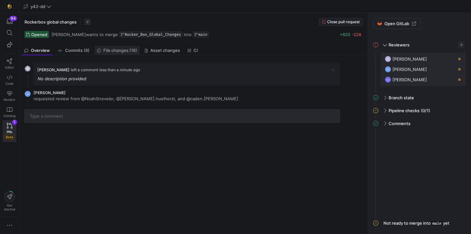
click at [124, 49] on span "File changes (16)" at bounding box center [120, 50] width 34 height 4
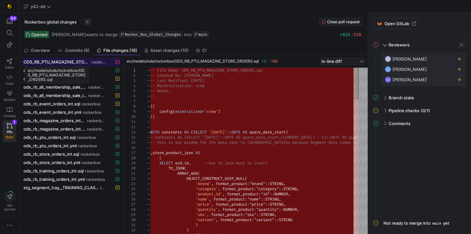
click at [81, 62] on span "ODS_RB_PTU_MAGAZINE_STORE_ORDERS.sql" at bounding box center [57, 61] width 67 height 5
click at [10, 58] on icon at bounding box center [9, 61] width 5 height 6
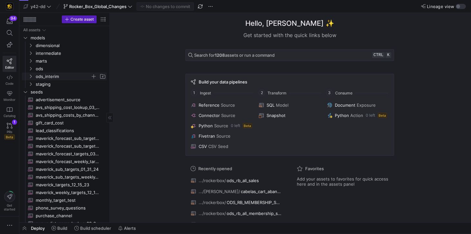
click at [44, 75] on span "ods_interim" at bounding box center [63, 76] width 55 height 7
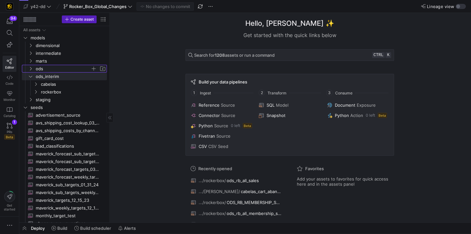
click at [40, 69] on span "ods" at bounding box center [63, 68] width 55 height 7
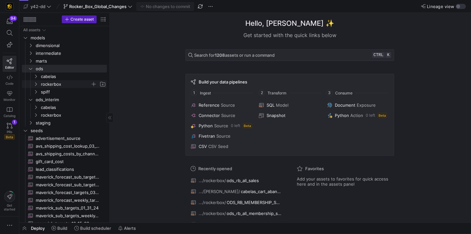
click at [49, 83] on span "rockerbox" at bounding box center [66, 84] width 50 height 7
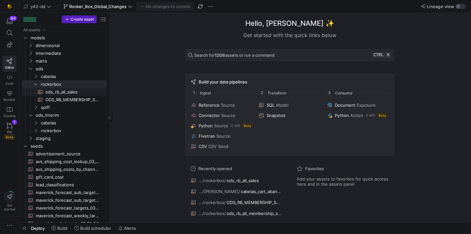
click at [63, 93] on span "ods_rb_all_sales​​​​​​​​​​" at bounding box center [72, 91] width 54 height 7
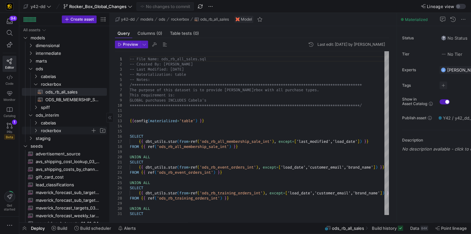
click at [46, 130] on span "rockerbox" at bounding box center [66, 130] width 50 height 7
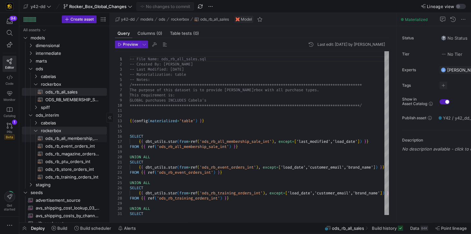
click at [55, 140] on span "ods_rb_all_membership_sale_int​​​​​​​​​​" at bounding box center [72, 138] width 54 height 7
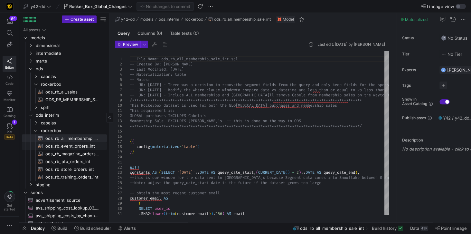
click at [57, 144] on span "ods_rb_event_orders_int​​​​​​​​​​" at bounding box center [72, 145] width 54 height 7
type textarea "-- File Name: ods_rb_event_orders_int.sql -- Created By: Jess Rabida -- Last Mo…"
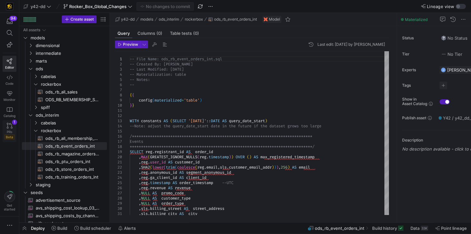
click at [8, 126] on icon at bounding box center [10, 126] width 6 height 6
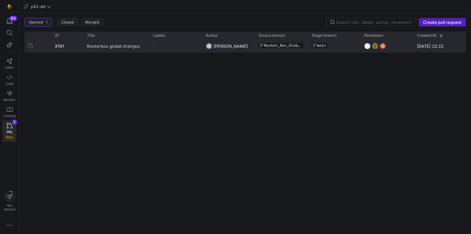
click at [123, 47] on span "Rockerbox global changes" at bounding box center [113, 46] width 53 height 12
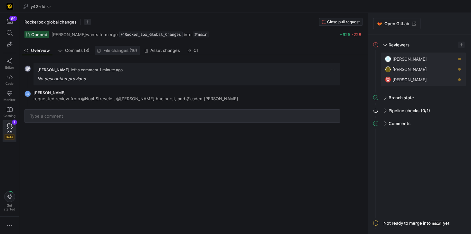
click at [121, 51] on span "File changes (16)" at bounding box center [120, 50] width 34 height 4
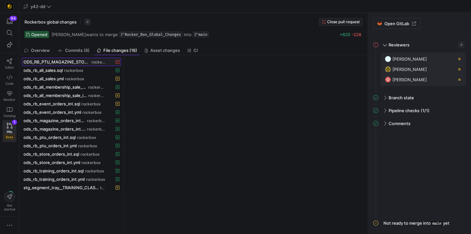
click at [77, 63] on span "ODS_RB_PTU_MAGAZINE_STORE_ORDERS.sql" at bounding box center [57, 61] width 67 height 5
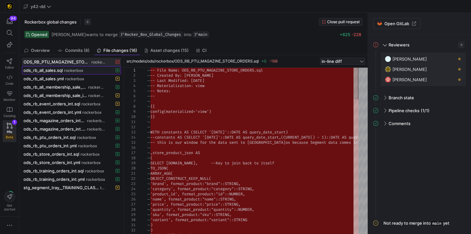
click at [75, 70] on span "rockerbox" at bounding box center [73, 70] width 19 height 5
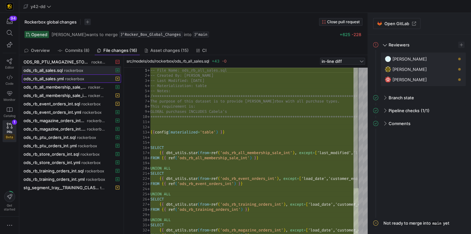
click at [63, 81] on span at bounding box center [71, 79] width 99 height 8
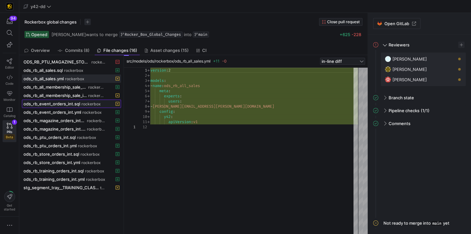
click at [79, 105] on span at bounding box center [71, 104] width 99 height 8
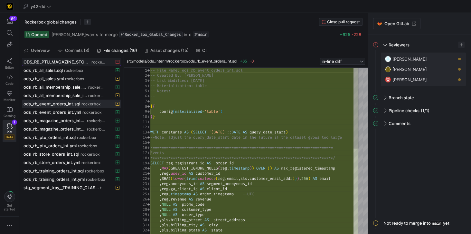
click at [80, 63] on span "ODS_RB_PTU_MAGAZINE_STORE_ORDERS.sql" at bounding box center [57, 61] width 67 height 5
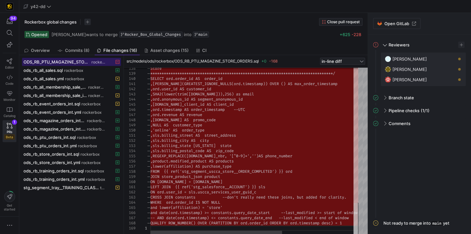
click at [358, 234] on div at bounding box center [356, 219] width 5 height 32
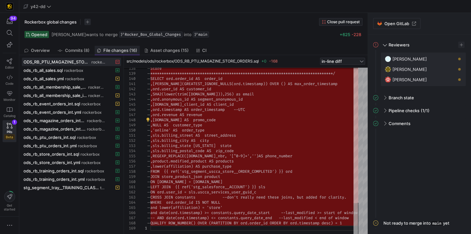
click at [119, 50] on span "File changes (16)" at bounding box center [120, 50] width 34 height 4
click at [79, 65] on span at bounding box center [71, 62] width 99 height 8
click at [92, 61] on span "rockerbox" at bounding box center [99, 62] width 14 height 5
click at [7, 128] on link "PRs Beta 1" at bounding box center [10, 131] width 14 height 22
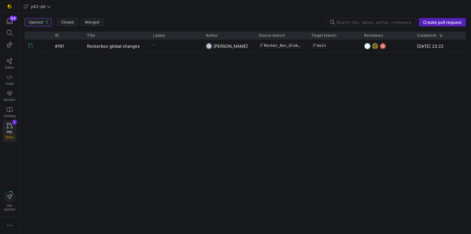
click at [10, 127] on icon at bounding box center [10, 126] width 6 height 6
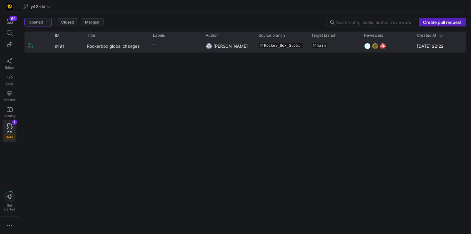
click at [119, 46] on span "Rockerbox global changes" at bounding box center [113, 46] width 53 height 12
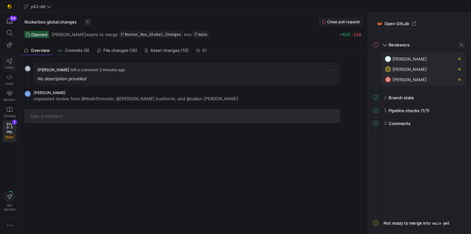
click at [12, 60] on icon at bounding box center [10, 61] width 6 height 6
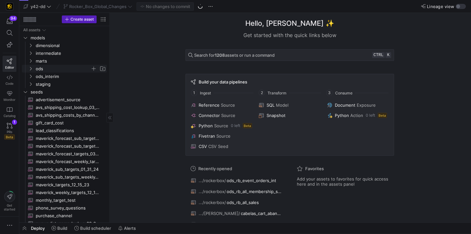
click at [34, 68] on span "ods" at bounding box center [66, 68] width 79 height 7
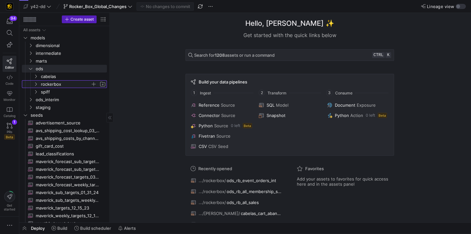
click at [48, 83] on span "rockerbox" at bounding box center [66, 84] width 50 height 7
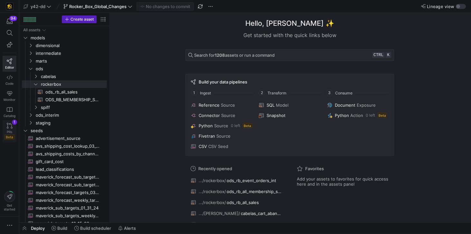
click at [10, 128] on link "PRs Beta 1" at bounding box center [10, 131] width 14 height 22
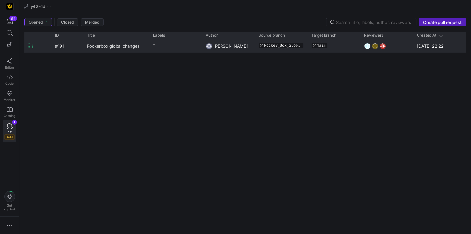
click at [118, 44] on span "Rockerbox global changes" at bounding box center [113, 46] width 53 height 12
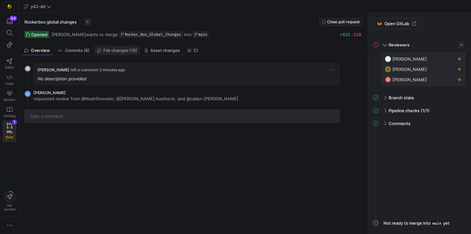
click at [112, 49] on span "File changes (16)" at bounding box center [120, 50] width 34 height 4
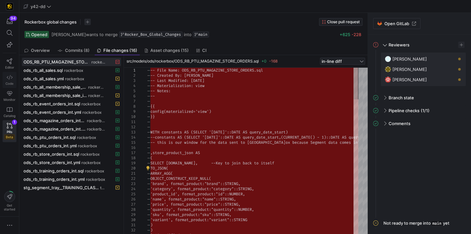
click at [12, 75] on icon at bounding box center [10, 77] width 6 height 6
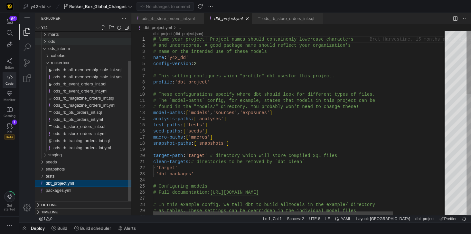
click at [55, 42] on div "ods" at bounding box center [89, 41] width 83 height 7
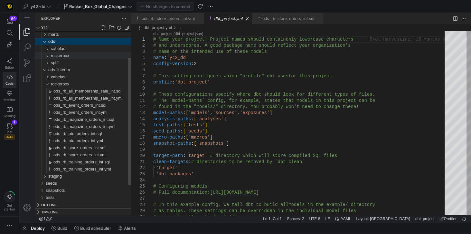
click at [59, 54] on span "rockerbox" at bounding box center [60, 55] width 18 height 5
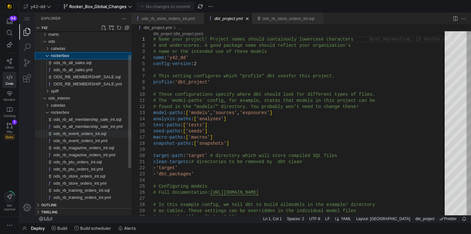
click at [88, 135] on span "ods_rb_event_orders_int.sql" at bounding box center [79, 133] width 53 height 5
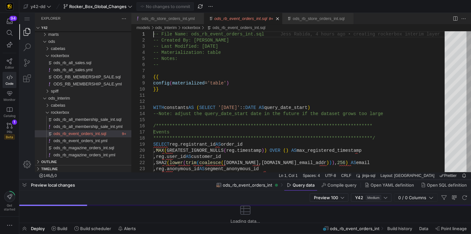
drag, startPoint x: 198, startPoint y: 211, endPoint x: 201, endPoint y: 179, distance: 32.1
click at [201, 179] on div at bounding box center [245, 179] width 452 height 3
click at [8, 126] on icon at bounding box center [10, 126] width 6 height 6
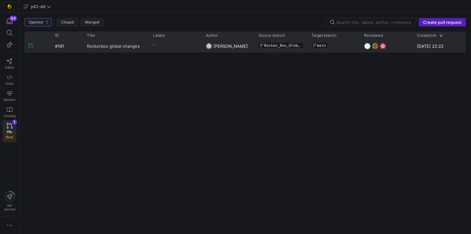
click at [122, 42] on span "Rockerbox global changes" at bounding box center [113, 46] width 53 height 12
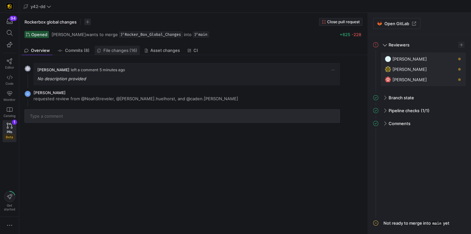
click at [113, 50] on span "File changes (16)" at bounding box center [120, 50] width 34 height 4
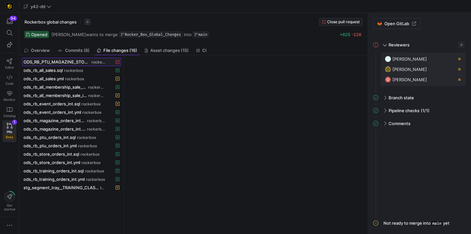
click at [79, 60] on span "ODS_RB_PTU_MAGAZINE_STORE_ORDERS.sql" at bounding box center [57, 61] width 67 height 5
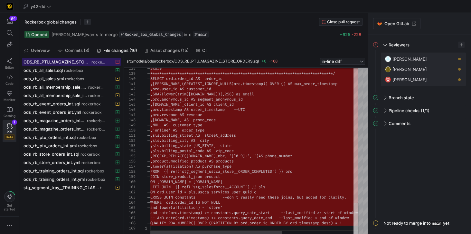
click at [358, 234] on div at bounding box center [356, 219] width 5 height 32
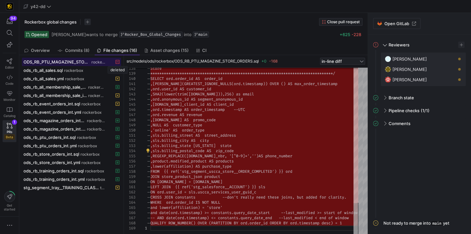
click at [117, 60] on icon at bounding box center [118, 62] width 4 height 4
click at [79, 49] on span "Commits (8)" at bounding box center [77, 50] width 24 height 4
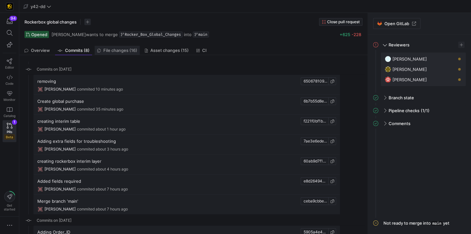
click at [121, 50] on span "File changes (16)" at bounding box center [120, 50] width 34 height 4
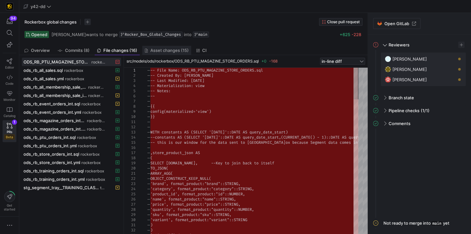
click at [166, 51] on span "Asset changes (15)" at bounding box center [169, 50] width 38 height 4
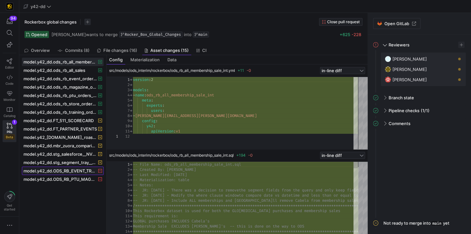
click at [67, 169] on span "model.y42_dd.ODS_RB_EVENT_TRAINING_REGISTRANT" at bounding box center [60, 170] width 73 height 5
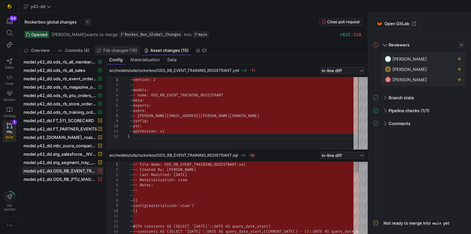
click at [113, 49] on span "File changes (16)" at bounding box center [120, 50] width 34 height 4
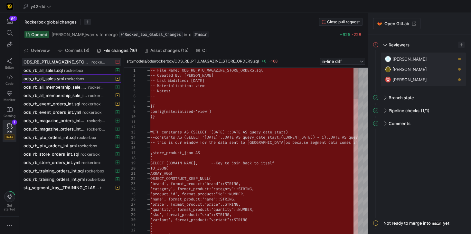
click at [56, 78] on span "ods_rb_all_sales.yml" at bounding box center [44, 78] width 40 height 5
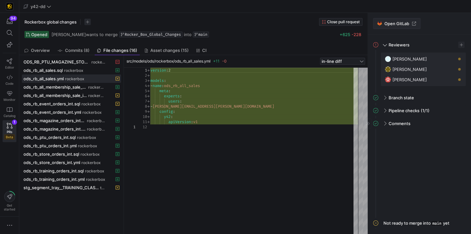
click at [400, 24] on span "Open GitLab" at bounding box center [397, 23] width 25 height 5
click at [8, 130] on span "PRs" at bounding box center [9, 132] width 5 height 4
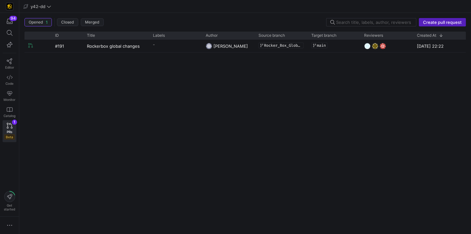
drag, startPoint x: 239, startPoint y: 96, endPoint x: 230, endPoint y: 98, distance: 8.7
click at [239, 96] on div "#191 Rockerbox global changes - Jess Rabida Rocker_Box_Global_Changes main 18 S…" at bounding box center [245, 134] width 442 height 189
click at [149, 108] on div "#191 Rockerbox global changes - Jess Rabida Rocker_Box_Global_Changes main 18 S…" at bounding box center [245, 134] width 442 height 189
click at [339, 102] on div "#191 Rockerbox global changes - Jess Rabida Rocker_Box_Global_Changes main 18 S…" at bounding box center [245, 134] width 442 height 189
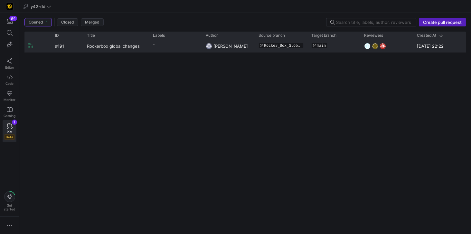
click at [117, 45] on span "Rockerbox global changes" at bounding box center [113, 46] width 53 height 12
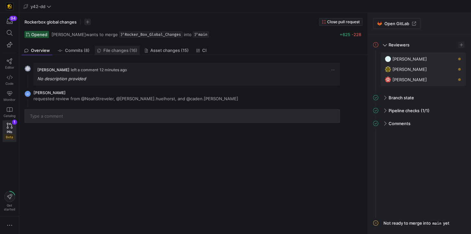
click at [126, 49] on span "File changes (16)" at bounding box center [120, 50] width 34 height 4
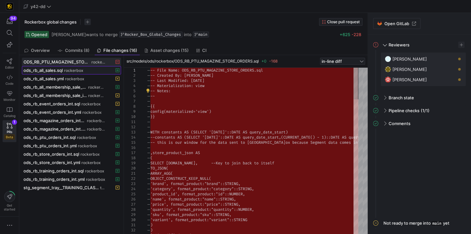
click at [54, 73] on span at bounding box center [71, 70] width 99 height 8
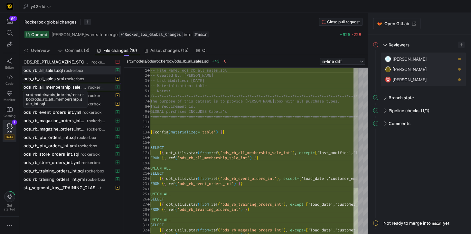
click at [57, 84] on span "ods_rb_all_membership_sale_int.sql" at bounding box center [55, 86] width 63 height 5
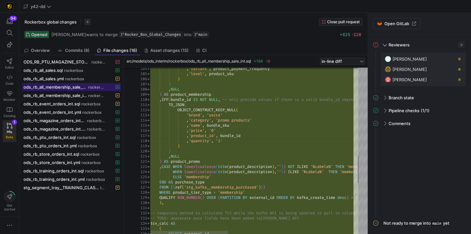
click at [354, 173] on div at bounding box center [356, 169] width 5 height 27
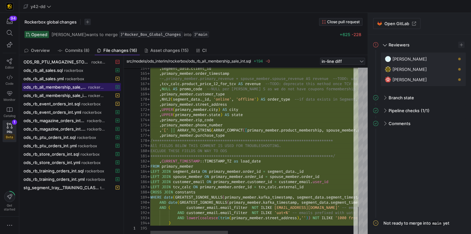
click at [356, 224] on div at bounding box center [356, 220] width 5 height 27
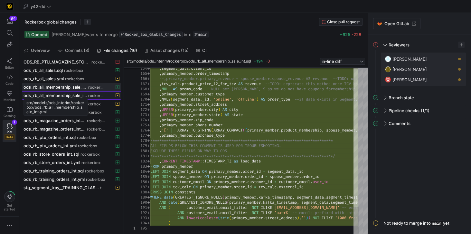
click at [62, 94] on span "ods_rb_all_membership_sale_int.yml" at bounding box center [55, 95] width 63 height 5
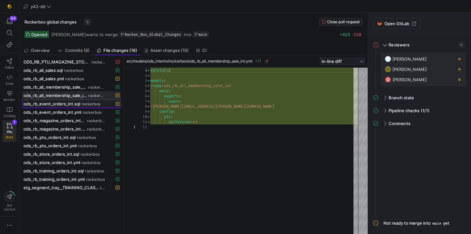
click at [63, 102] on span "ods_rb_event_orders_int.sql" at bounding box center [52, 103] width 57 height 5
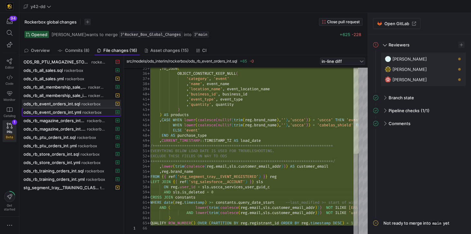
click at [64, 112] on span at bounding box center [71, 112] width 99 height 8
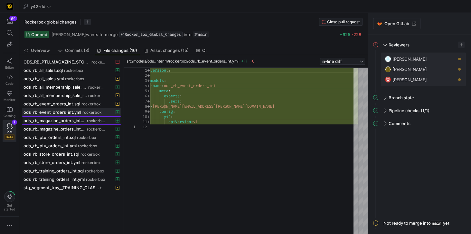
click at [60, 121] on span "ods_rb_magazine_orders_int.sql" at bounding box center [55, 120] width 62 height 5
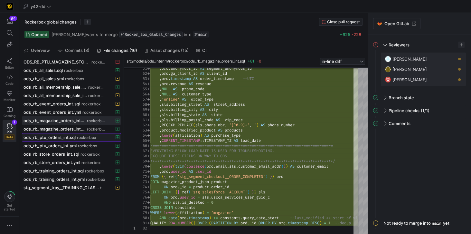
click at [55, 136] on span "ods_rb_ptu_orders_int.sql" at bounding box center [50, 137] width 52 height 5
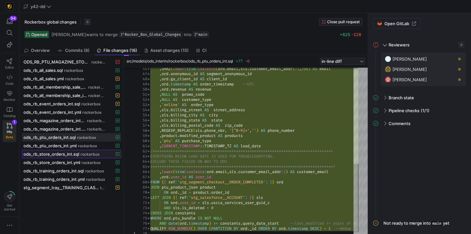
click at [54, 152] on span "ods_rb_store_orders_int.sql" at bounding box center [52, 153] width 56 height 5
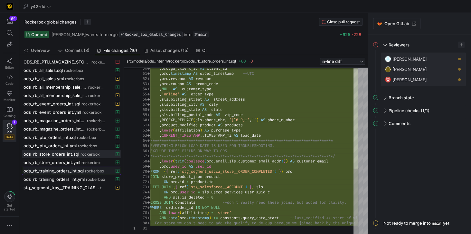
click at [63, 168] on span "ods_rb_training_orders_int.sql" at bounding box center [54, 170] width 60 height 5
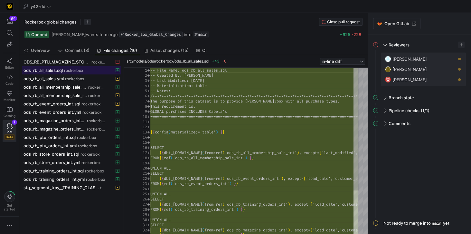
click at [47, 70] on span "ods_rb_all_sales.sql" at bounding box center [43, 70] width 39 height 5
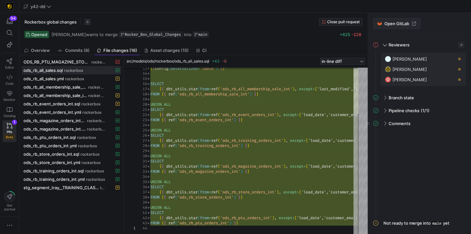
click at [393, 23] on span "Open GitLab" at bounding box center [397, 23] width 25 height 5
click at [453, 70] on span "button" at bounding box center [451, 69] width 6 height 6
click at [451, 79] on span "button" at bounding box center [451, 79] width 6 height 6
